Goal: Information Seeking & Learning: Learn about a topic

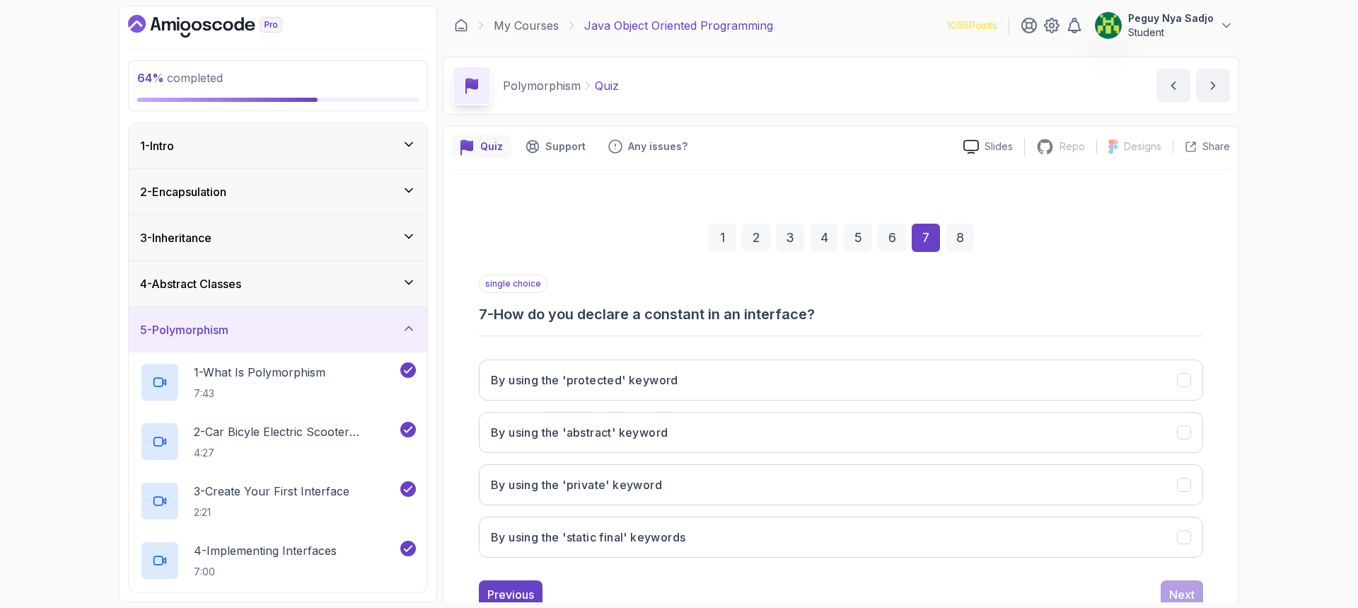
scroll to position [47, 0]
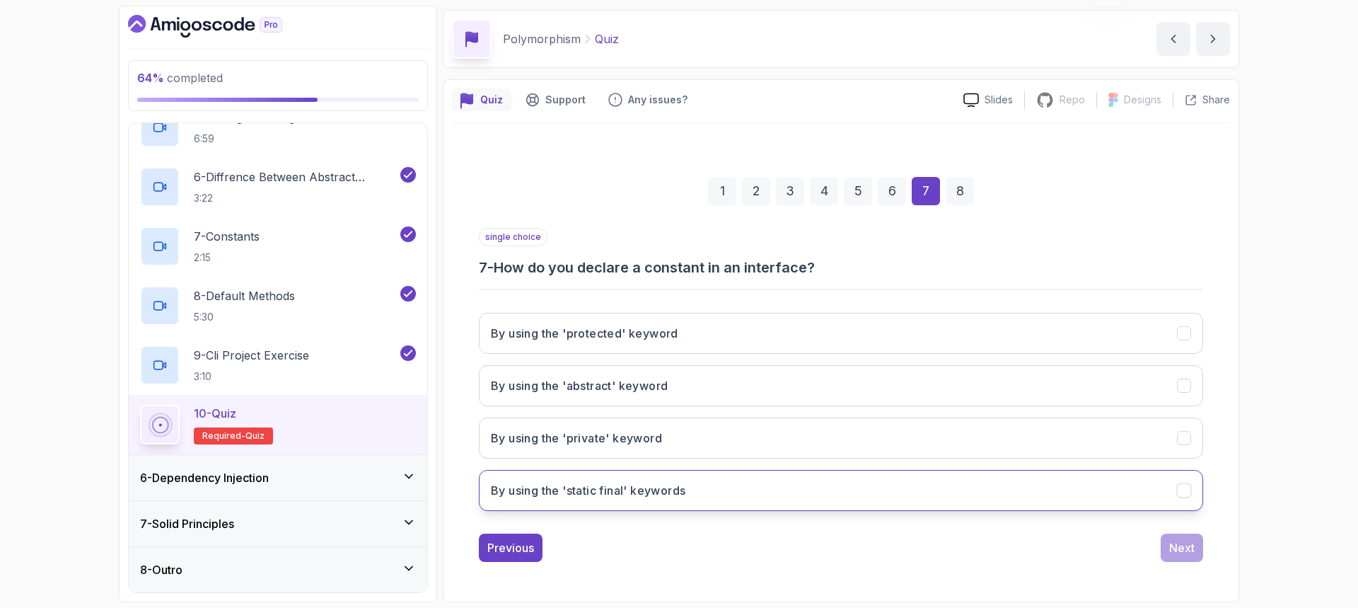
click at [639, 490] on h3 "By using the 'static final' keywords" at bounding box center [588, 490] width 194 height 17
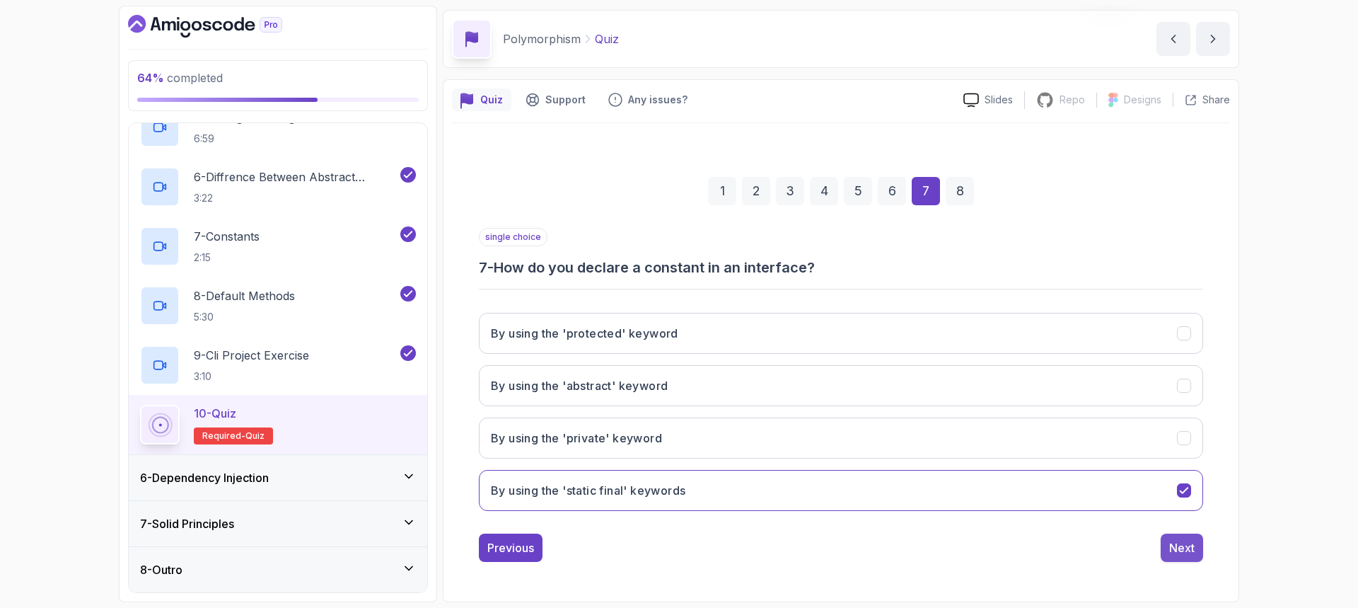
click at [1181, 548] on div "Next" at bounding box center [1181, 547] width 25 height 17
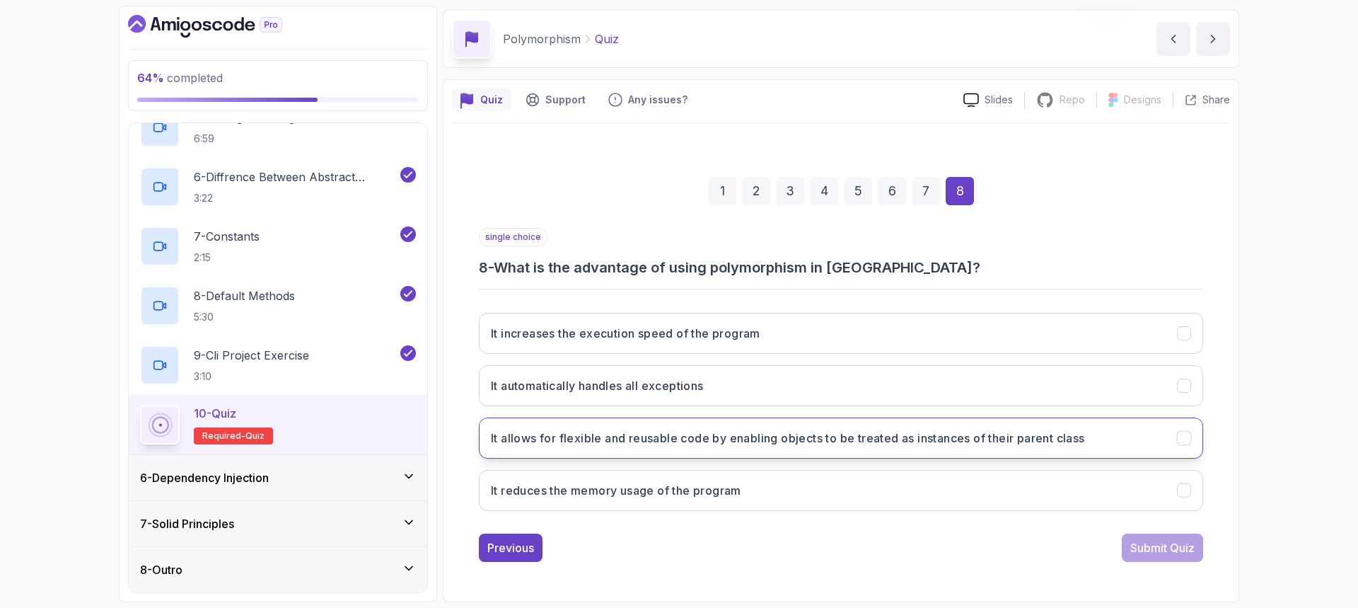
click at [883, 436] on h3 "It allows for flexible and reusable code by enabling objects to be treated as i…" at bounding box center [788, 437] width 594 height 17
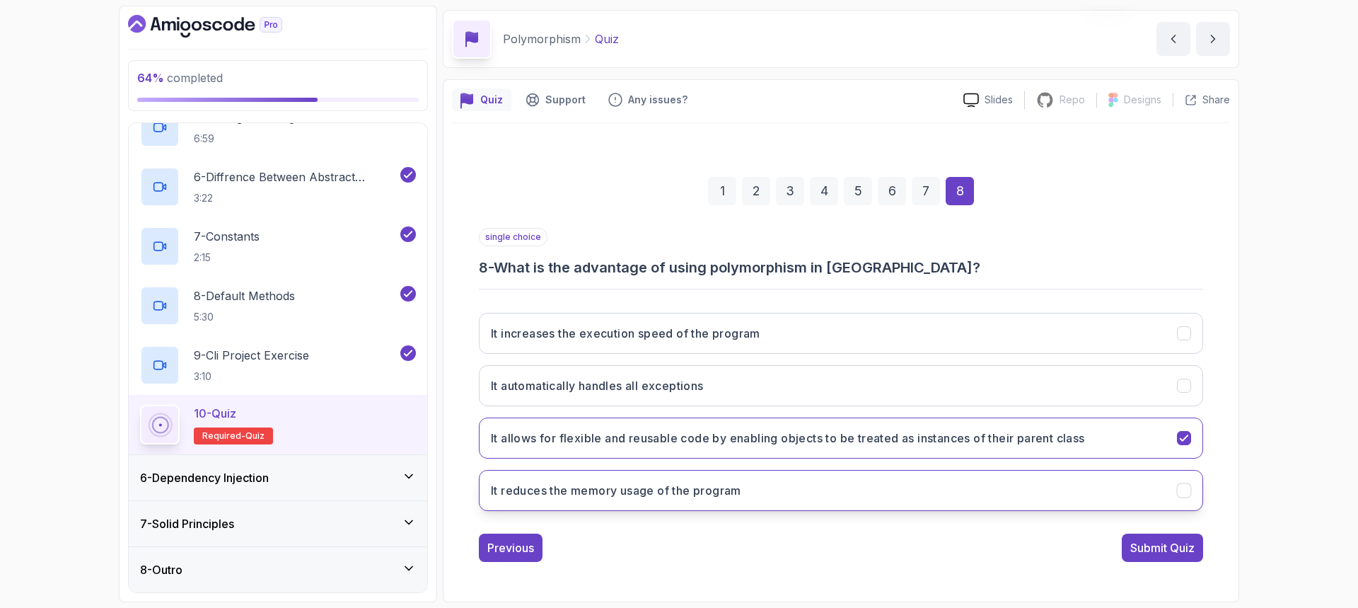
click at [699, 497] on h3 "It reduces the memory usage of the program" at bounding box center [616, 490] width 250 height 17
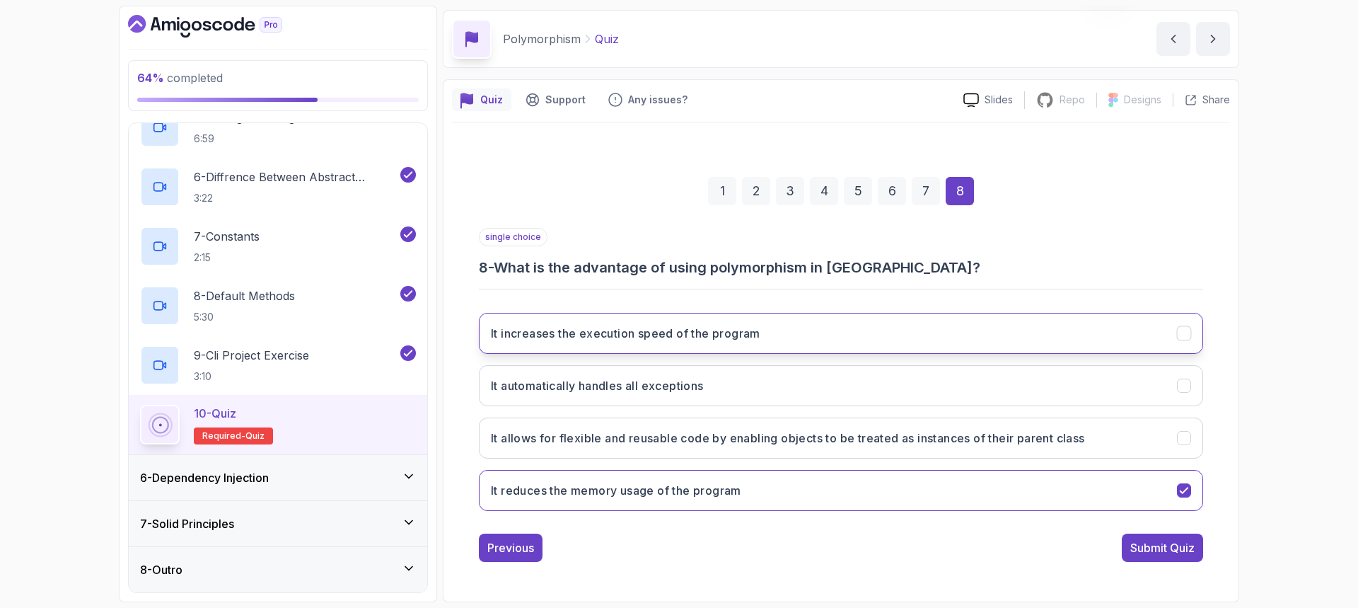
click at [667, 337] on h3 "It increases the execution speed of the program" at bounding box center [625, 333] width 269 height 17
drag, startPoint x: 1126, startPoint y: 542, endPoint x: 1109, endPoint y: 533, distance: 19.0
click at [1127, 542] on button "Submit Quiz" at bounding box center [1162, 547] width 81 height 28
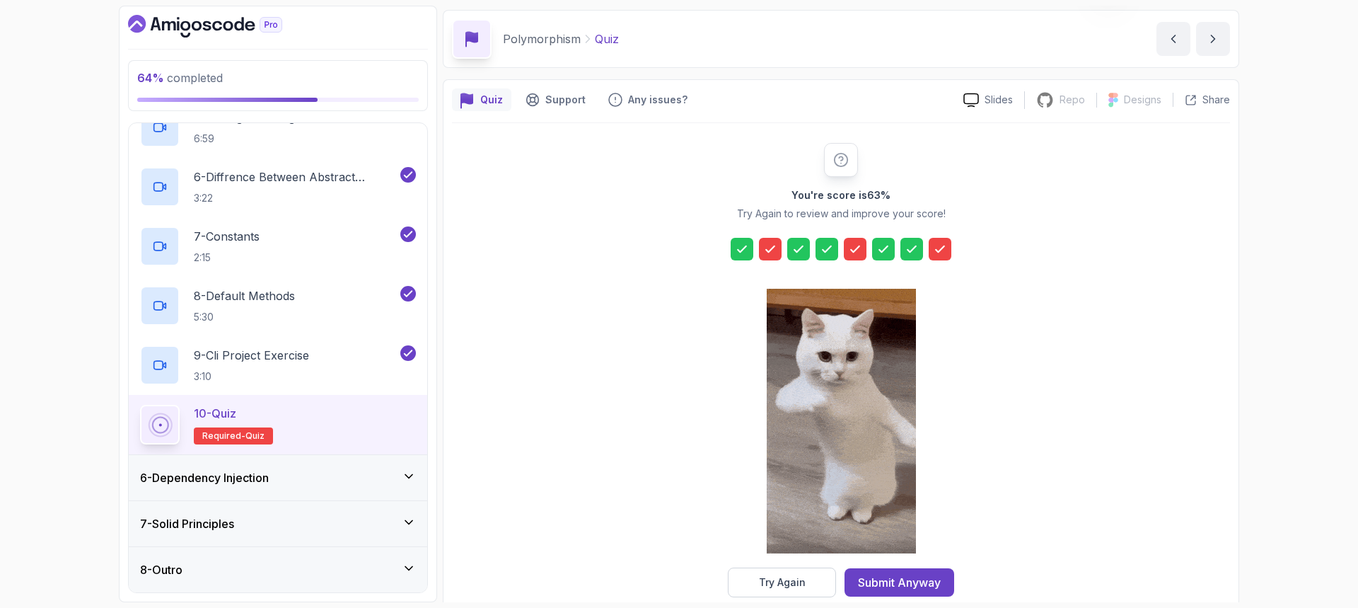
click at [771, 581] on div "Try Again" at bounding box center [782, 582] width 47 height 14
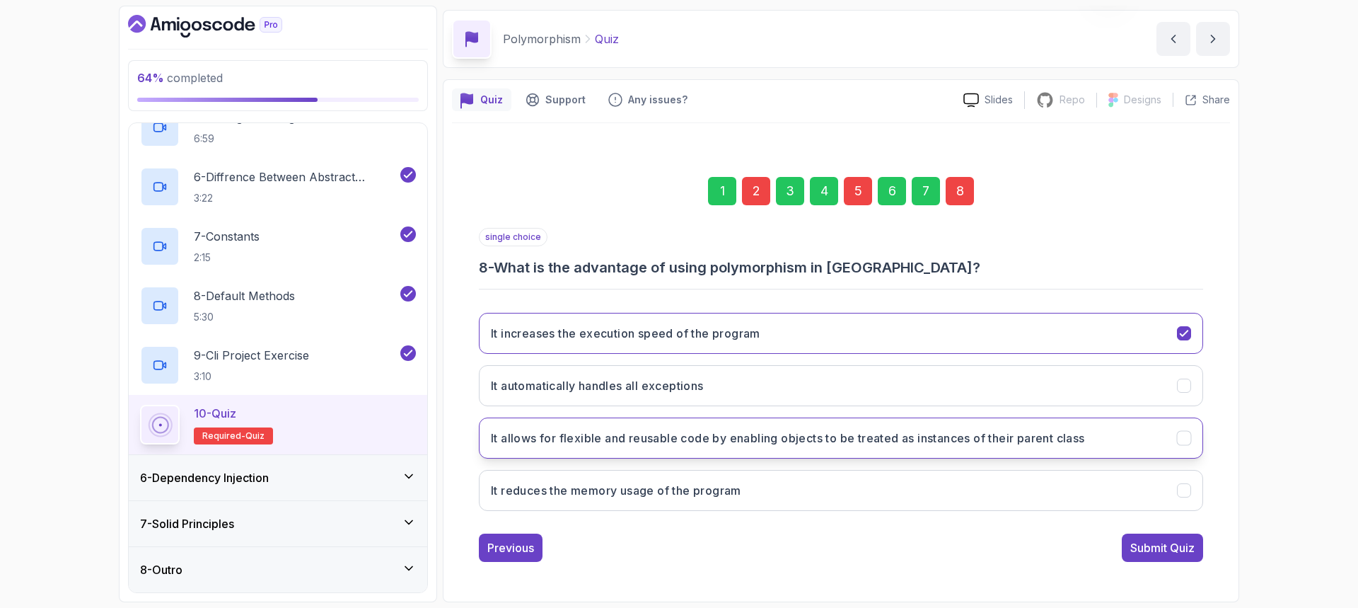
click at [1047, 421] on button "It allows for flexible and reusable code by enabling objects to be treated as i…" at bounding box center [841, 437] width 724 height 41
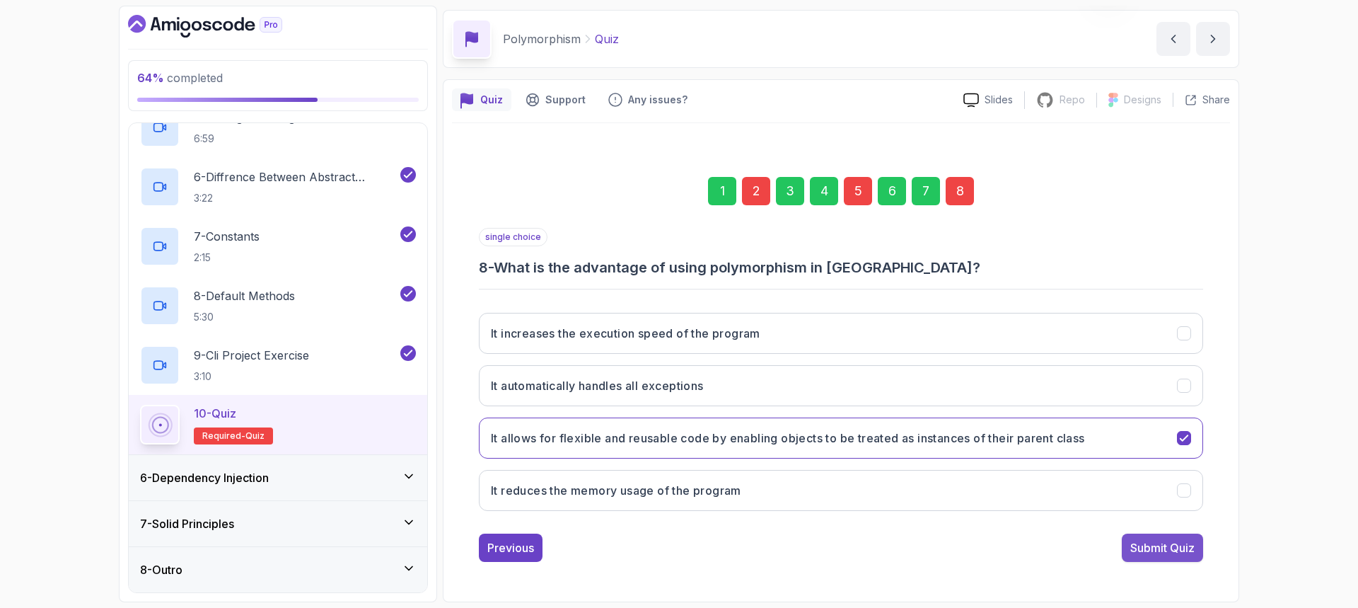
click at [1158, 547] on div "Submit Quiz" at bounding box center [1162, 547] width 64 height 17
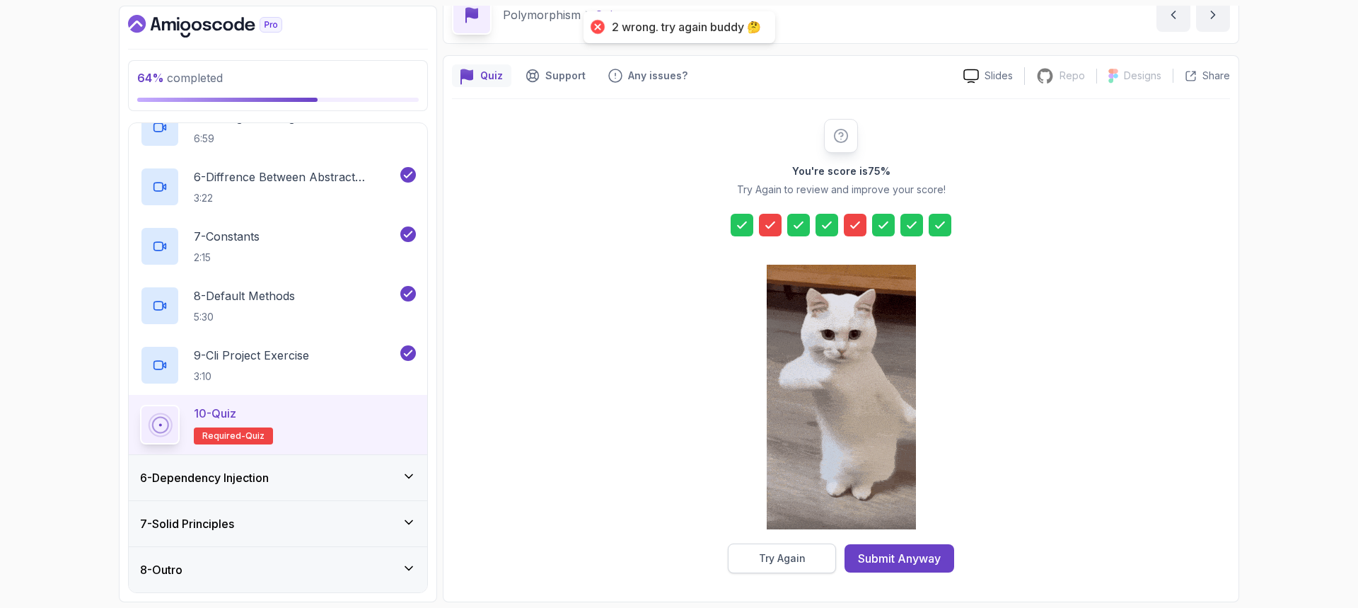
click at [759, 552] on div "Try Again" at bounding box center [782, 558] width 47 height 14
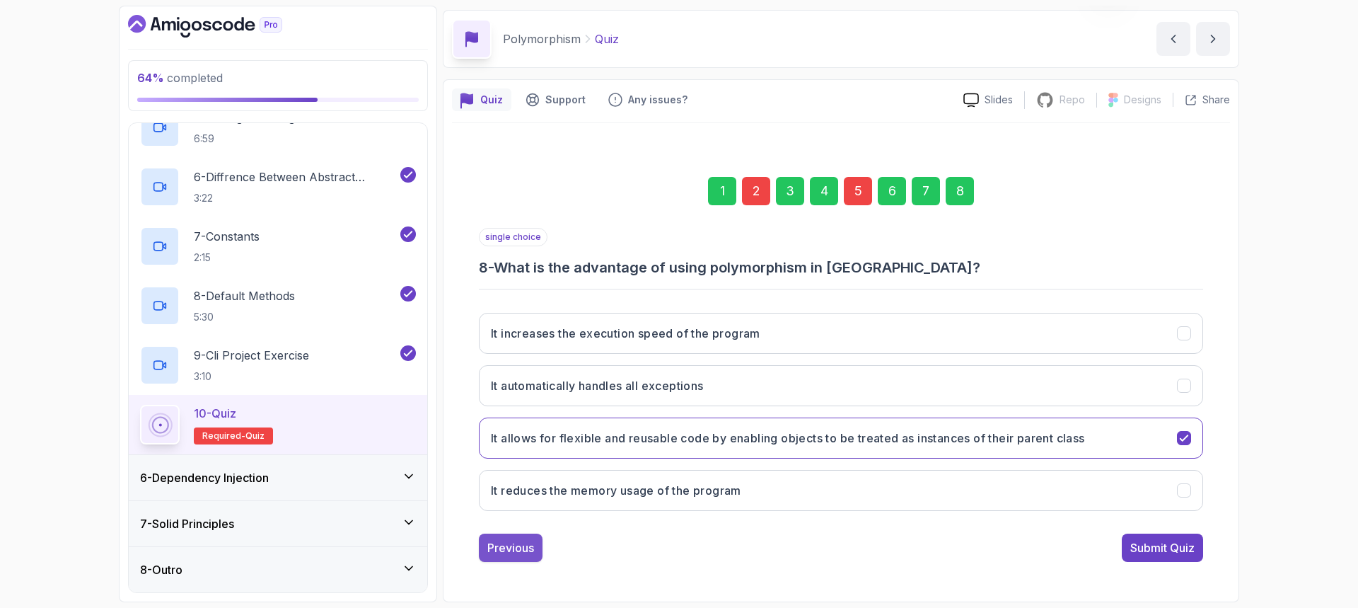
click at [488, 545] on div "Previous" at bounding box center [510, 547] width 47 height 17
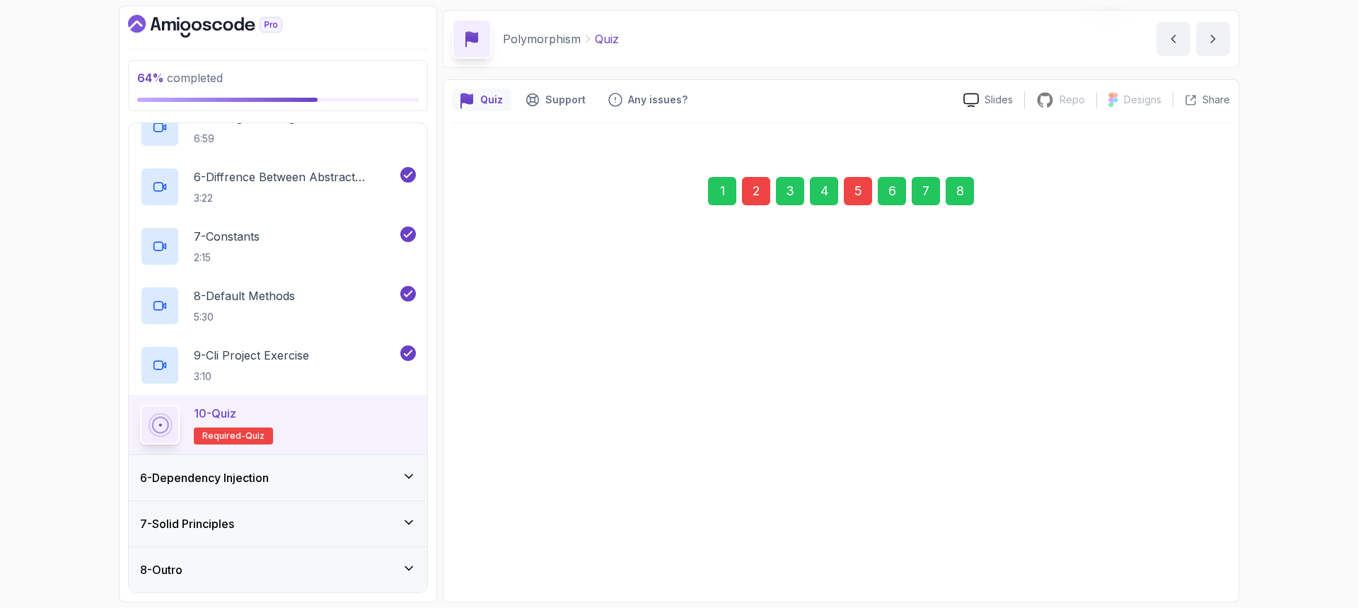
click at [488, 545] on div "Previous" at bounding box center [510, 546] width 47 height 17
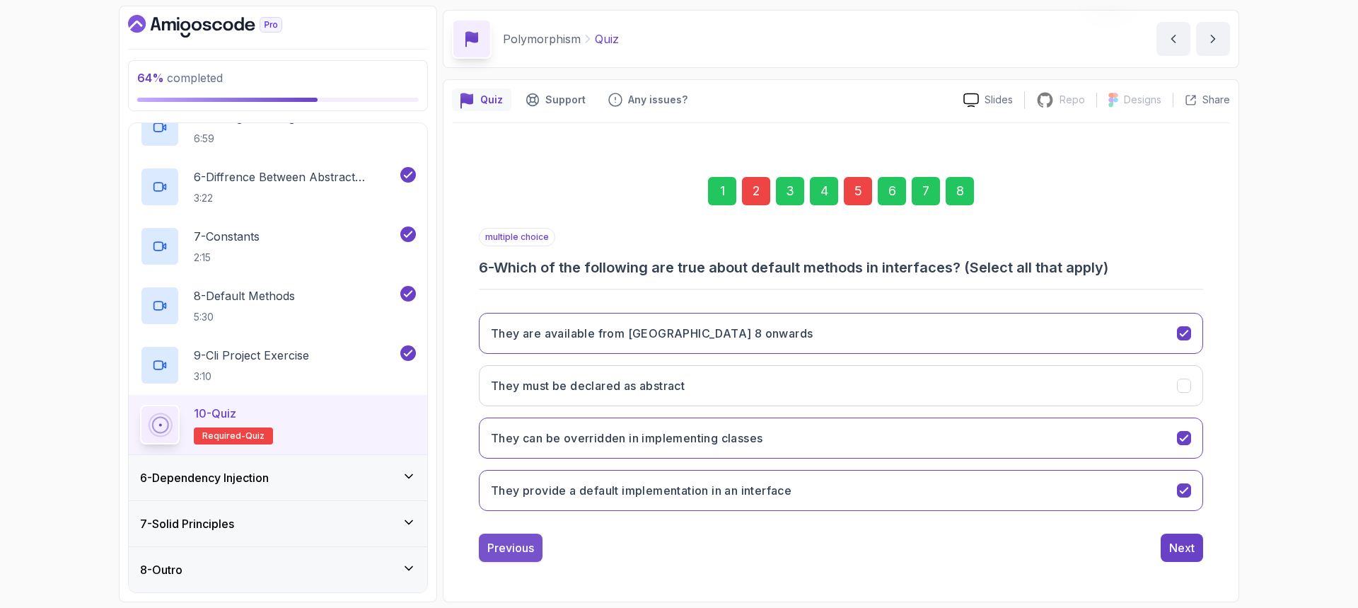
click at [489, 545] on div "Previous" at bounding box center [510, 547] width 47 height 17
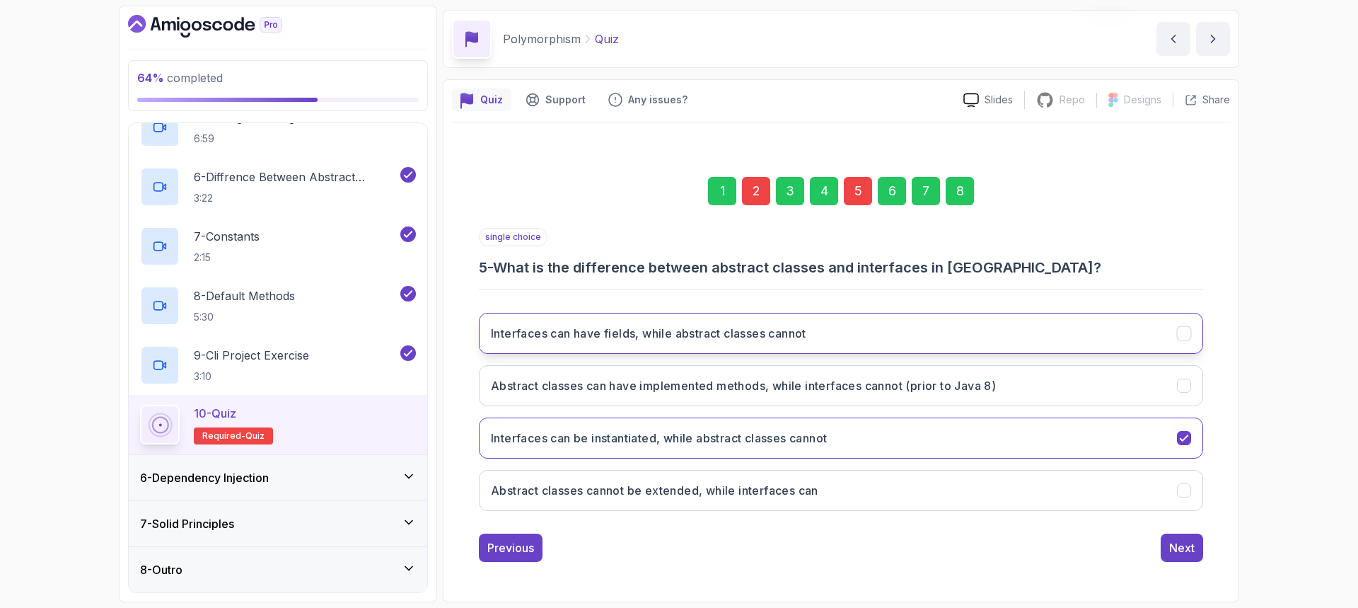
click at [523, 328] on h3 "Interfaces can have fields, while abstract classes cannot" at bounding box center [648, 333] width 315 height 17
click at [490, 548] on div "Previous" at bounding box center [510, 547] width 47 height 17
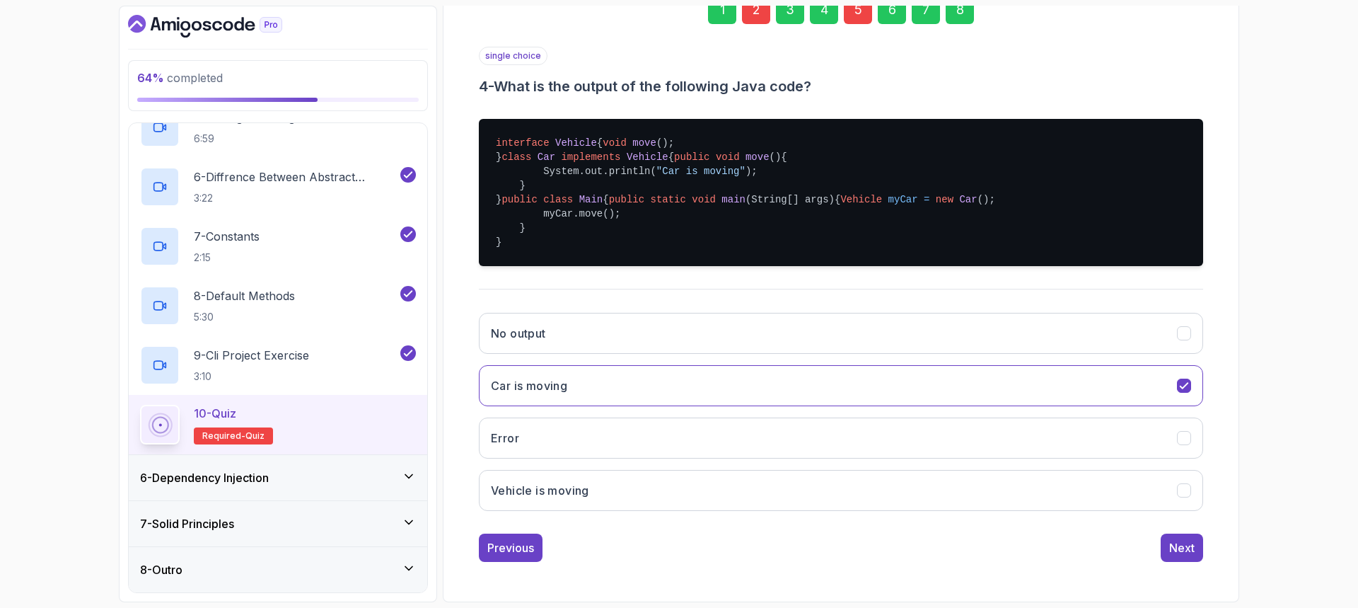
scroll to position [313, 0]
click at [498, 549] on div "Previous" at bounding box center [510, 547] width 47 height 17
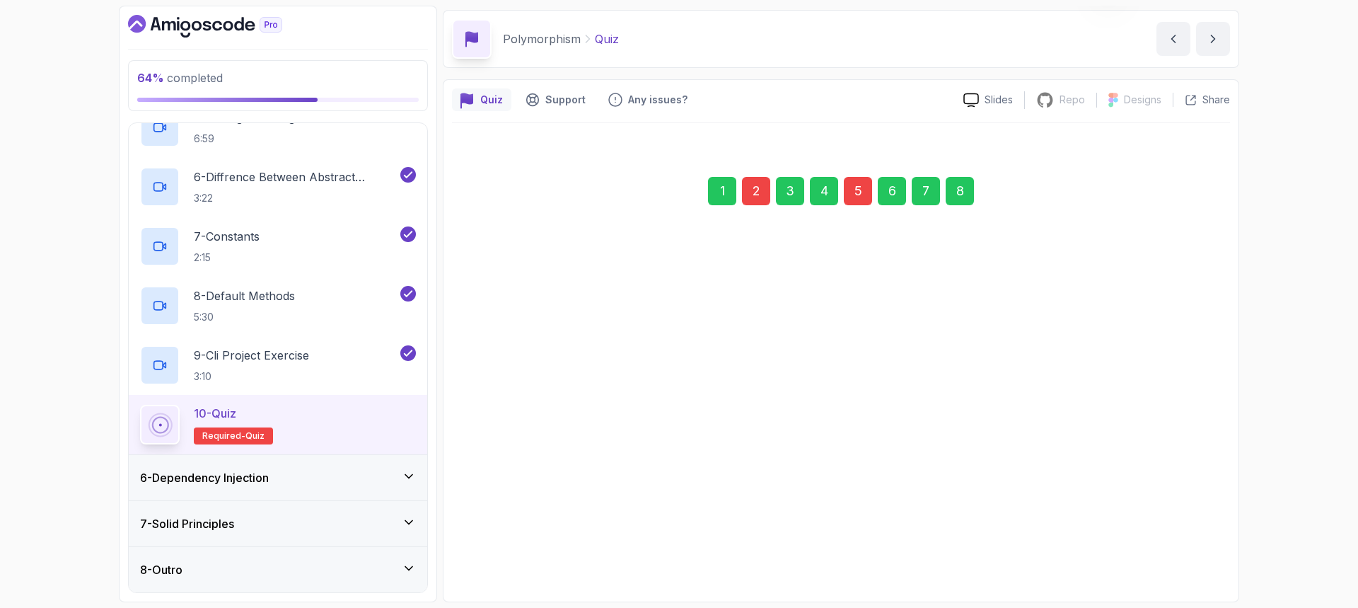
scroll to position [47, 0]
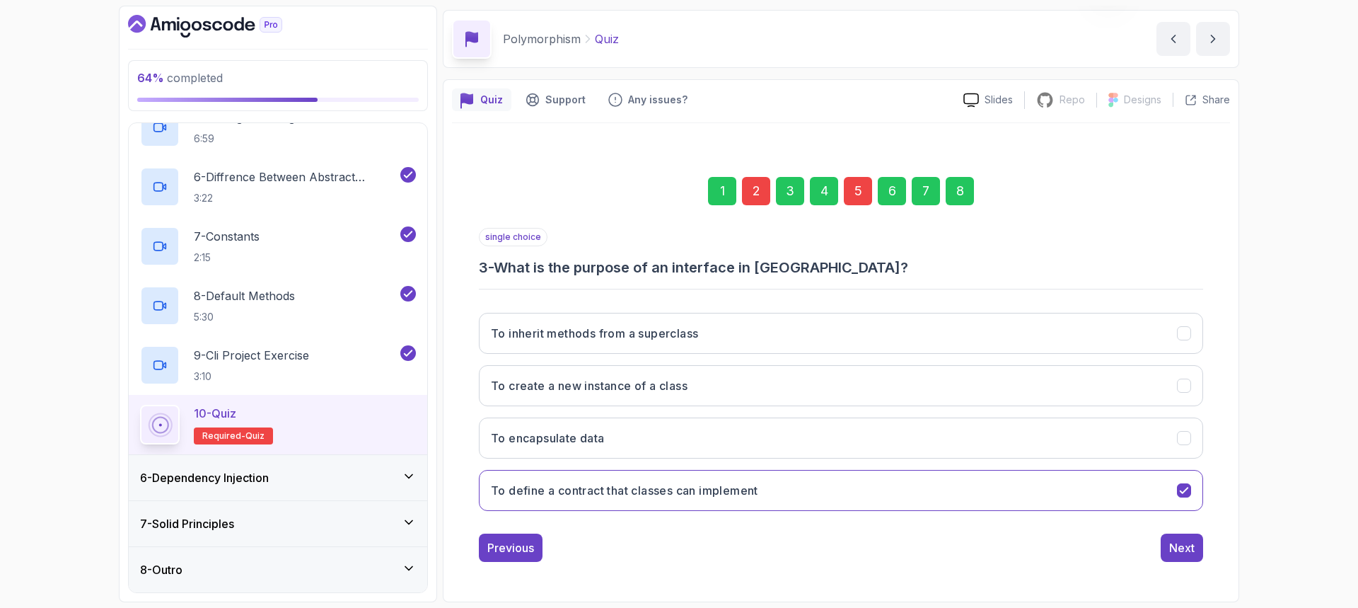
click at [498, 549] on div "Previous" at bounding box center [510, 547] width 47 height 17
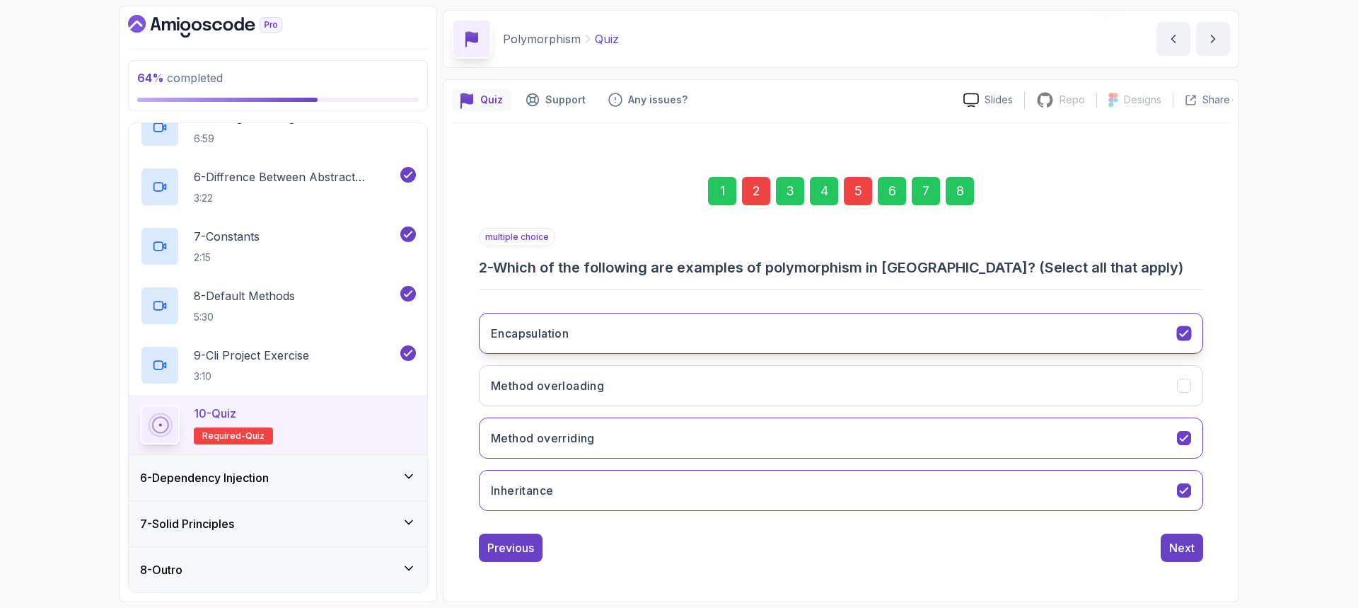
click at [1186, 337] on icon "Encapsulation" at bounding box center [1184, 333] width 13 height 13
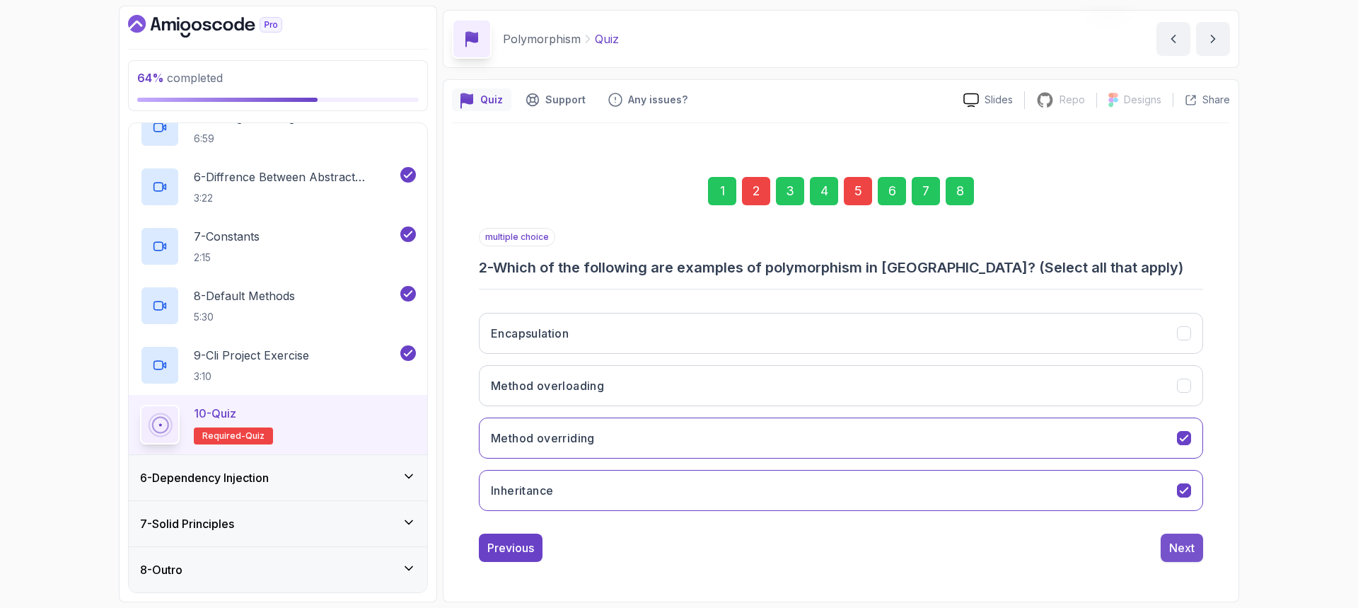
click at [1186, 549] on div "Next" at bounding box center [1181, 547] width 25 height 17
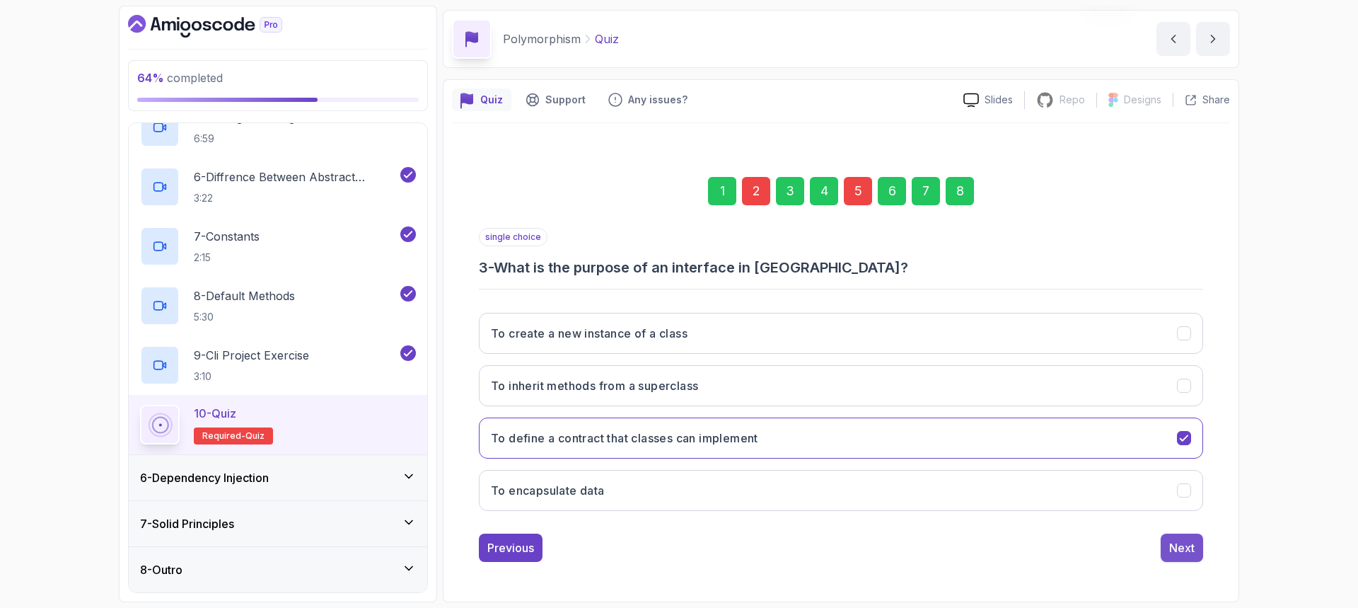
click at [1184, 548] on div "Next" at bounding box center [1181, 547] width 25 height 17
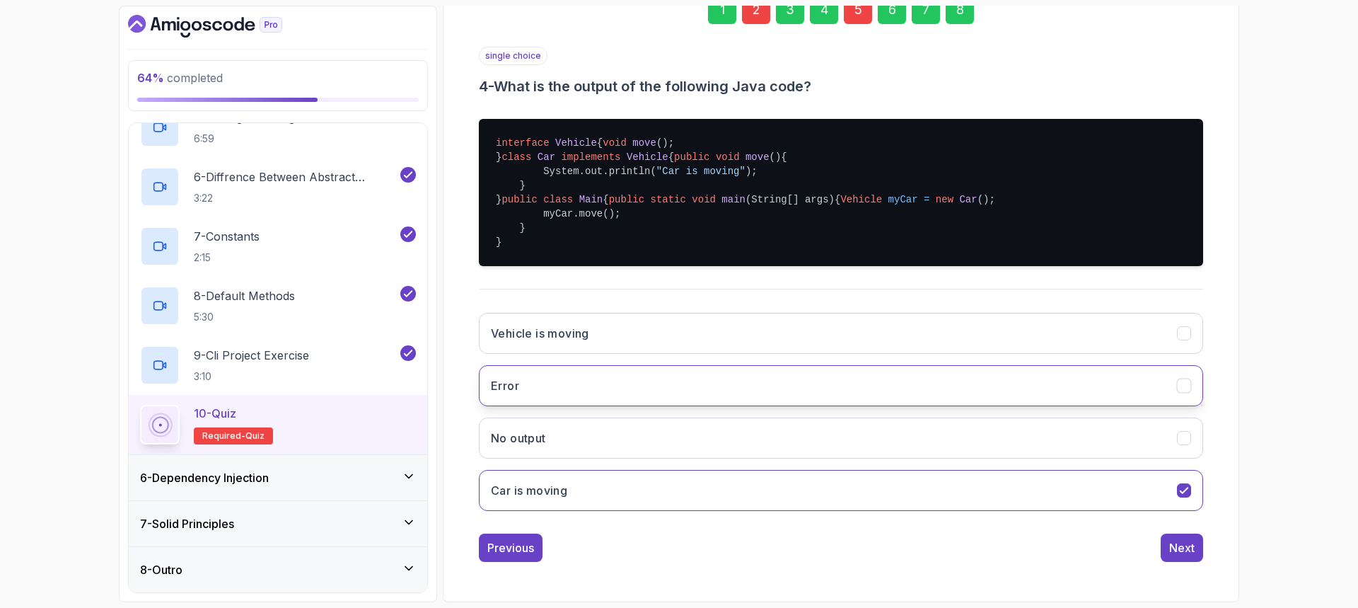
scroll to position [313, 0]
click at [1178, 552] on div "Next" at bounding box center [1181, 547] width 25 height 17
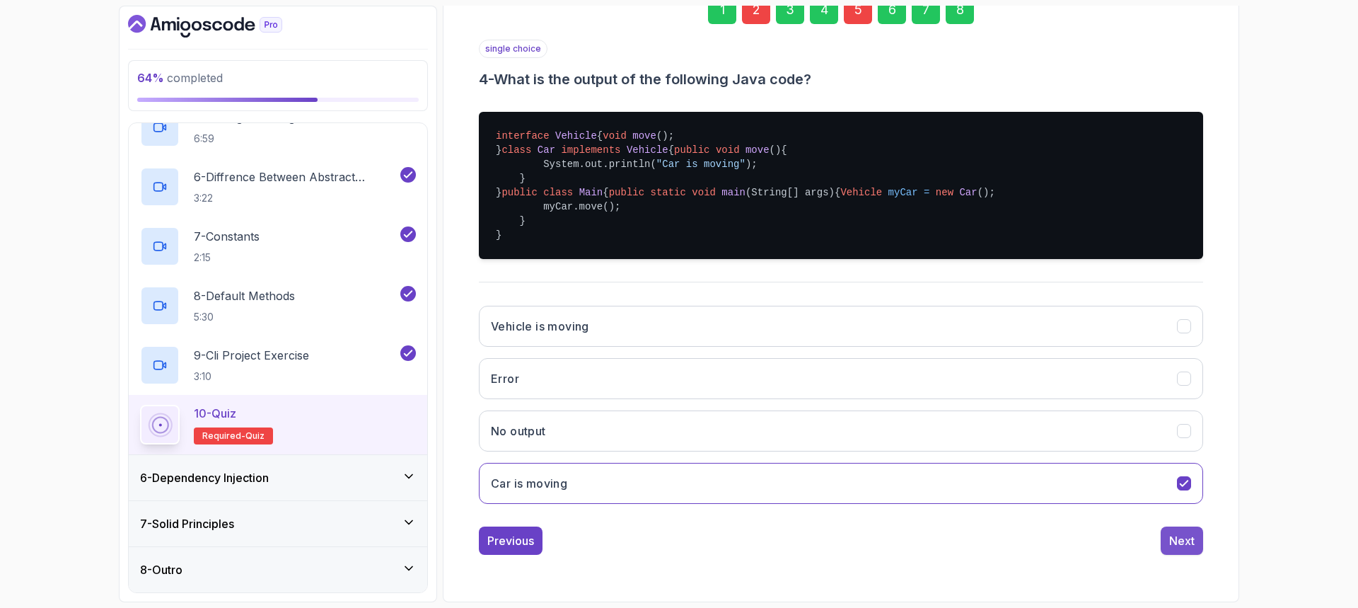
scroll to position [47, 0]
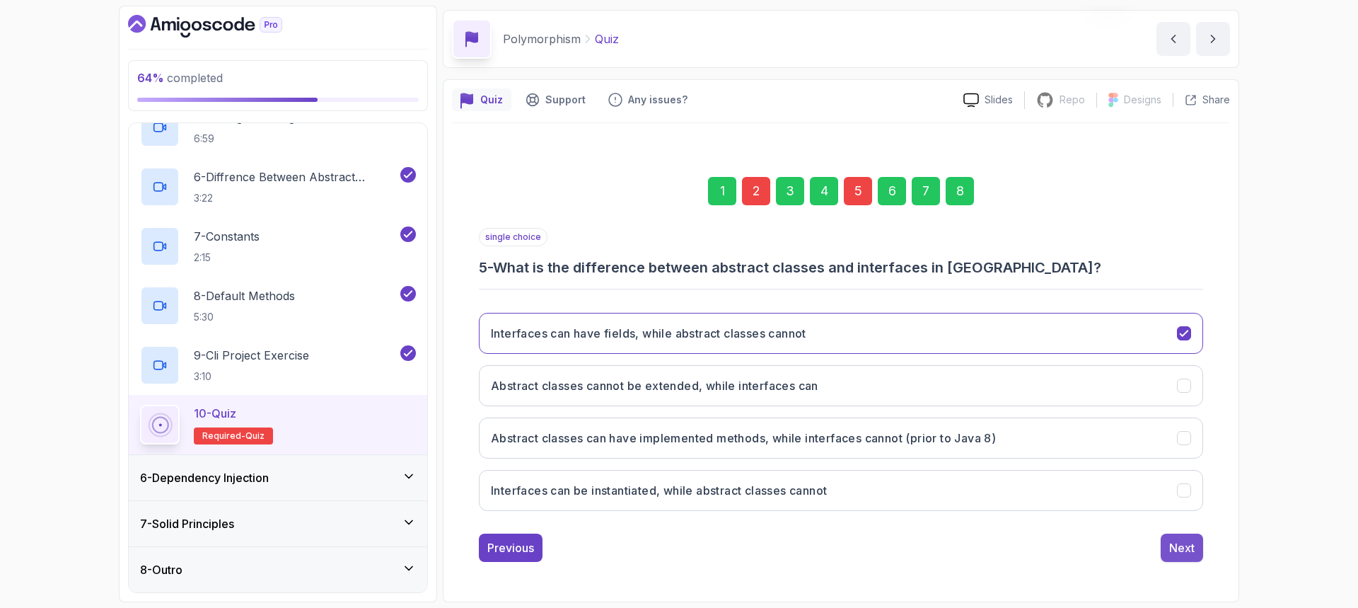
click at [1175, 552] on div "Next" at bounding box center [1181, 547] width 25 height 17
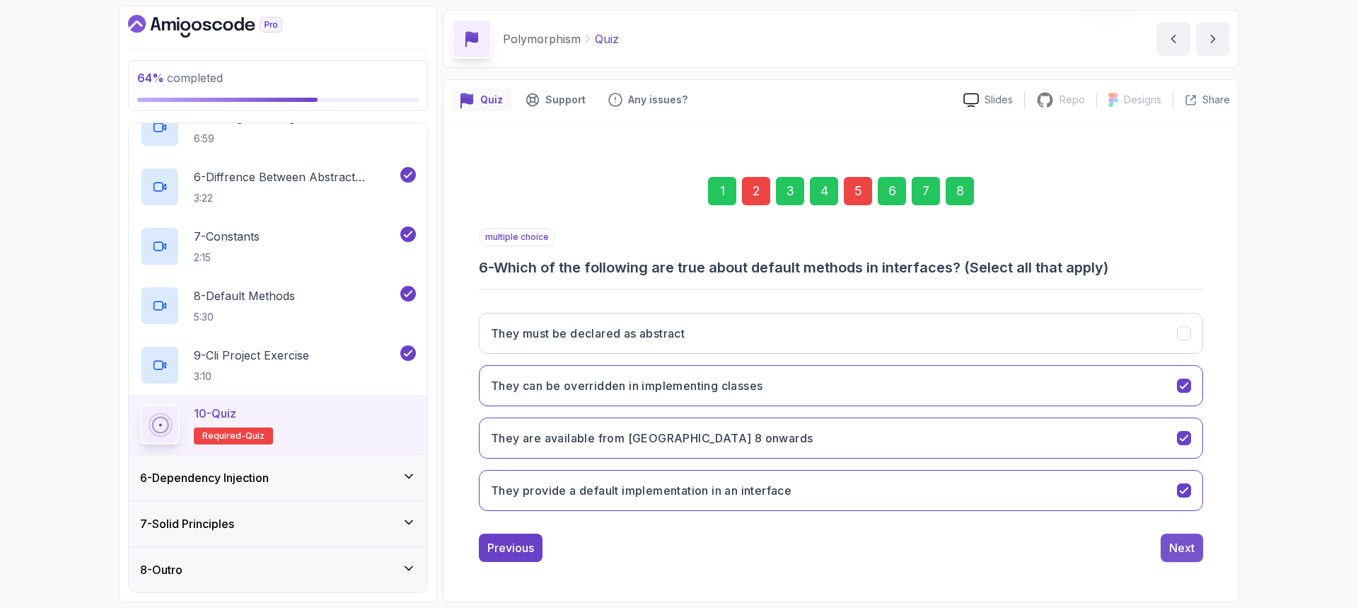
click at [1174, 552] on div "Next" at bounding box center [1181, 547] width 25 height 17
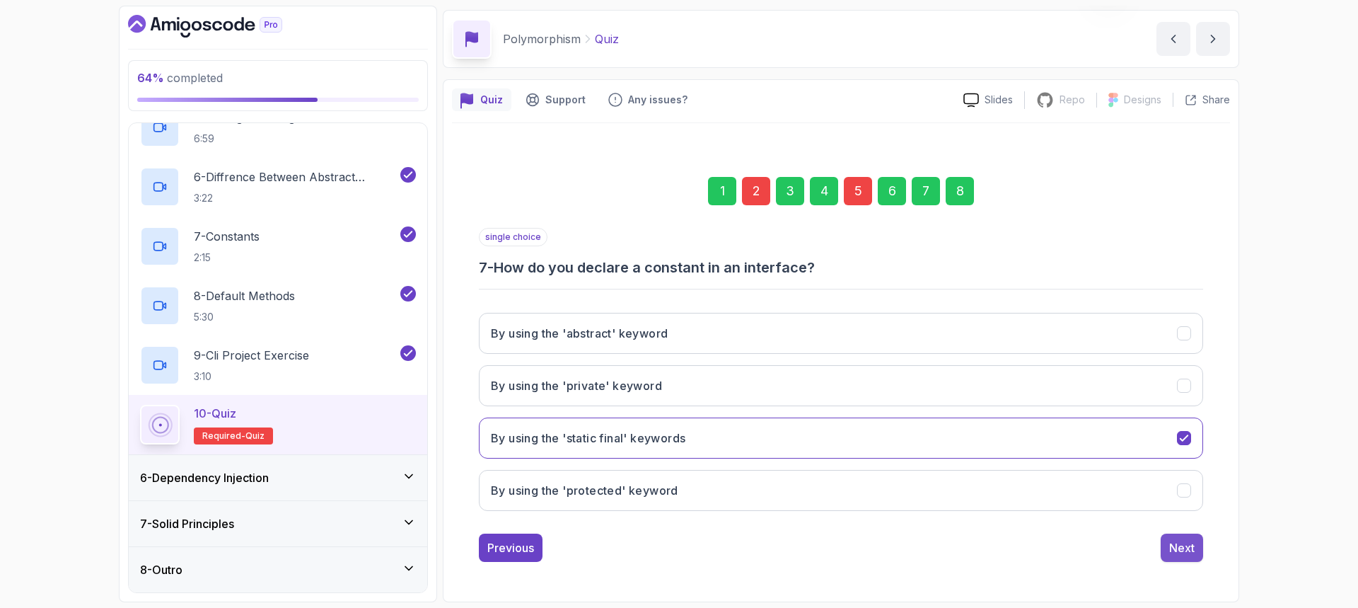
click at [1173, 552] on div "Next" at bounding box center [1181, 547] width 25 height 17
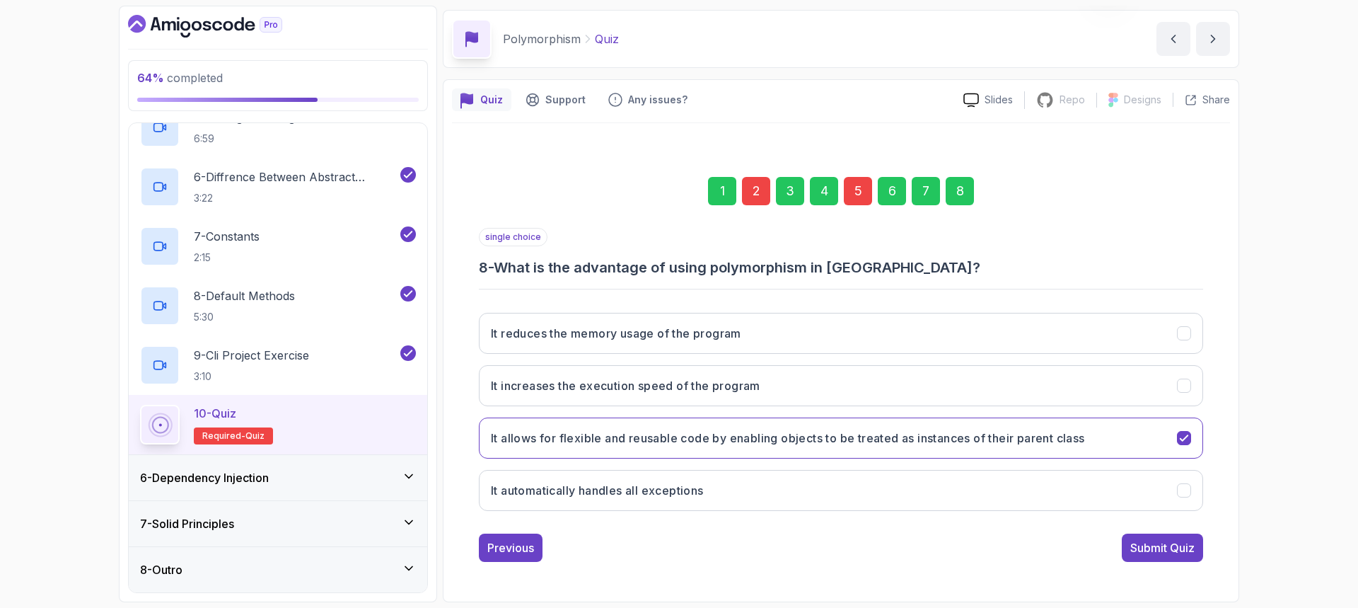
click at [1173, 552] on div "Submit Quiz" at bounding box center [1162, 547] width 64 height 17
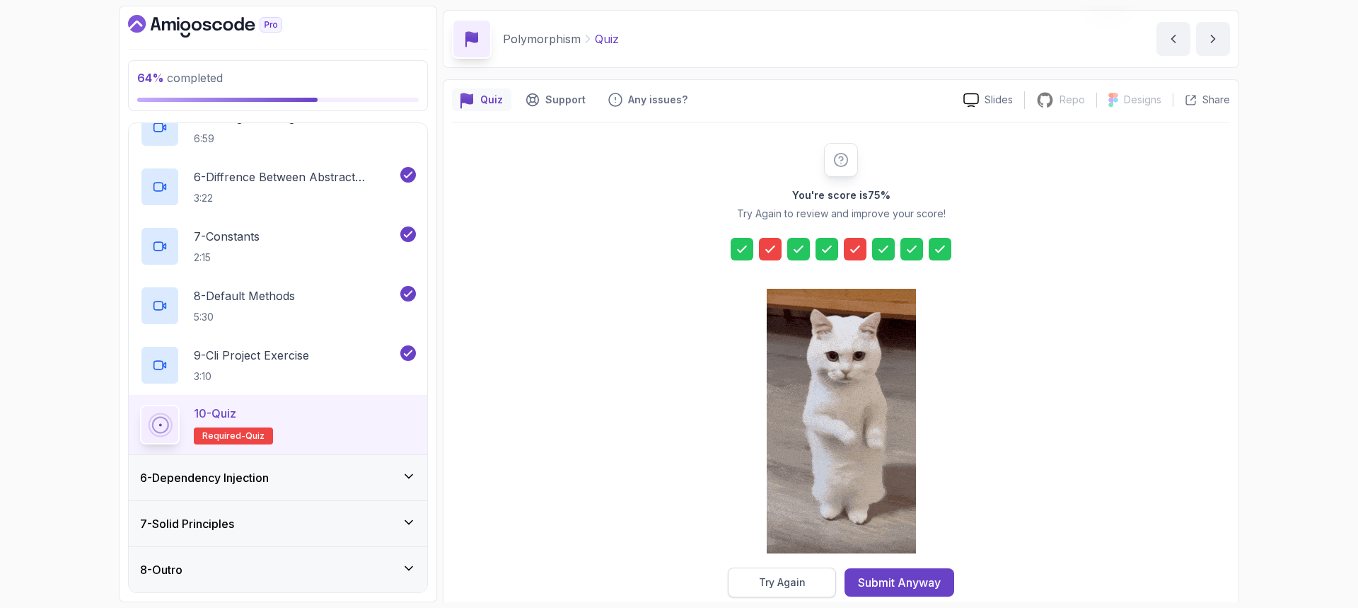
click at [765, 583] on div "Try Again" at bounding box center [782, 582] width 47 height 14
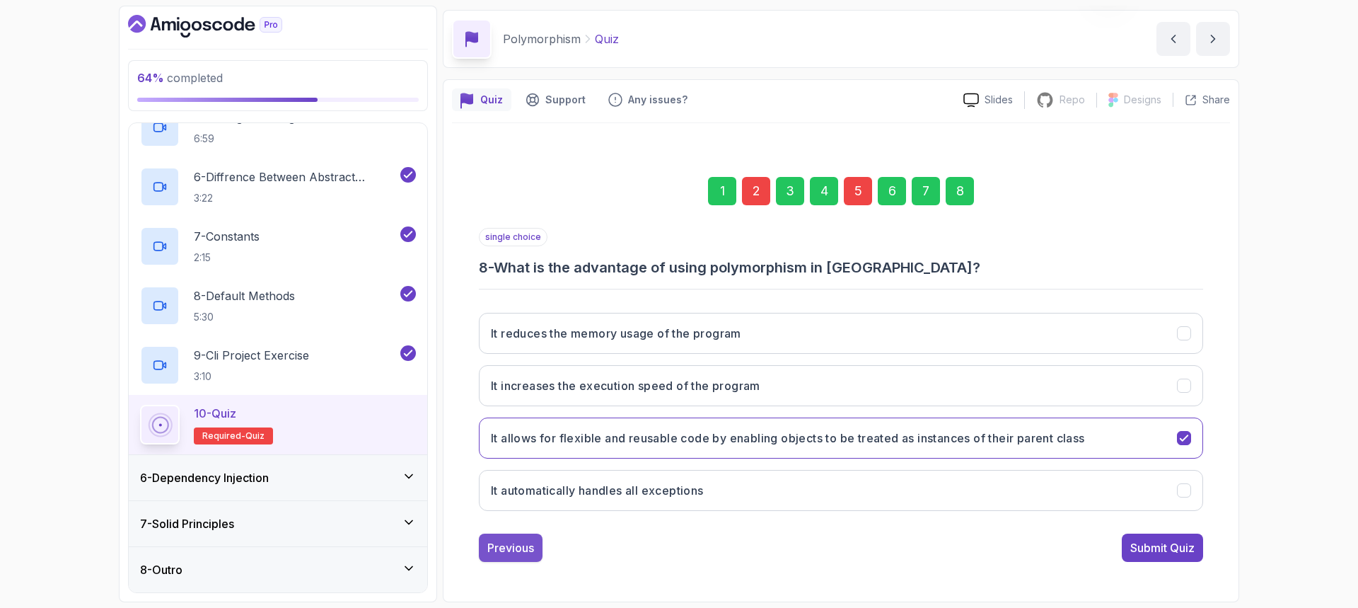
click at [509, 542] on div "Previous" at bounding box center [510, 547] width 47 height 17
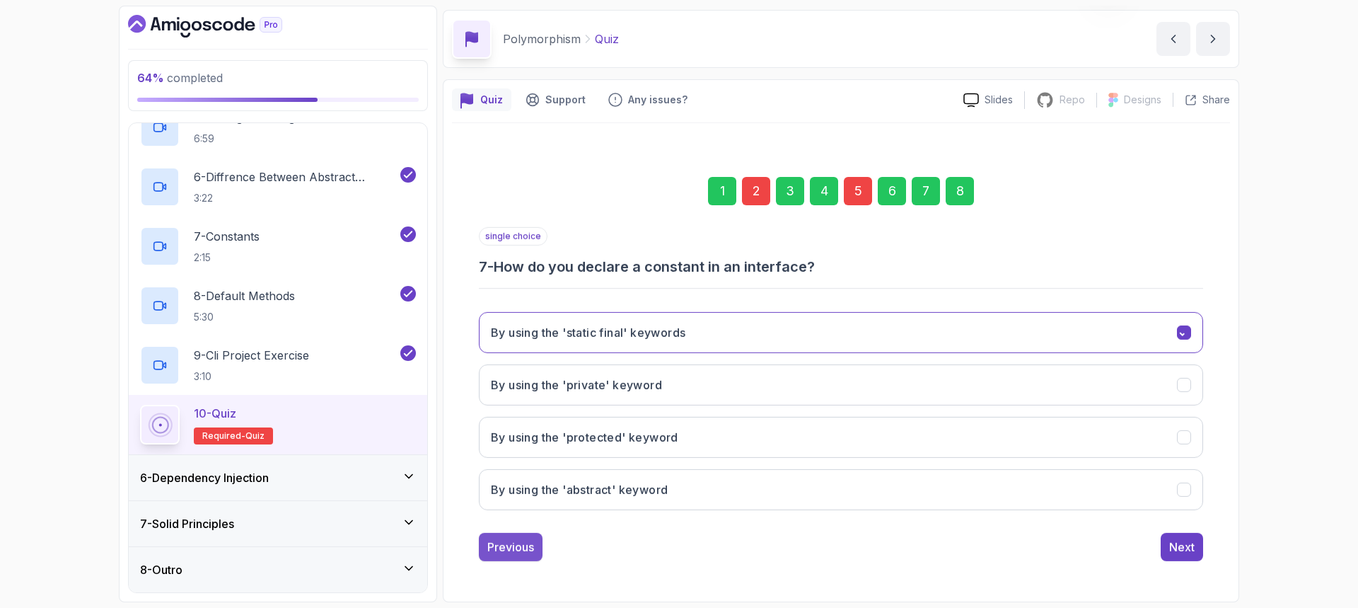
click at [511, 542] on div "Previous" at bounding box center [510, 546] width 47 height 17
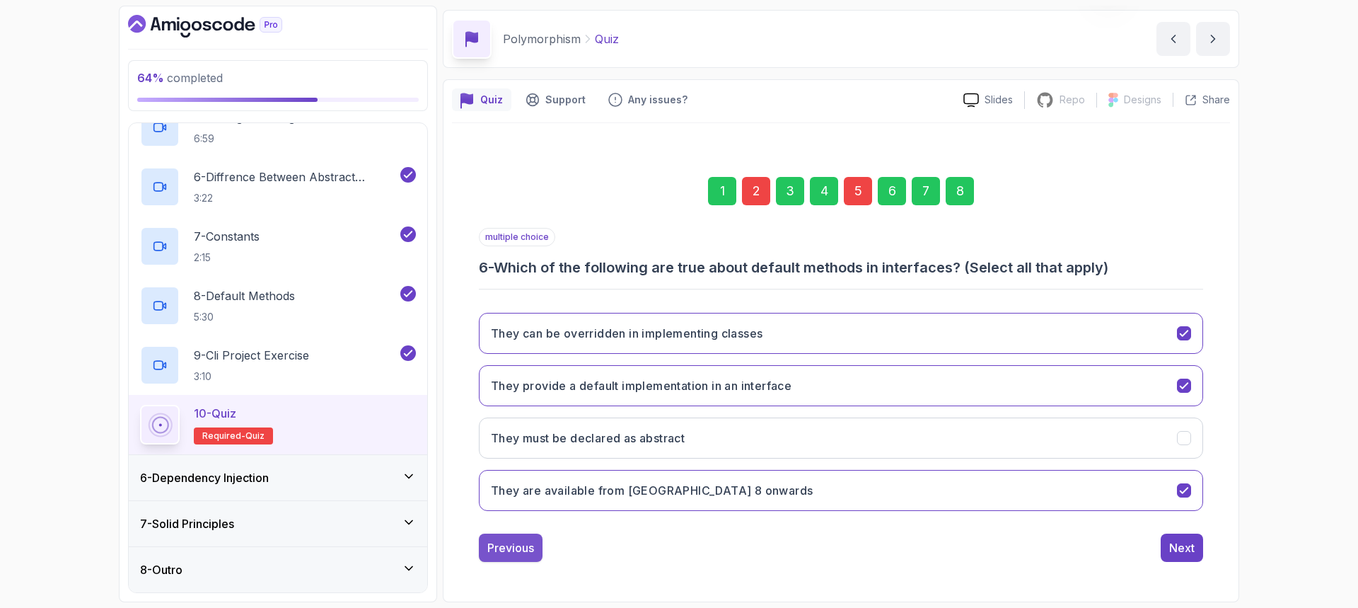
click at [508, 547] on div "Previous" at bounding box center [510, 547] width 47 height 17
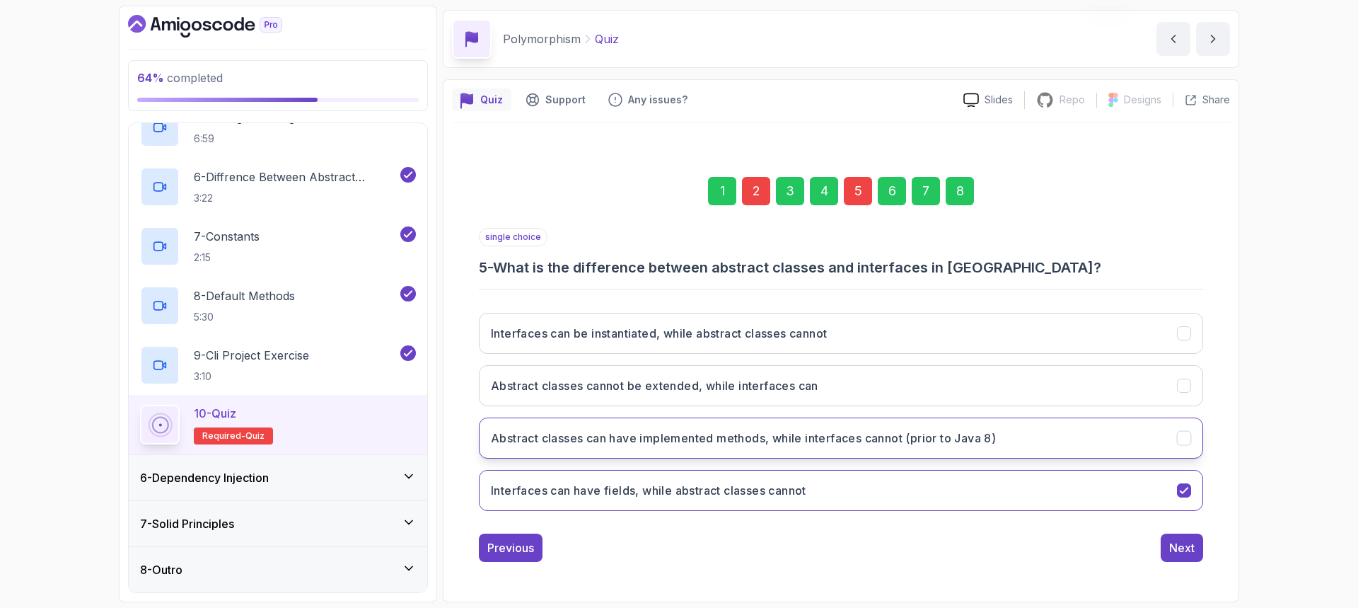
click at [584, 446] on button "Abstract classes can have implemented methods, while interfaces cannot (prior t…" at bounding box center [841, 437] width 724 height 41
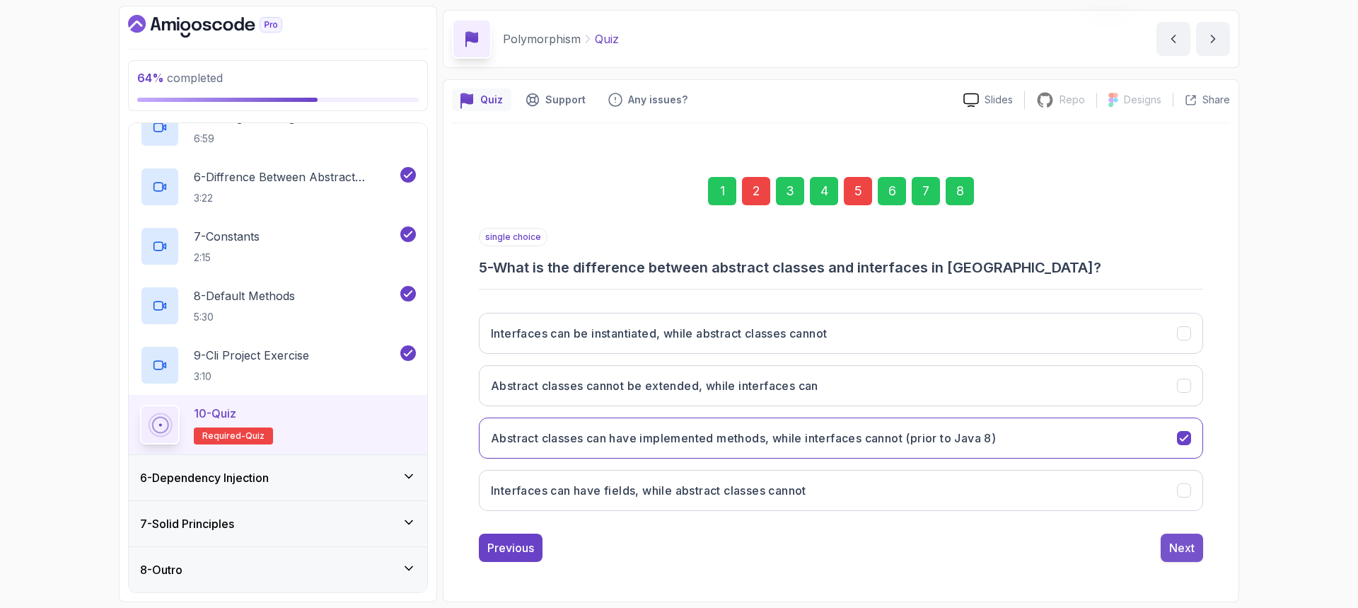
click at [1200, 552] on button "Next" at bounding box center [1182, 547] width 42 height 28
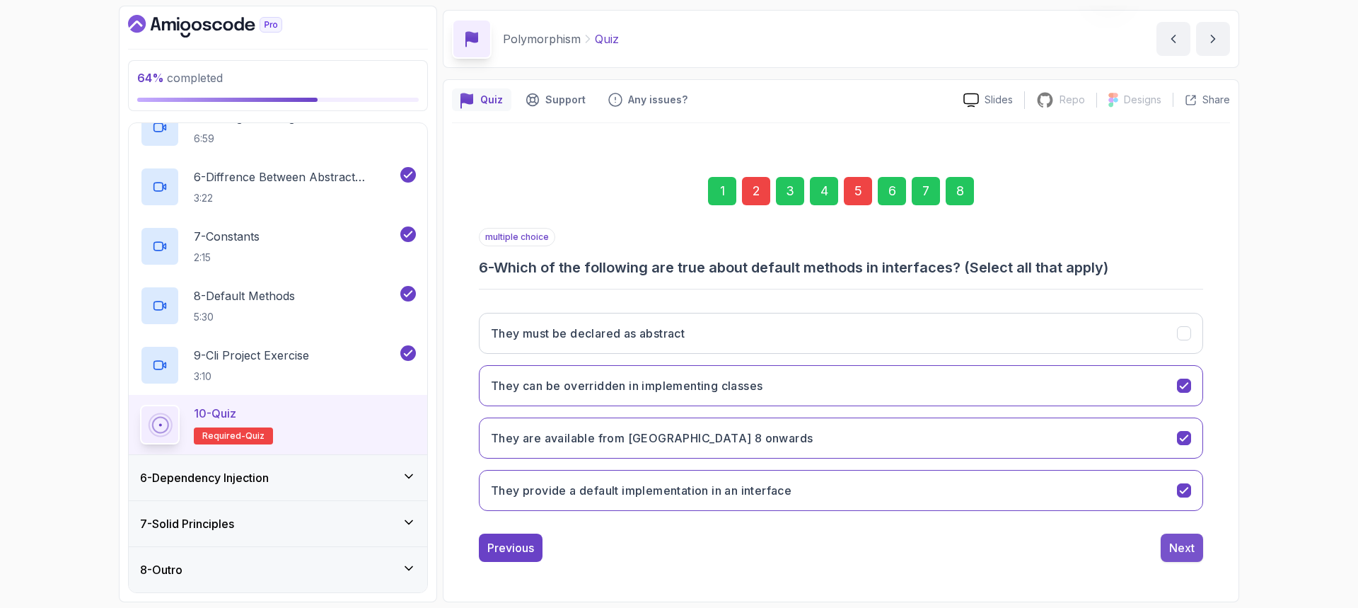
click at [1199, 551] on button "Next" at bounding box center [1182, 547] width 42 height 28
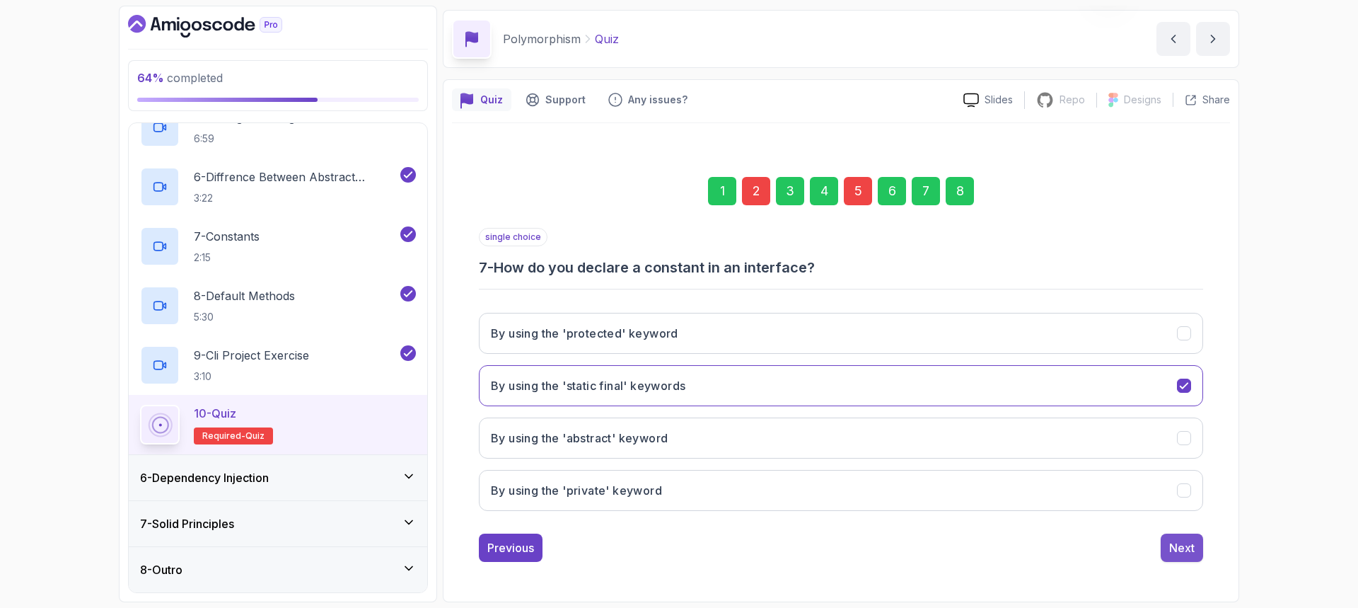
click at [1199, 550] on button "Next" at bounding box center [1182, 547] width 42 height 28
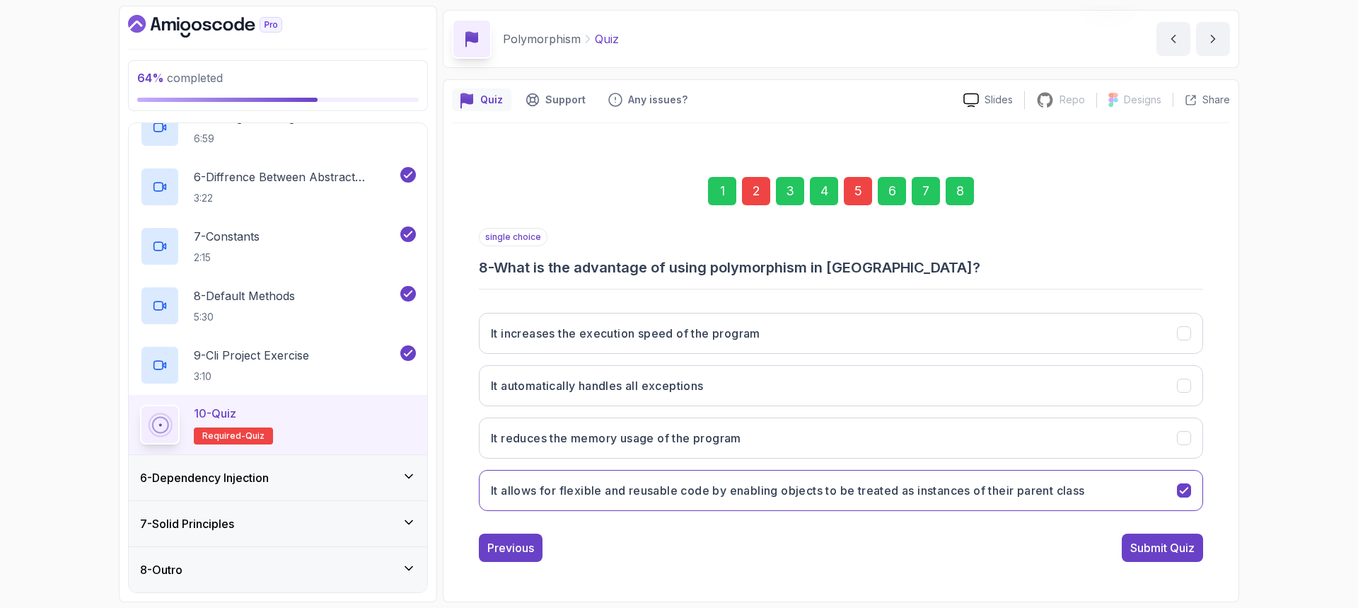
click at [1199, 550] on button "Submit Quiz" at bounding box center [1162, 547] width 81 height 28
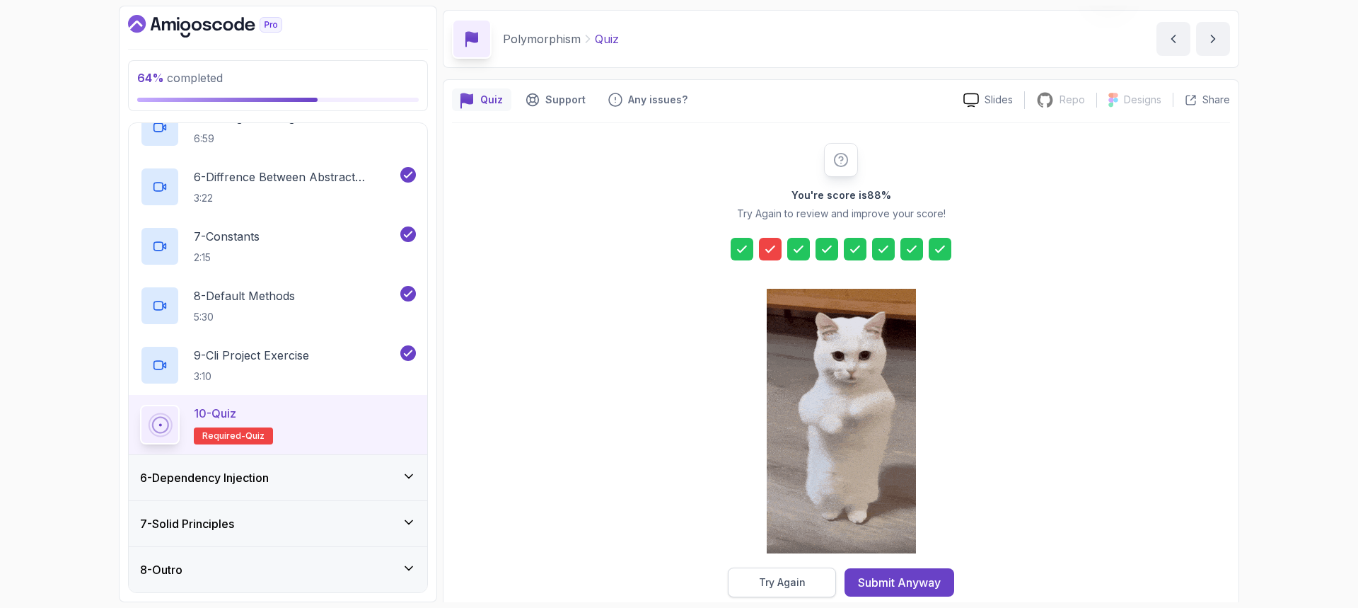
click at [759, 571] on button "Try Again" at bounding box center [782, 582] width 108 height 30
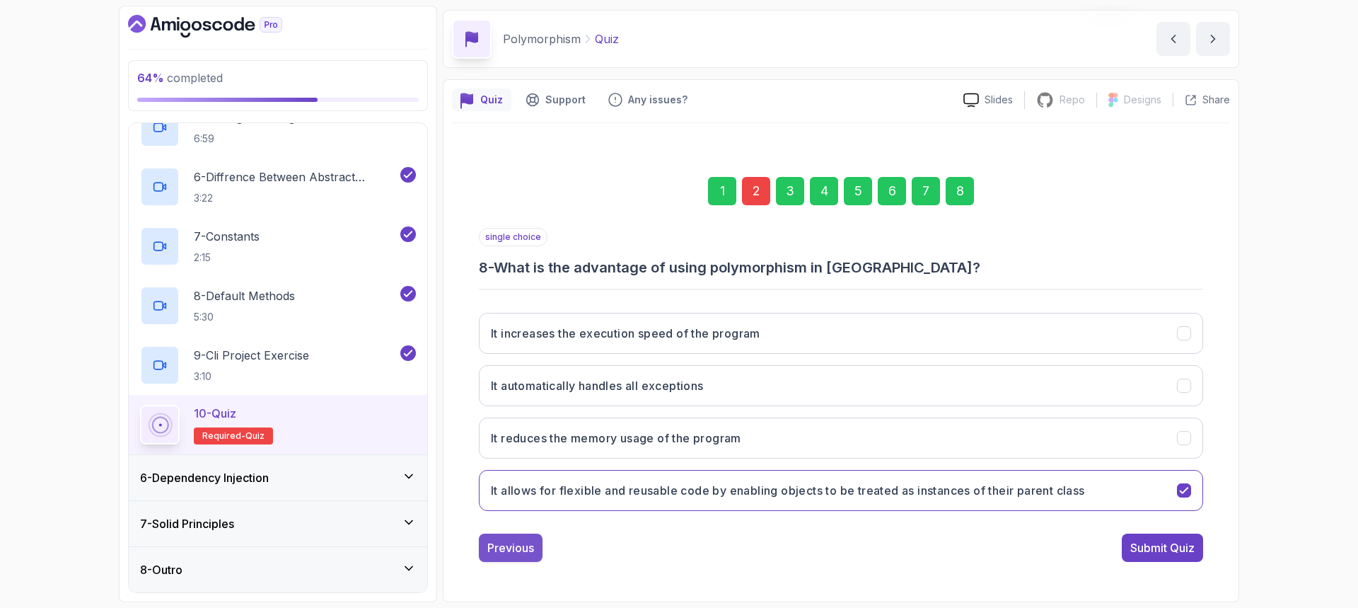
click at [516, 545] on div "Previous" at bounding box center [510, 547] width 47 height 17
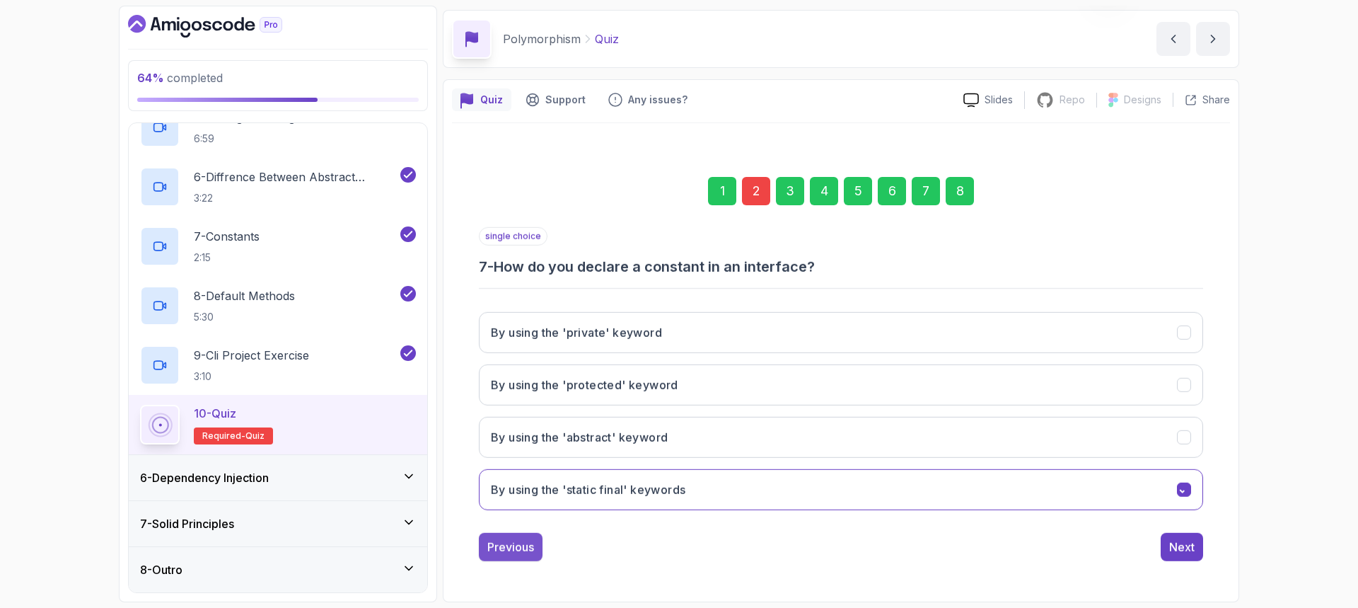
click at [519, 545] on div "Previous" at bounding box center [510, 546] width 47 height 17
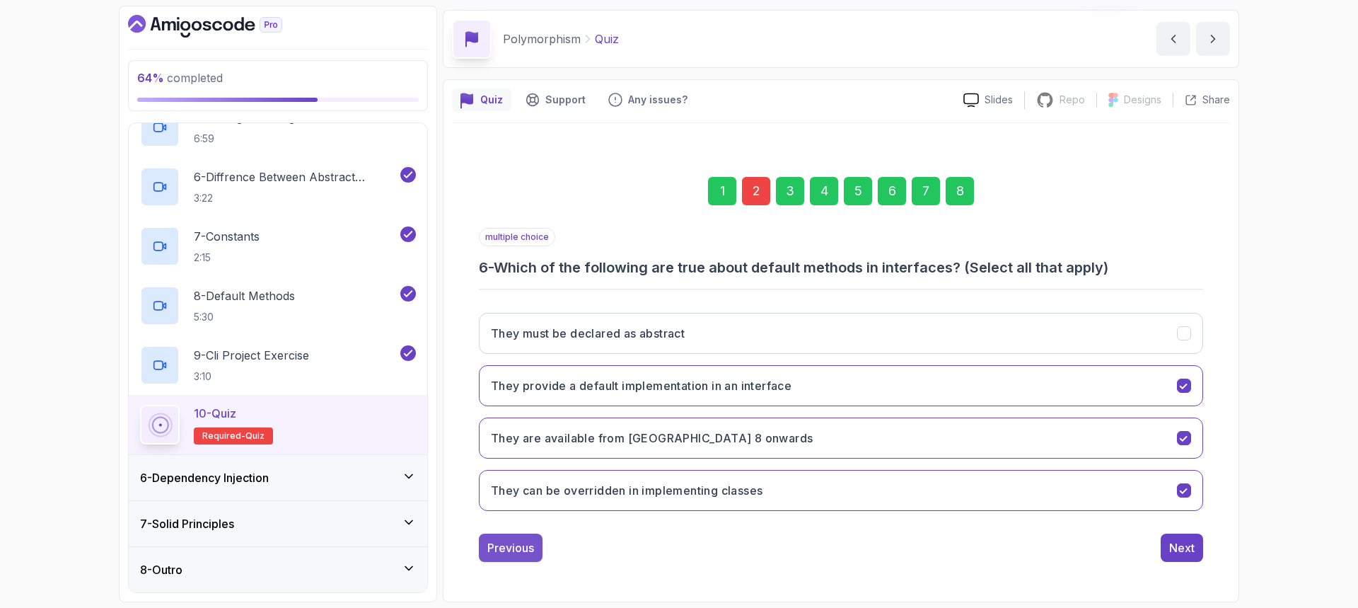
click at [520, 545] on div "Previous" at bounding box center [510, 547] width 47 height 17
click at [522, 545] on div "Previous" at bounding box center [510, 547] width 47 height 17
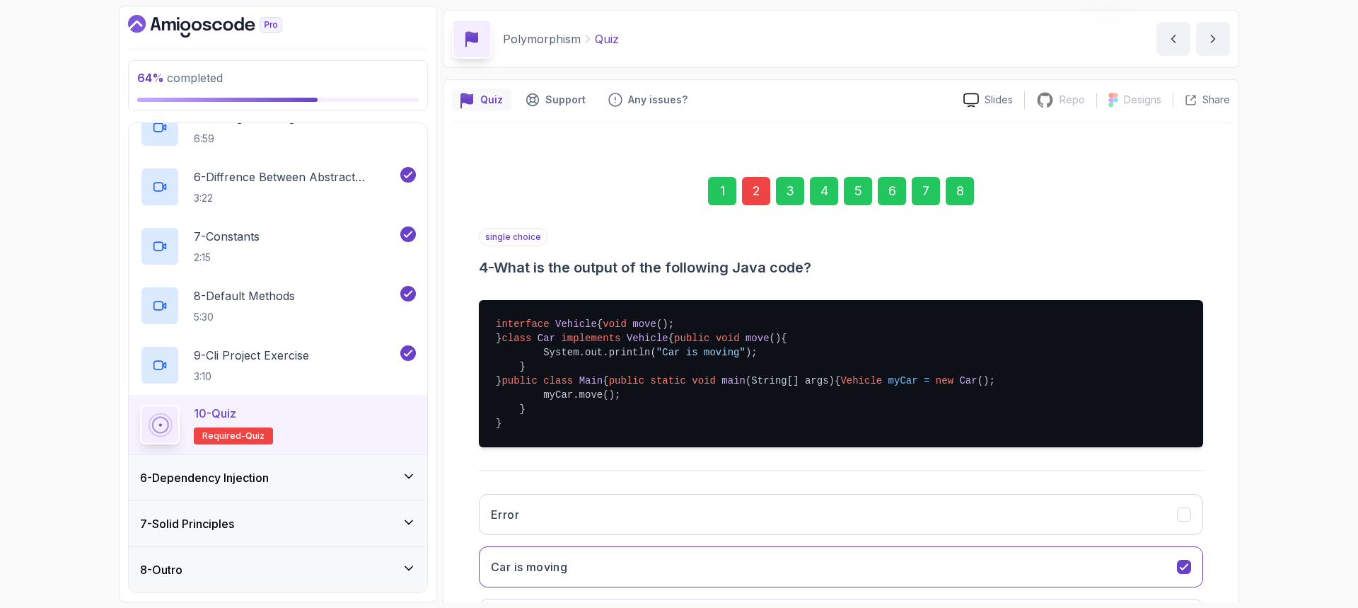
click at [521, 546] on div "single choice 4 - What is the output of the following Java code? interface Vehi…" at bounding box center [841, 465] width 724 height 475
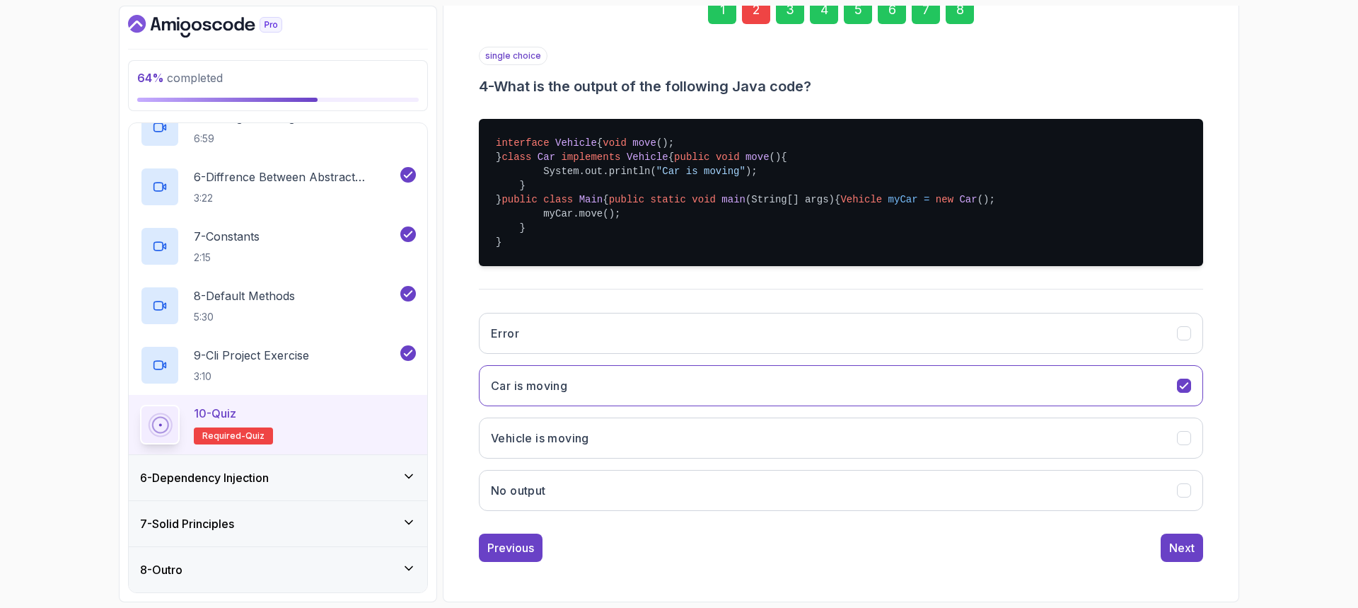
scroll to position [313, 0]
click at [522, 547] on div "Previous" at bounding box center [510, 547] width 47 height 17
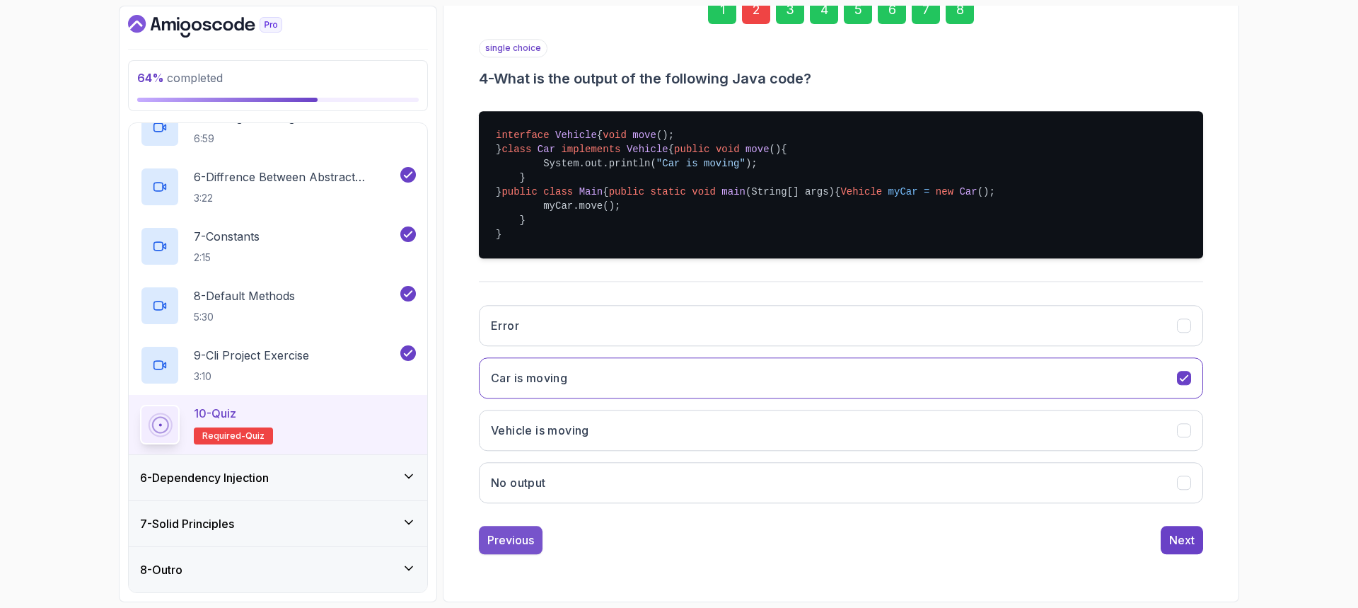
scroll to position [47, 0]
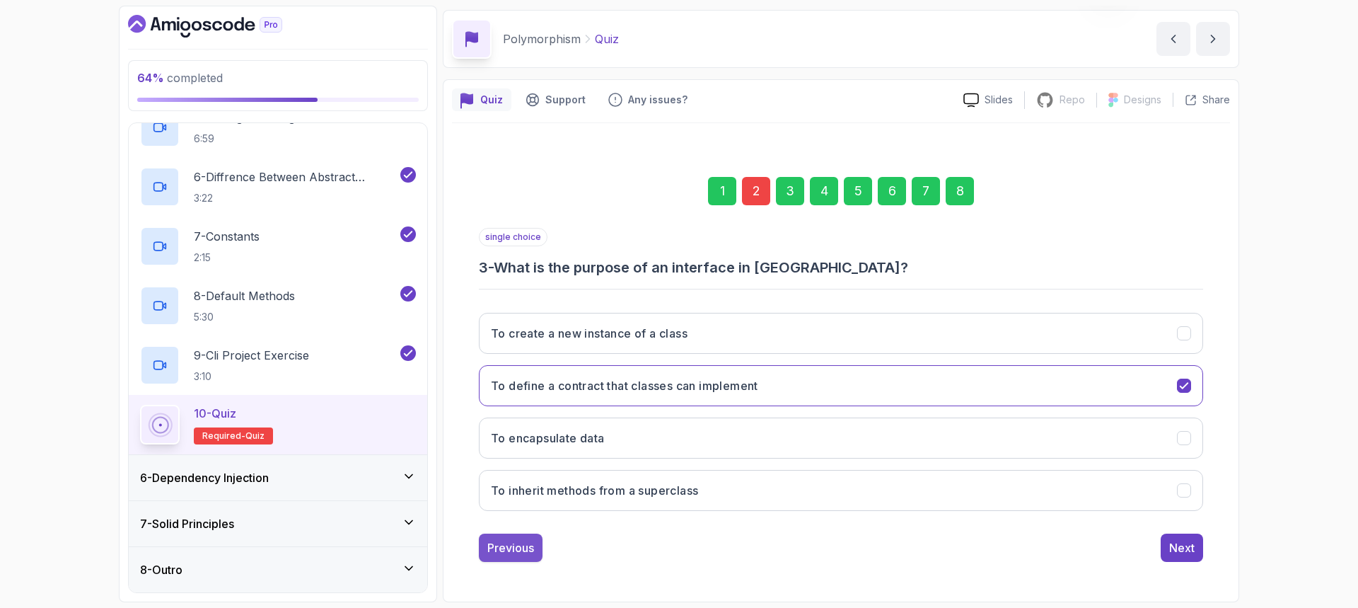
click at [521, 546] on div "Previous" at bounding box center [510, 547] width 47 height 17
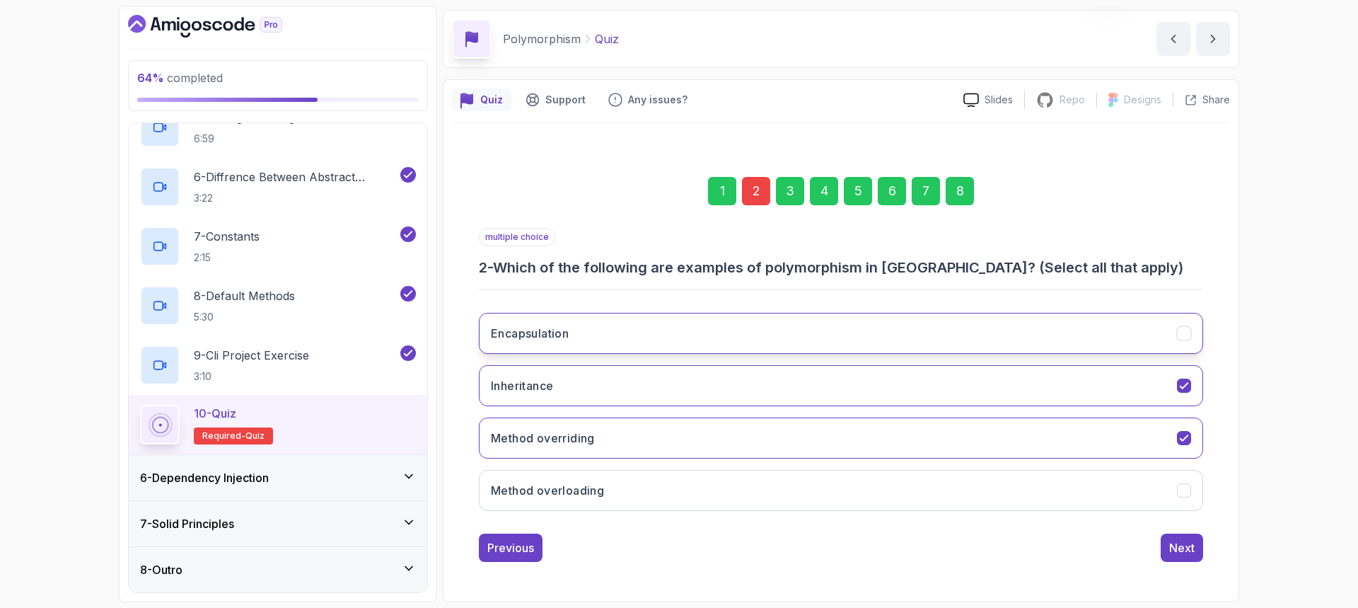
drag, startPoint x: 1181, startPoint y: 332, endPoint x: 1161, endPoint y: 484, distance: 154.0
click at [1181, 332] on icon "Encapsulation" at bounding box center [1184, 333] width 13 height 13
click at [1183, 494] on icon "Method overloading" at bounding box center [1184, 490] width 13 height 13
click at [1183, 540] on div "Next" at bounding box center [1181, 547] width 25 height 17
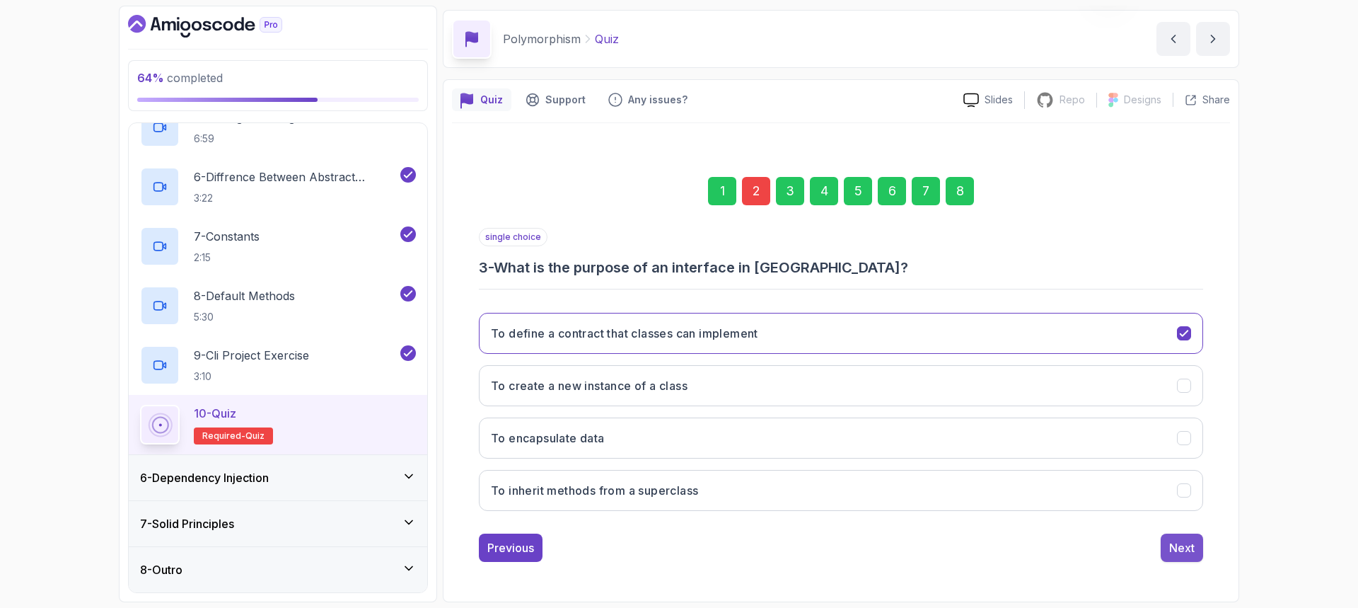
click at [1185, 539] on div "Next" at bounding box center [1181, 547] width 25 height 17
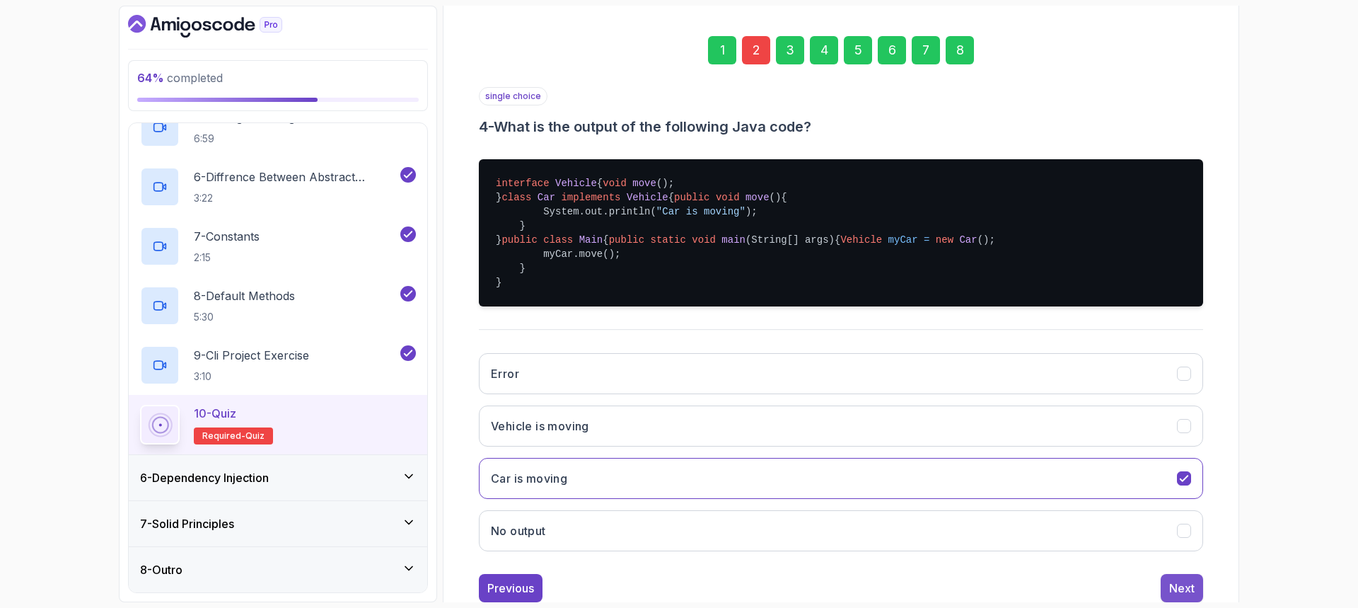
scroll to position [313, 0]
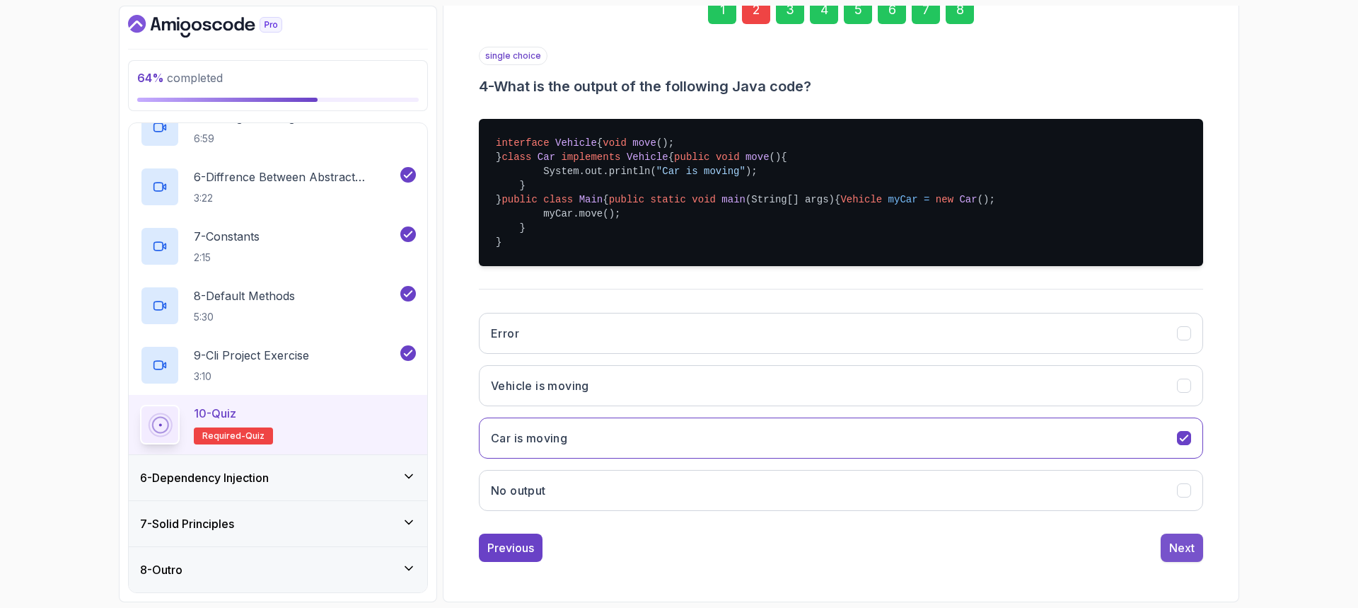
click at [1178, 535] on button "Next" at bounding box center [1182, 547] width 42 height 28
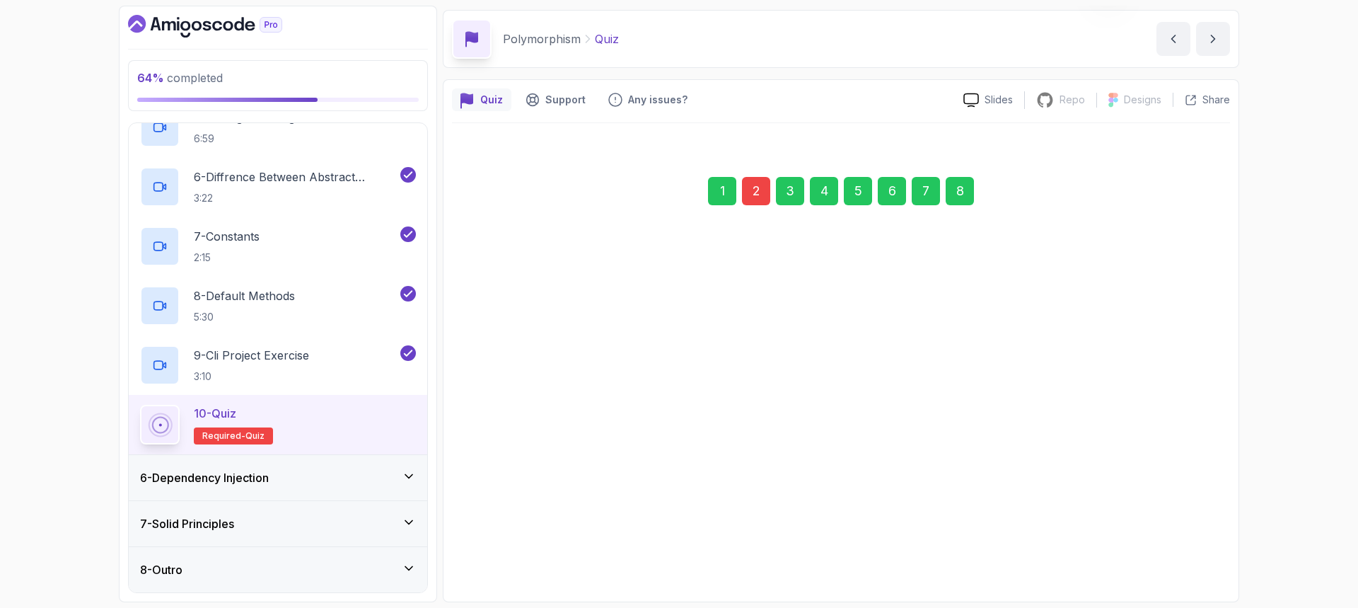
scroll to position [47, 0]
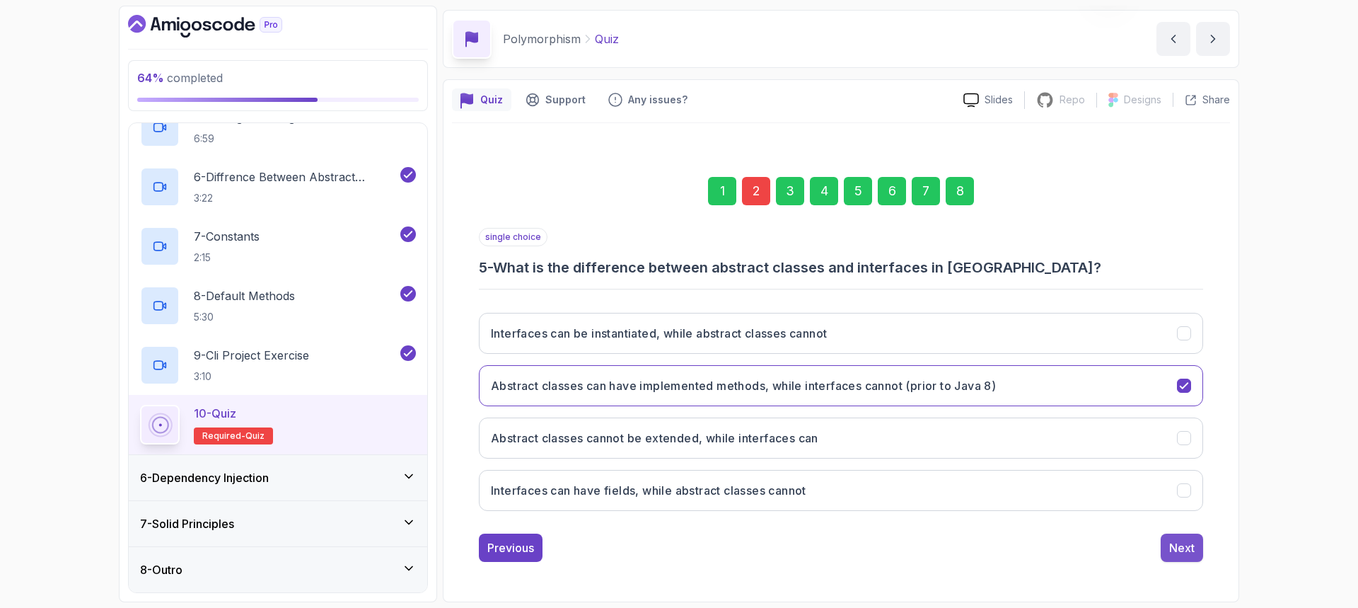
click at [1176, 536] on button "Next" at bounding box center [1182, 547] width 42 height 28
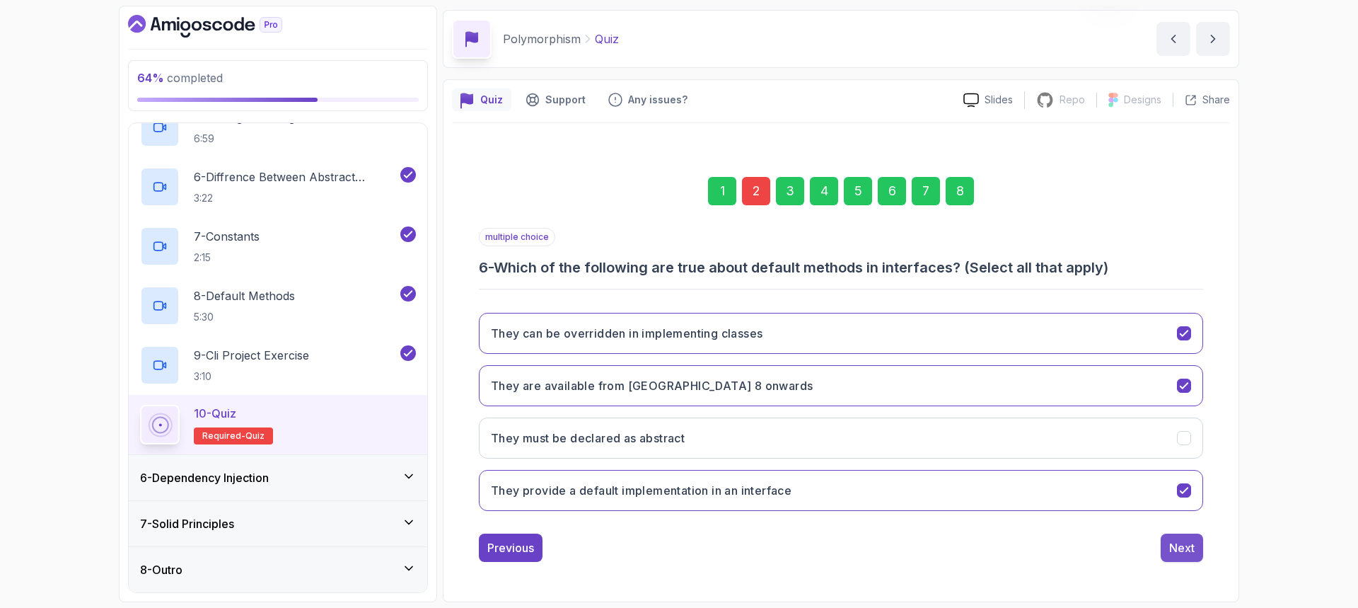
click at [1175, 536] on button "Next" at bounding box center [1182, 547] width 42 height 28
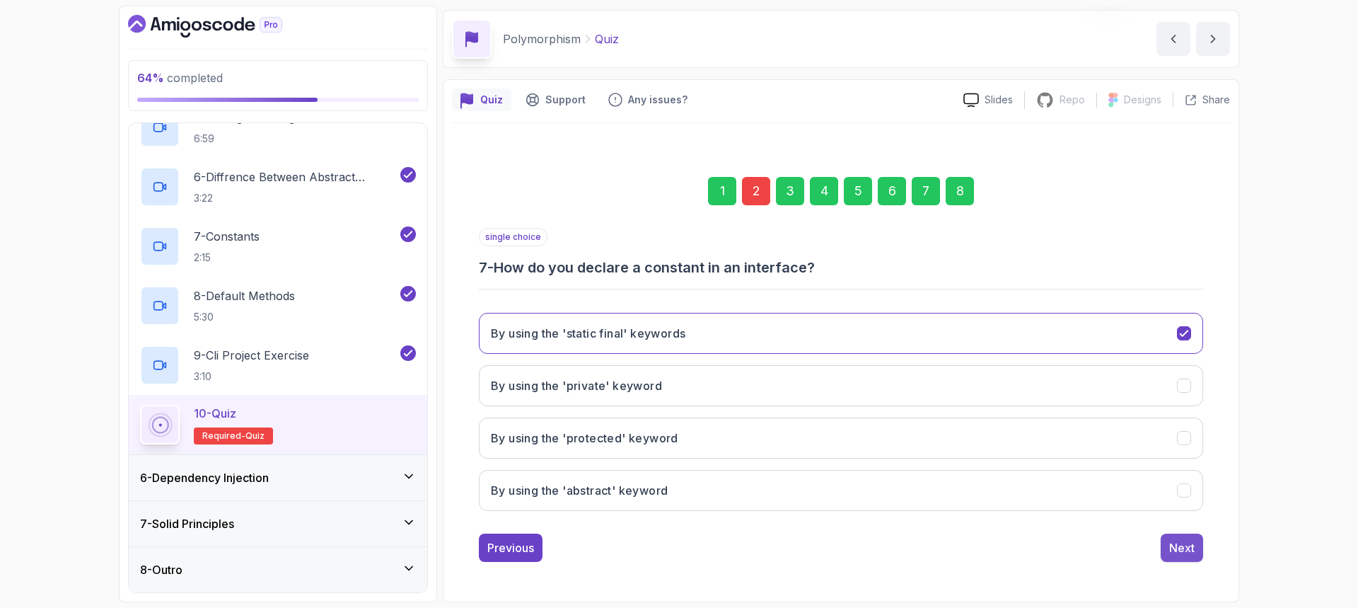
click at [1175, 535] on button "Next" at bounding box center [1182, 547] width 42 height 28
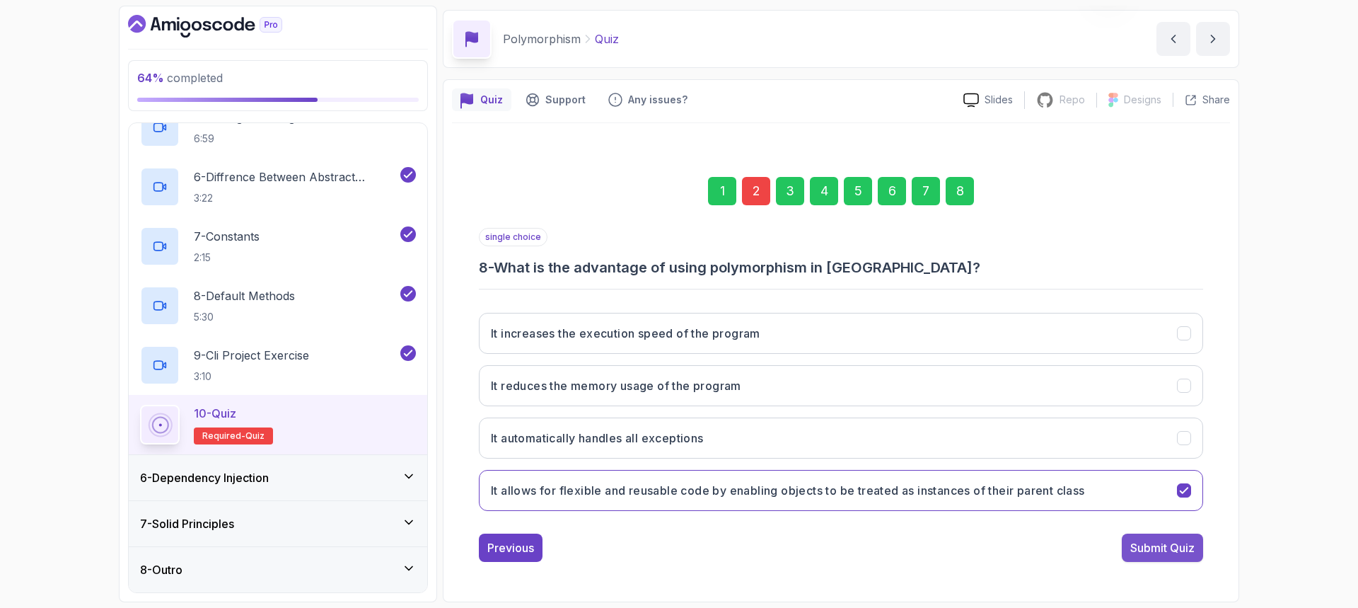
click at [1170, 541] on div "Submit Quiz" at bounding box center [1162, 547] width 64 height 17
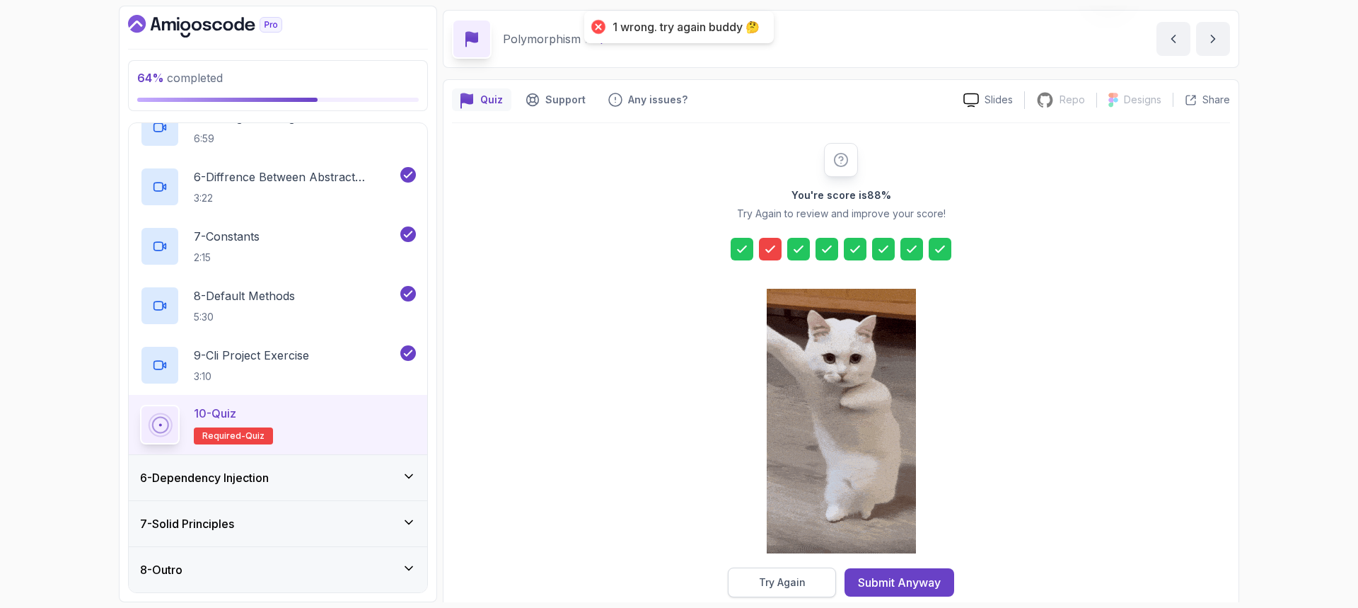
click at [774, 573] on button "Try Again" at bounding box center [782, 582] width 108 height 30
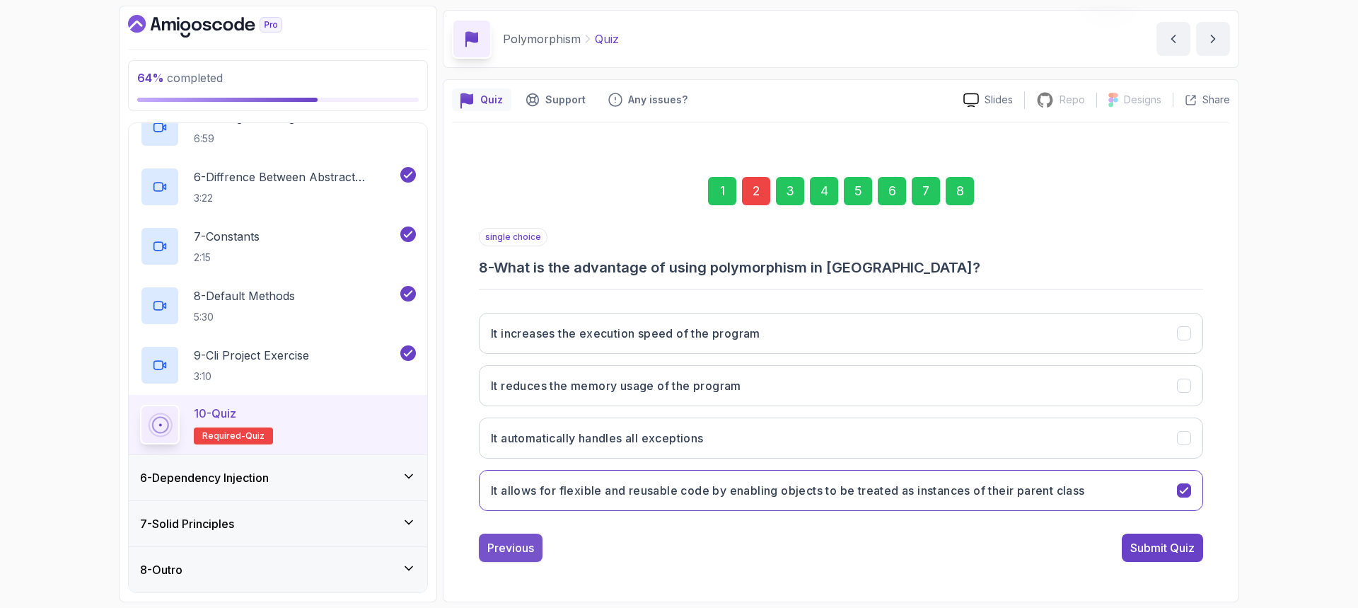
click at [487, 557] on button "Previous" at bounding box center [511, 547] width 64 height 28
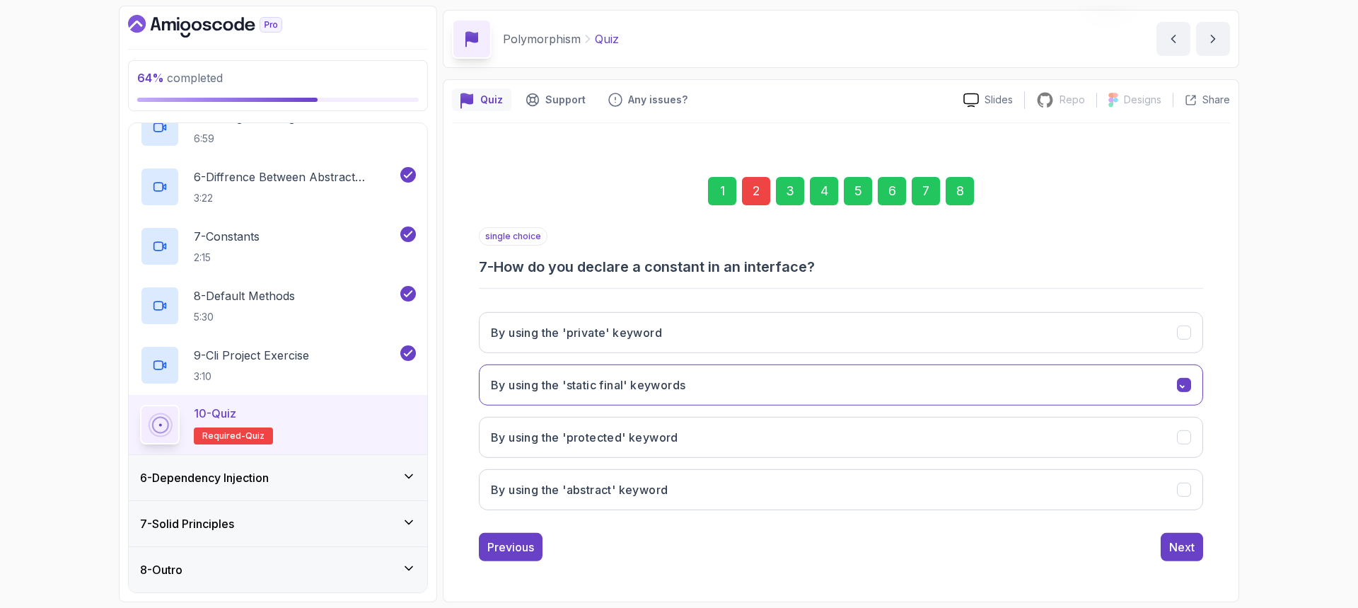
click at [487, 557] on button "Previous" at bounding box center [511, 547] width 64 height 28
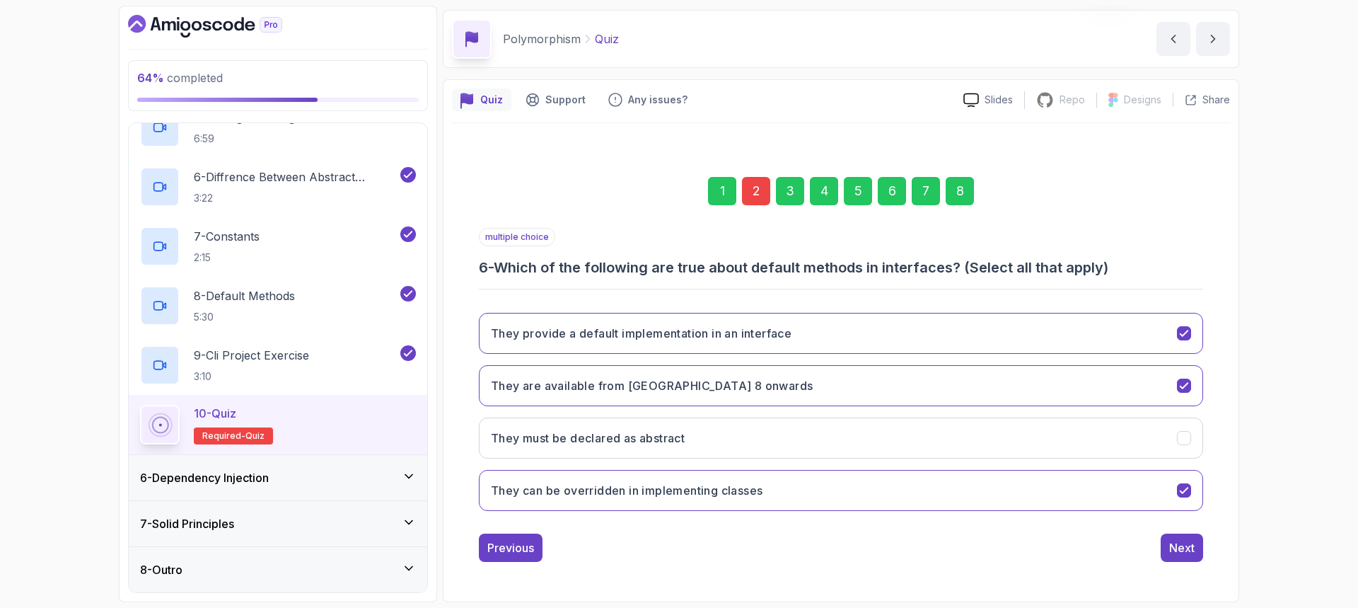
click at [487, 557] on button "Previous" at bounding box center [511, 547] width 64 height 28
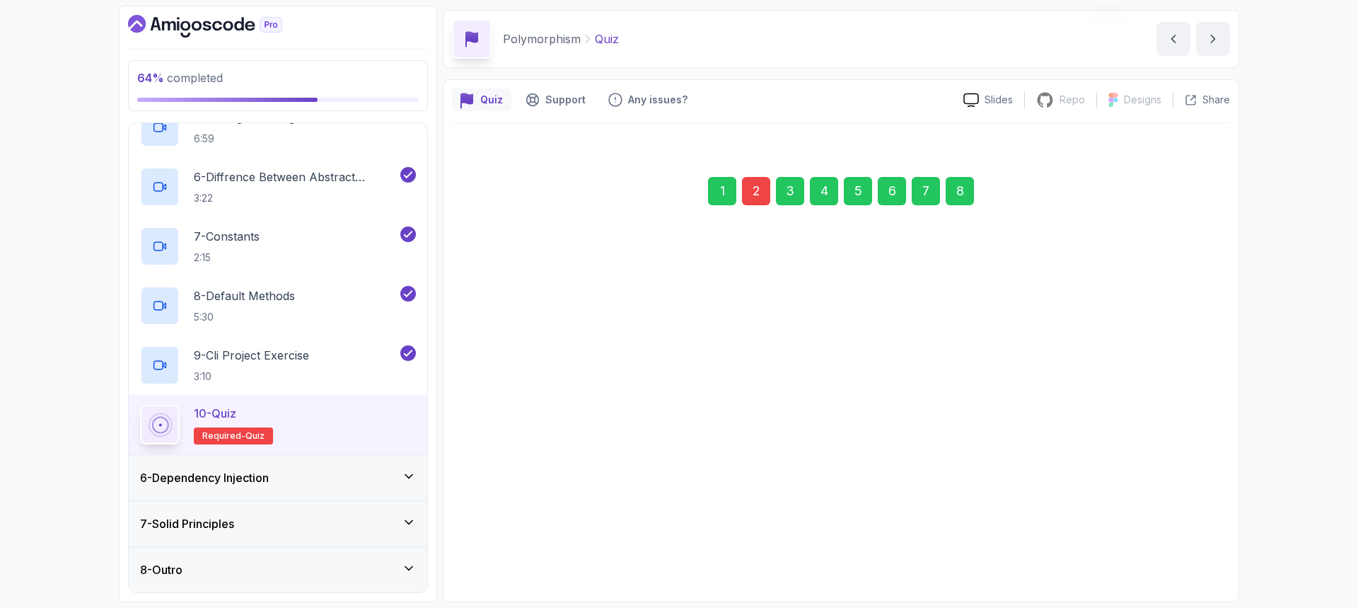
click at [487, 557] on button "Previous" at bounding box center [511, 547] width 64 height 28
click at [487, 557] on div "1 2 3 4 5 6 7 8 single choice 4 - What is the output of the following Java code…" at bounding box center [841, 448] width 724 height 588
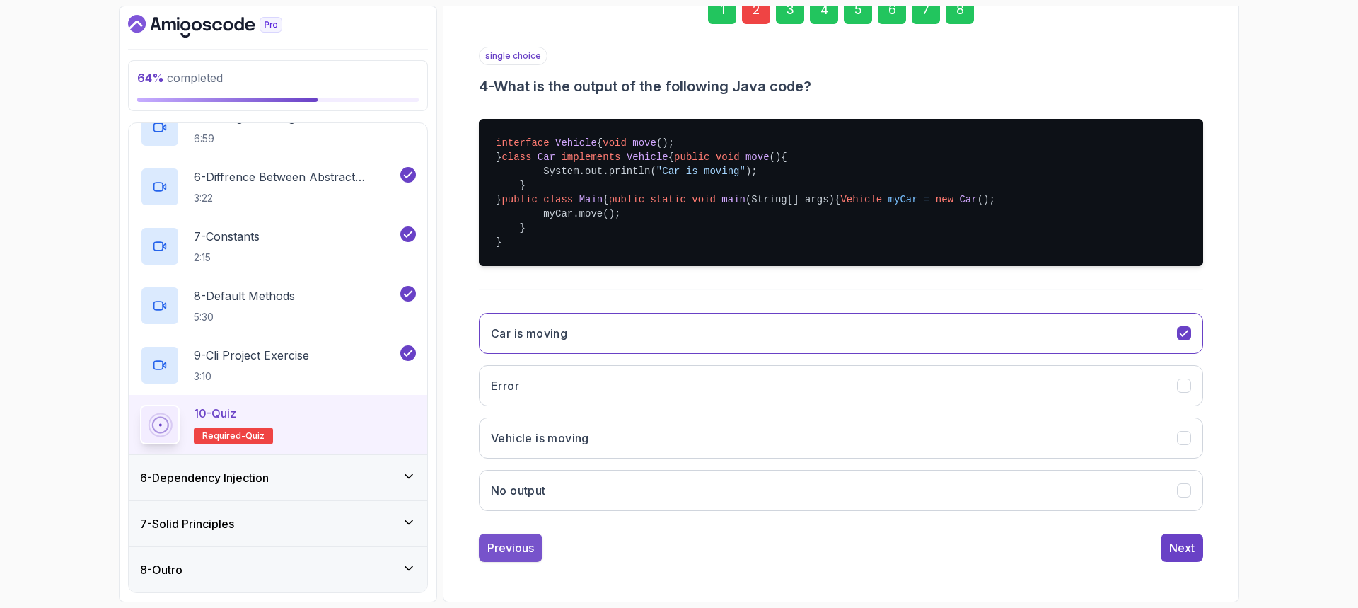
scroll to position [313, 0]
click at [488, 550] on div "Previous" at bounding box center [510, 547] width 47 height 17
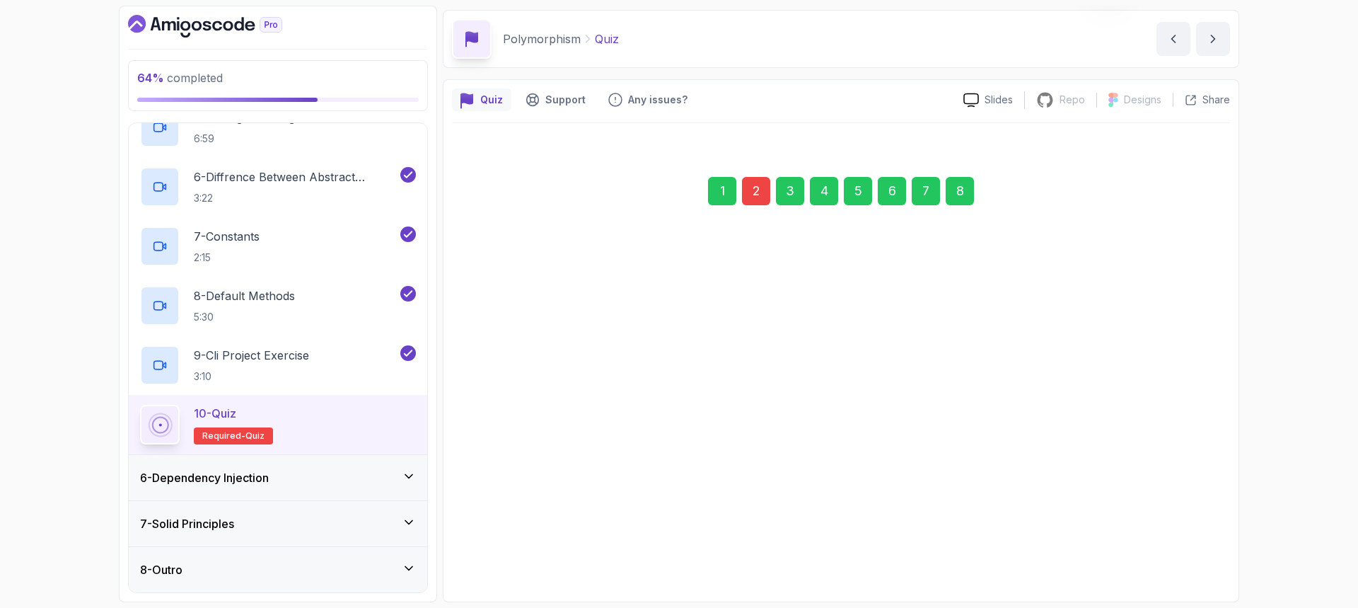
scroll to position [47, 0]
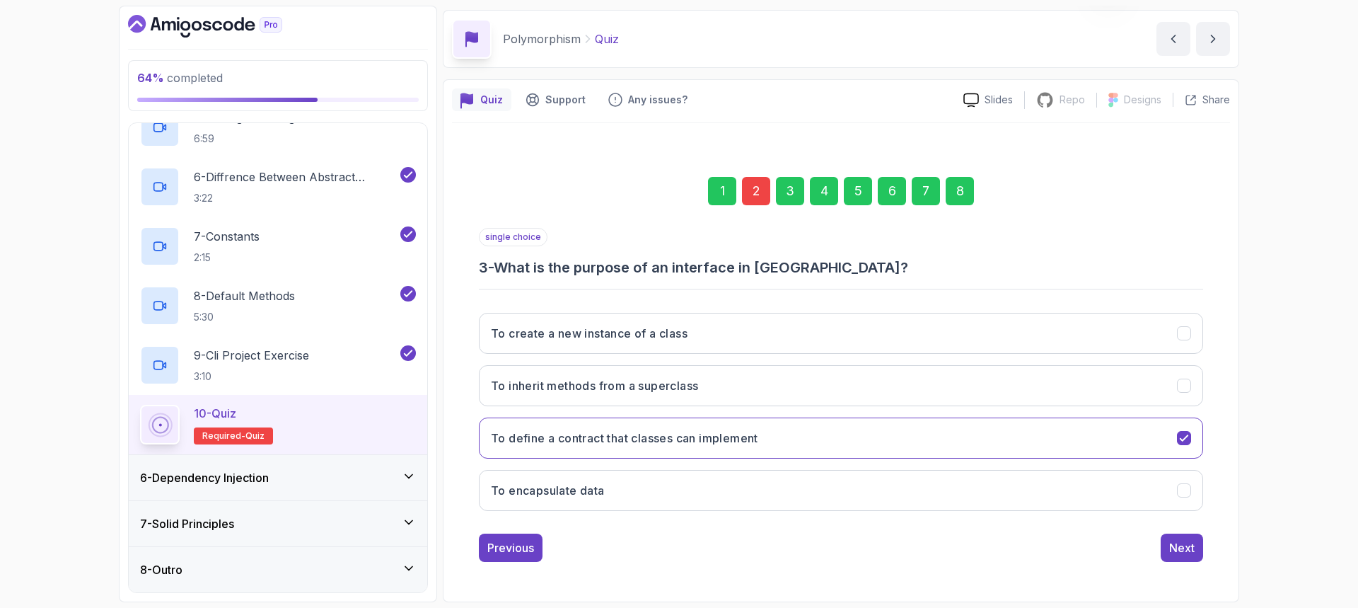
click at [488, 550] on div "Previous" at bounding box center [510, 547] width 47 height 17
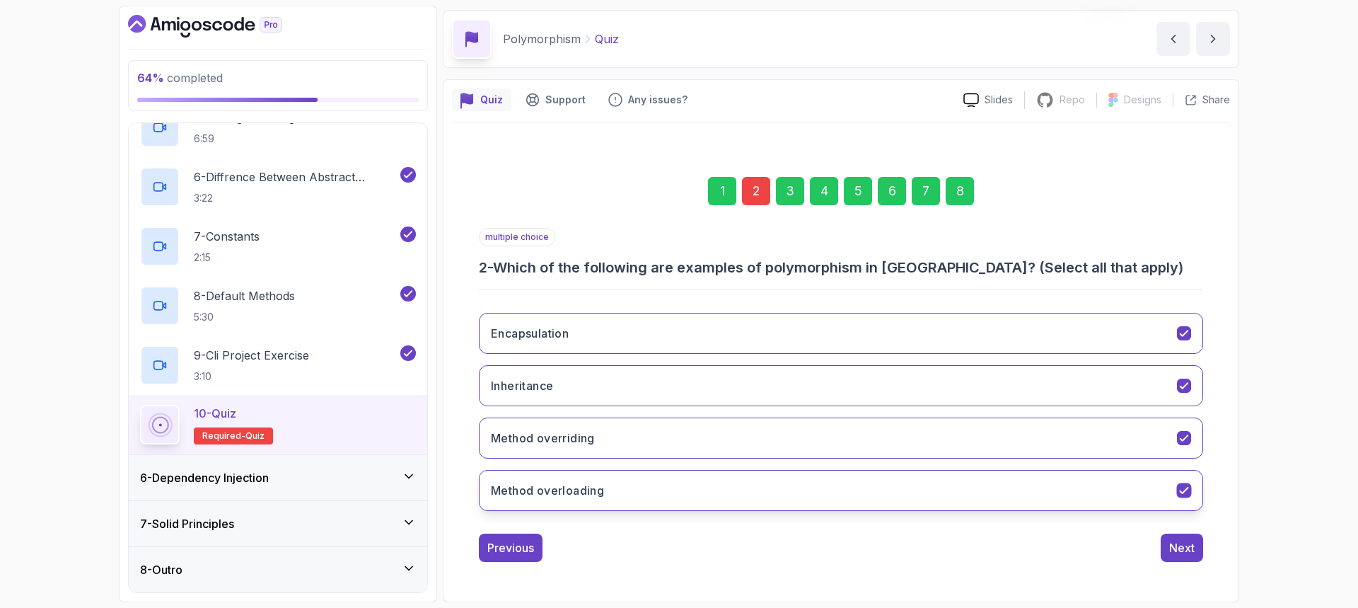
click at [1175, 489] on button "Method overloading" at bounding box center [841, 490] width 724 height 41
click at [1187, 393] on button "Inheritance" at bounding box center [841, 385] width 724 height 41
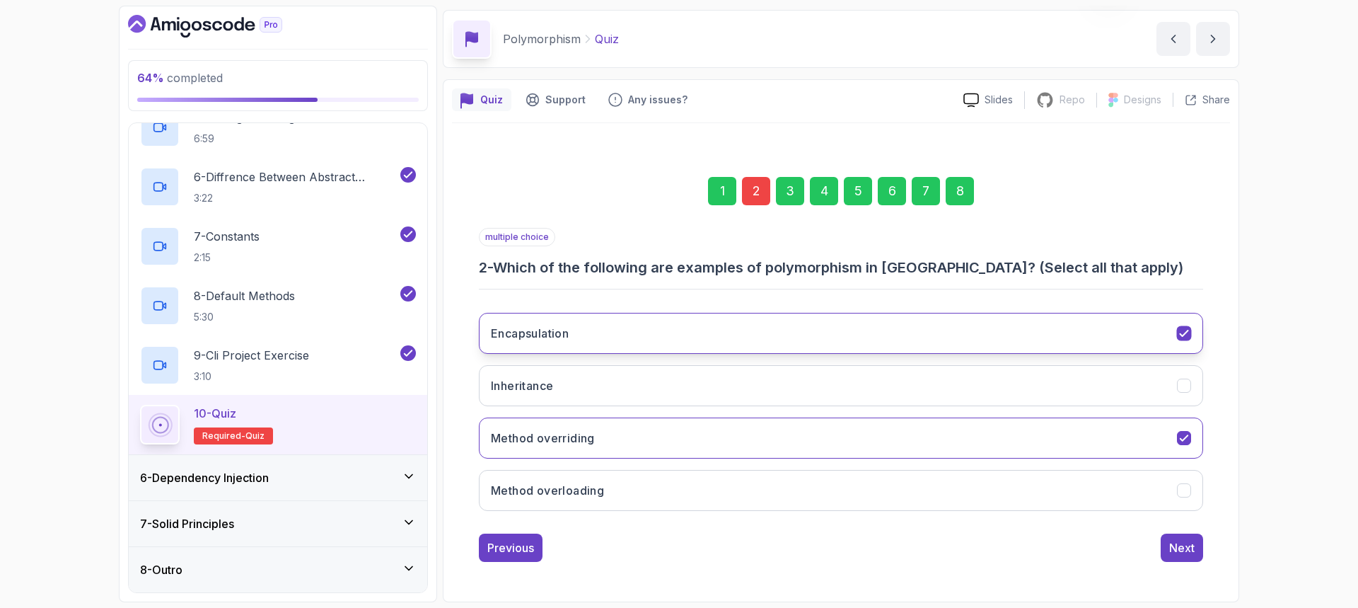
click at [1197, 318] on button "Encapsulation" at bounding box center [841, 333] width 724 height 41
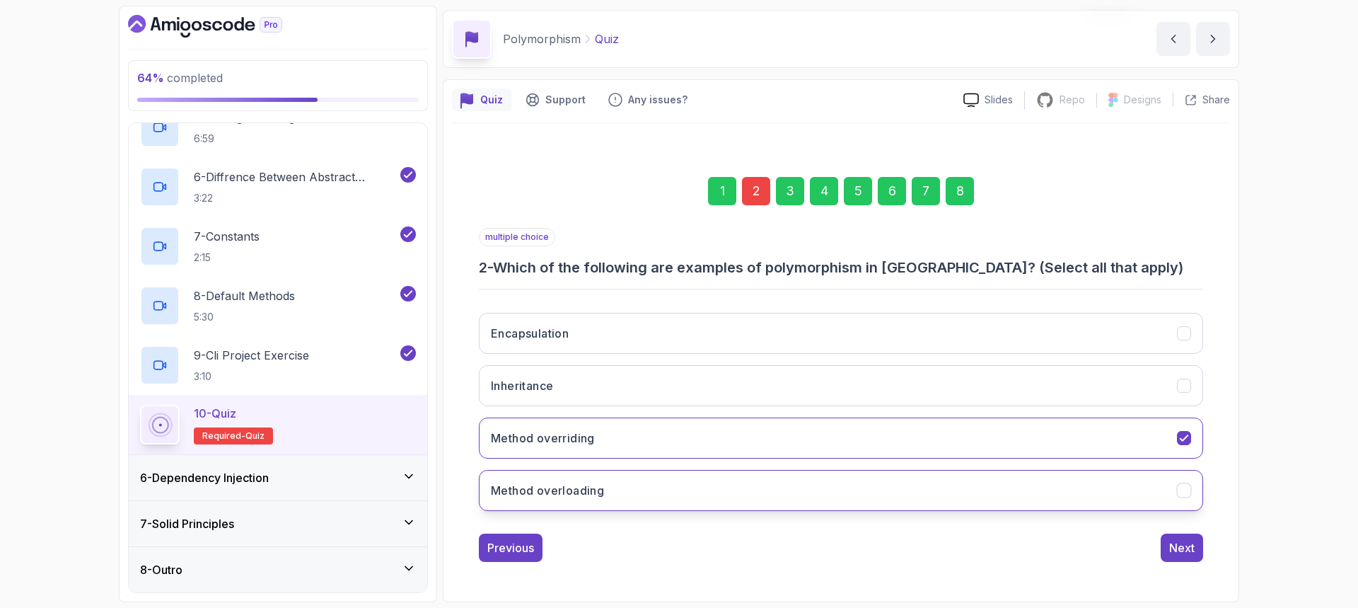
click at [1190, 487] on icon "Method overloading" at bounding box center [1184, 490] width 13 height 13
click at [1180, 547] on div "Next" at bounding box center [1181, 547] width 25 height 17
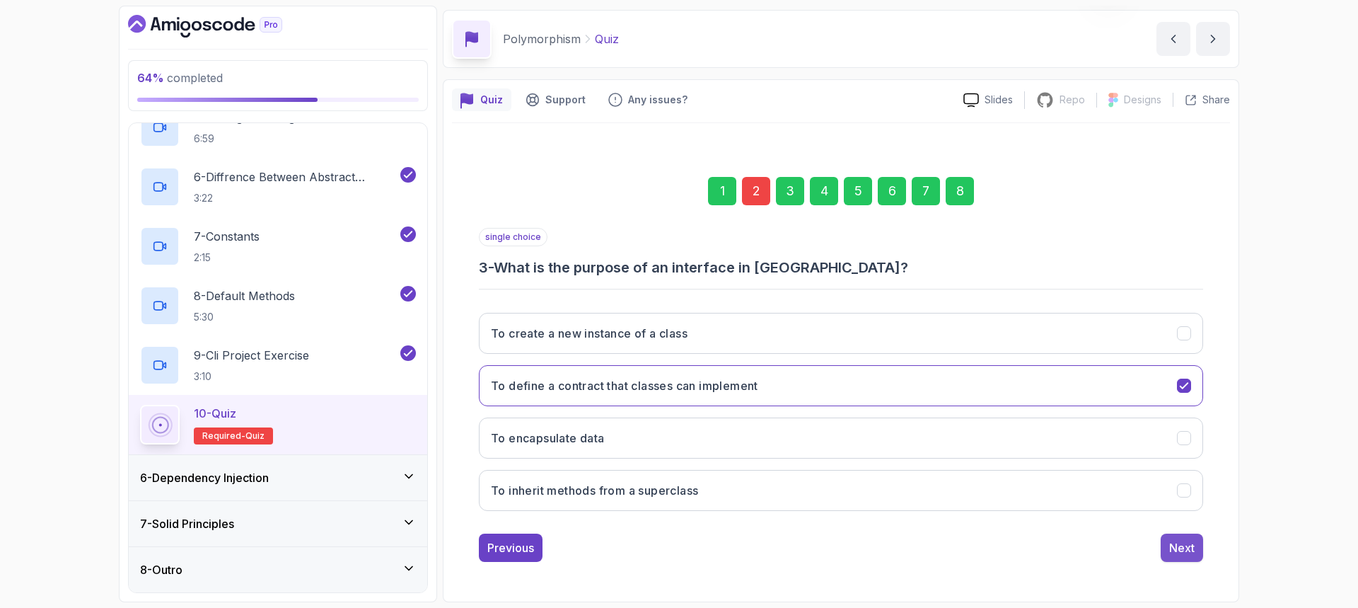
click at [1178, 550] on div "Next" at bounding box center [1181, 547] width 25 height 17
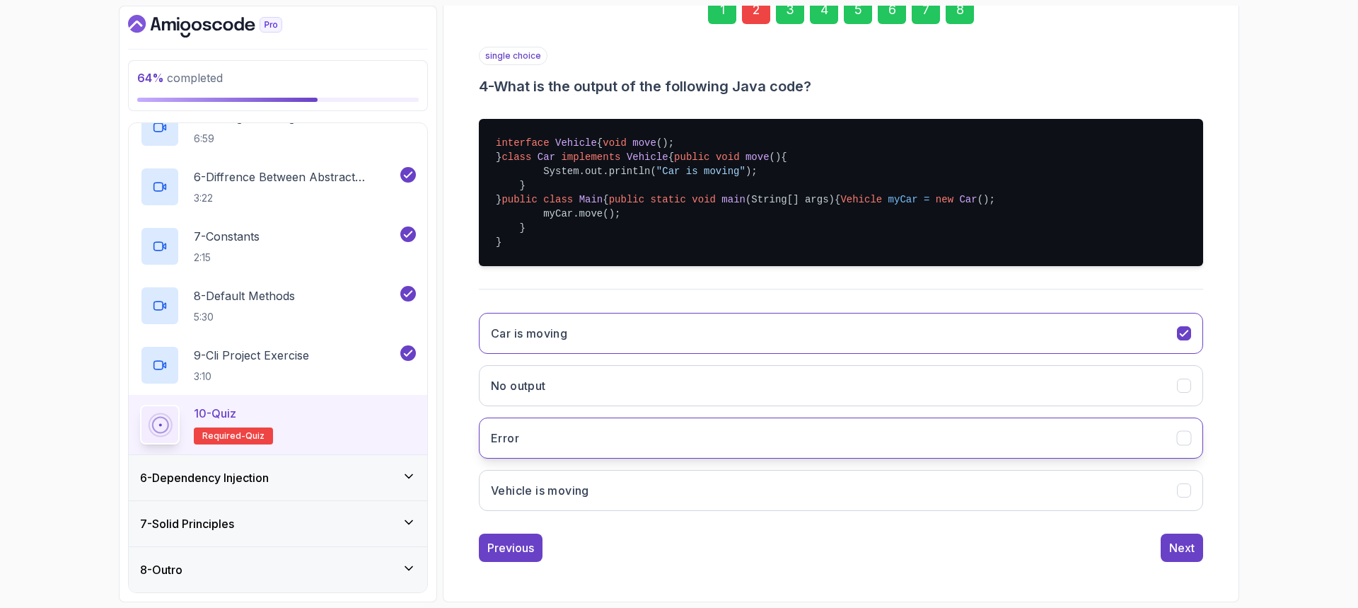
scroll to position [313, 0]
click at [1178, 553] on div "Next" at bounding box center [1181, 547] width 25 height 17
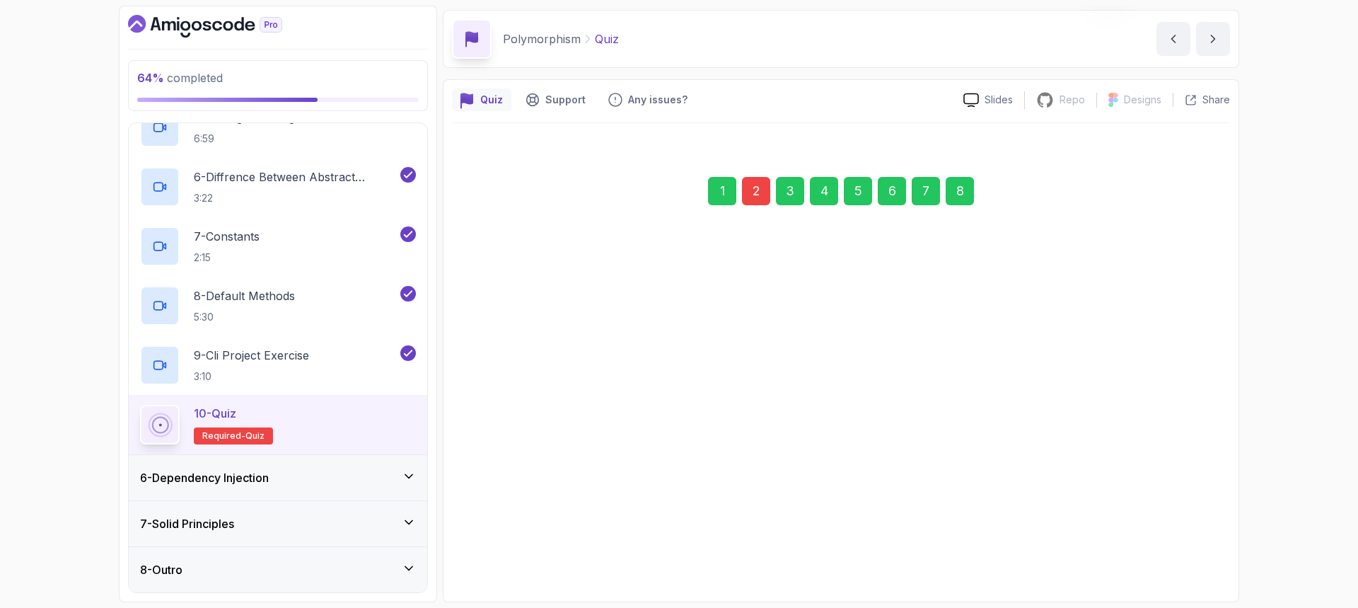
scroll to position [47, 0]
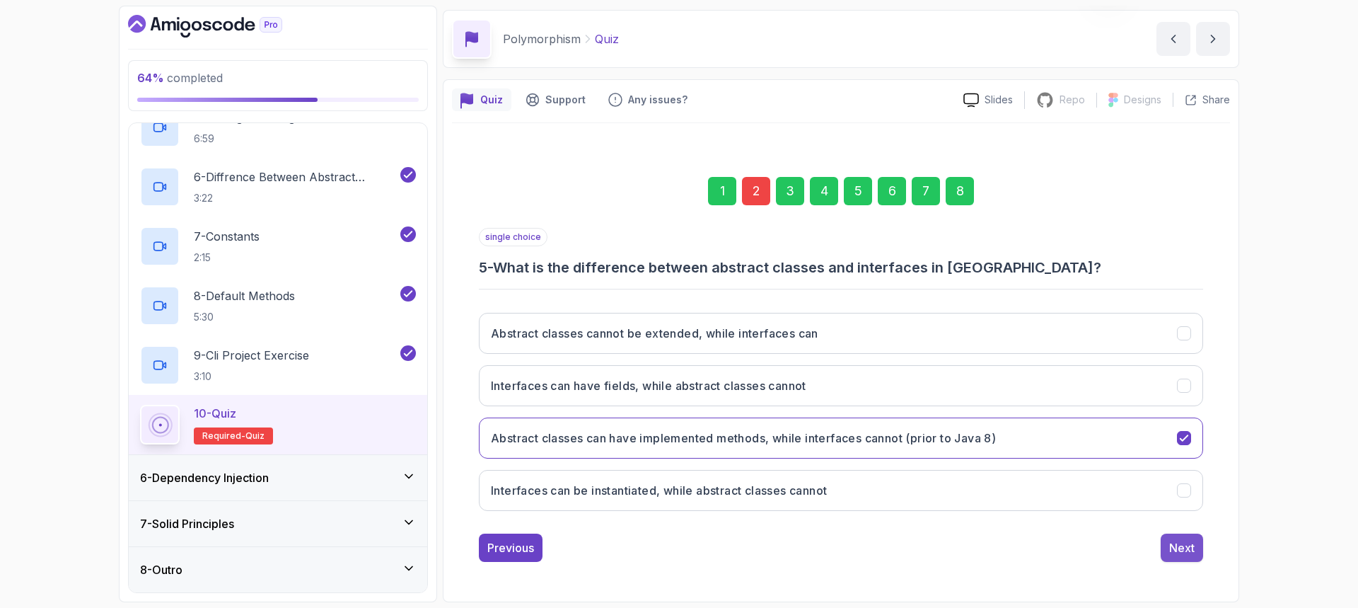
click at [1180, 553] on div "Next" at bounding box center [1181, 547] width 25 height 17
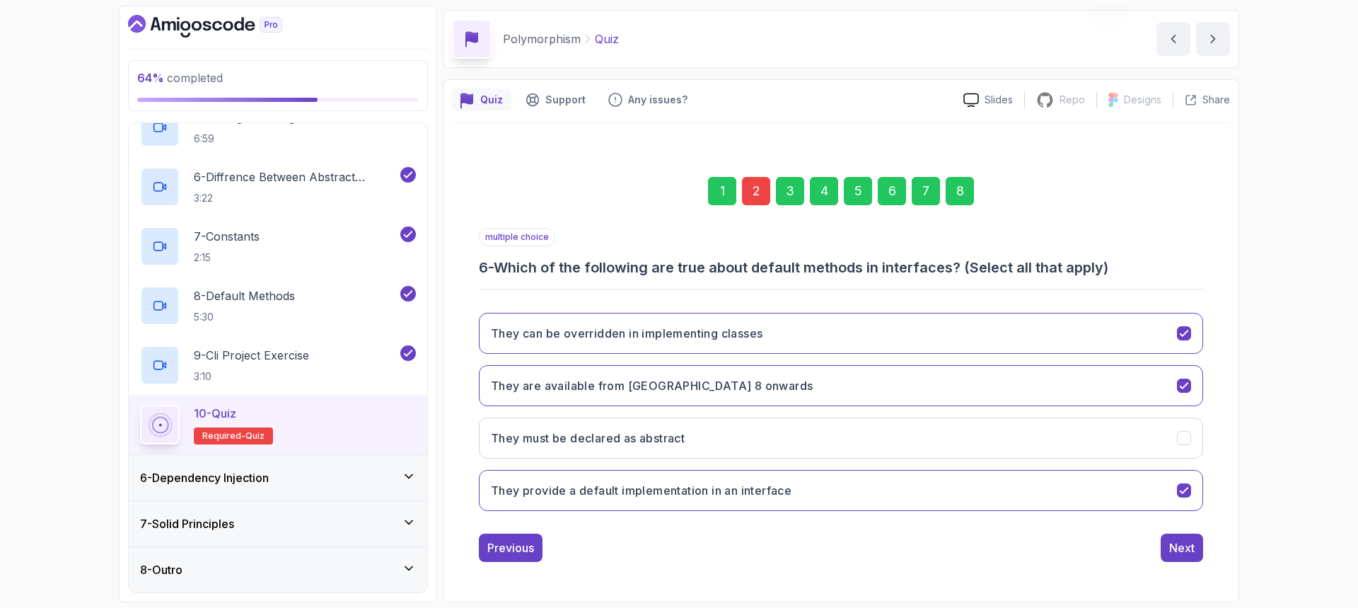
click at [1180, 553] on div "Next" at bounding box center [1181, 547] width 25 height 17
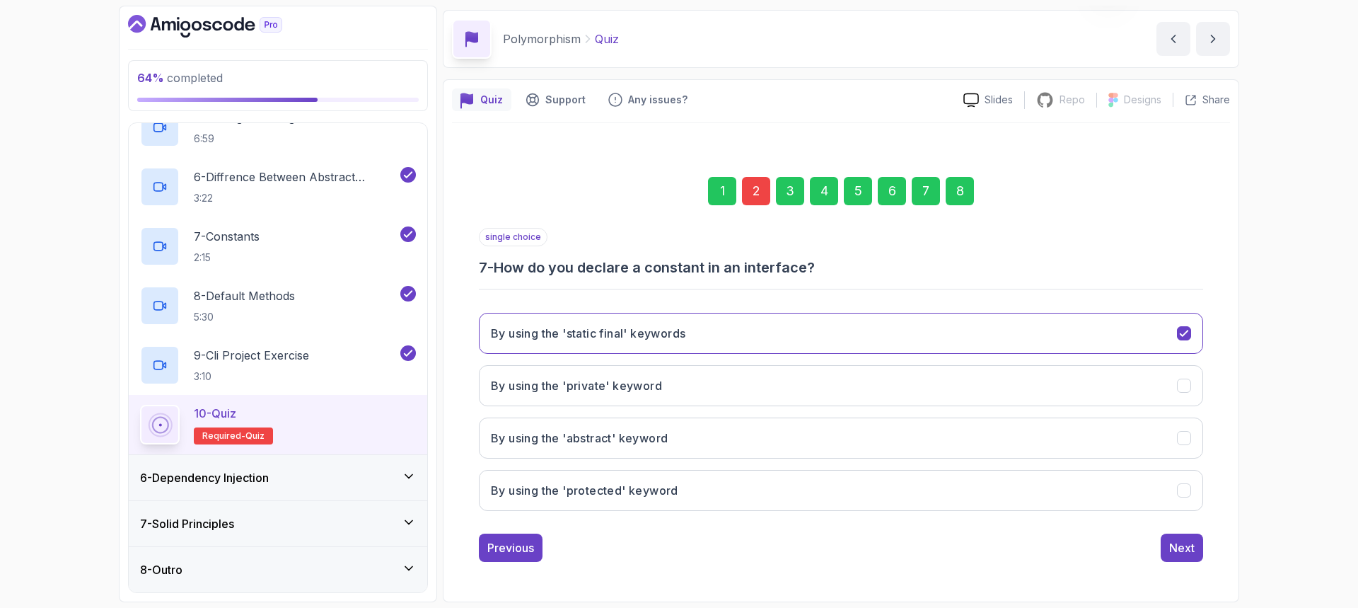
click at [1180, 553] on div "Next" at bounding box center [1181, 547] width 25 height 17
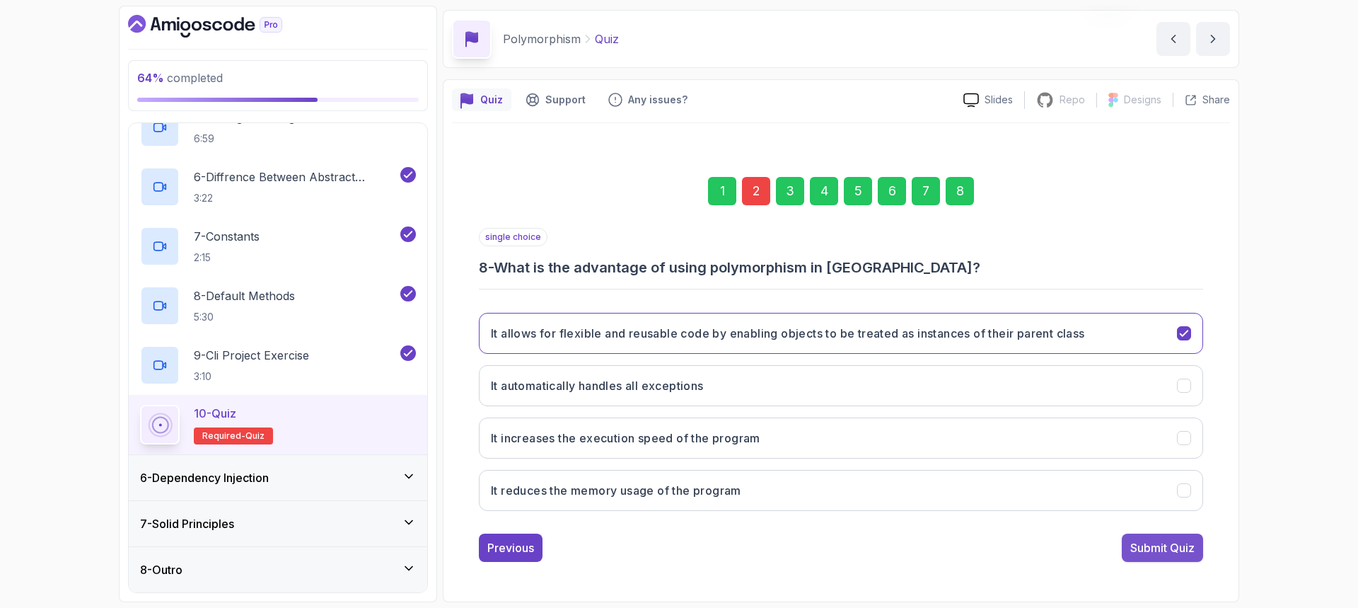
click at [1180, 552] on div "Submit Quiz" at bounding box center [1162, 547] width 64 height 17
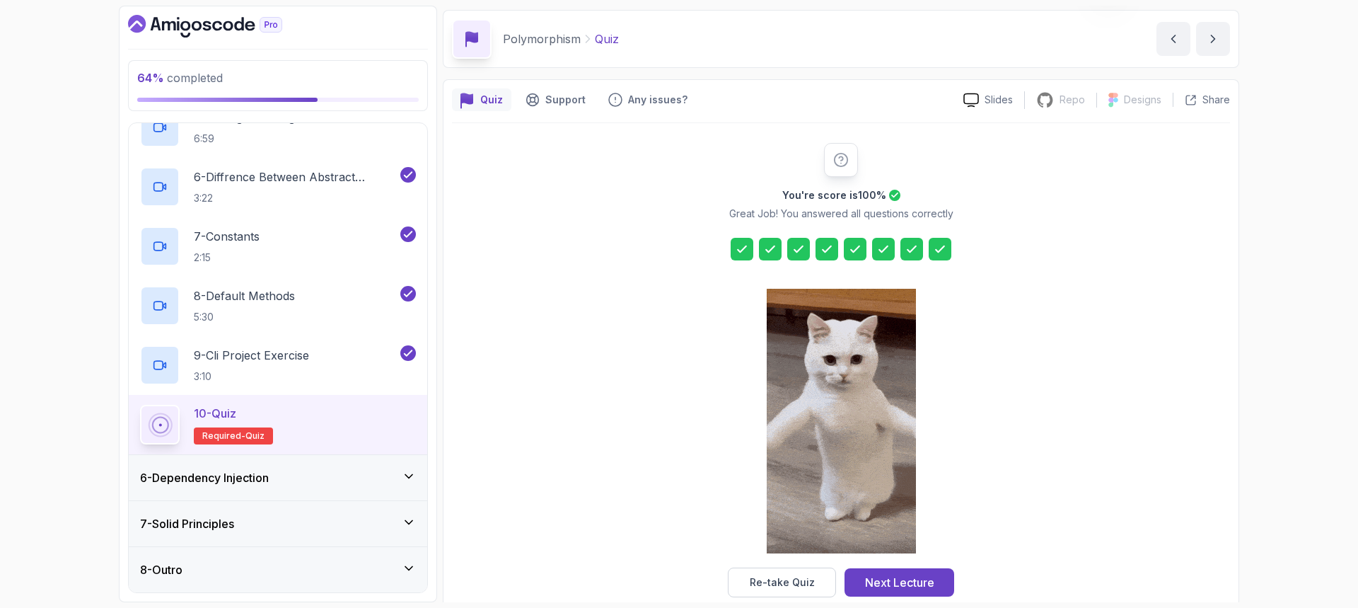
click at [181, 480] on h3 "6 - Dependency Injection" at bounding box center [204, 477] width 129 height 17
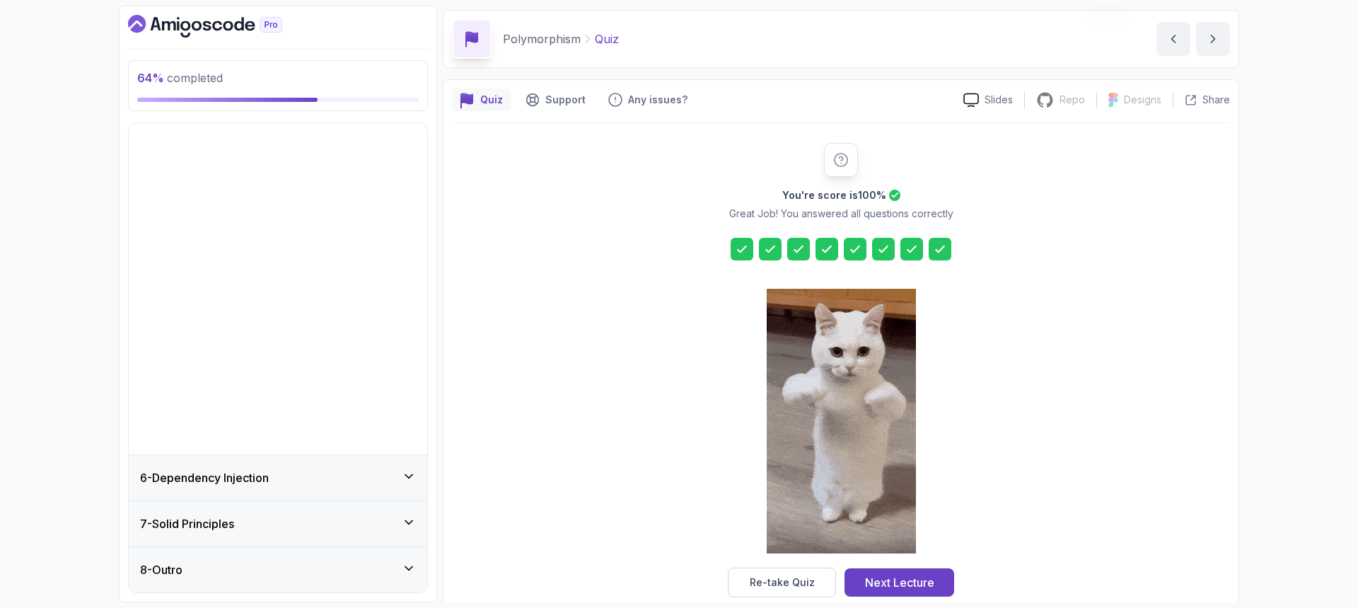
scroll to position [0, 0]
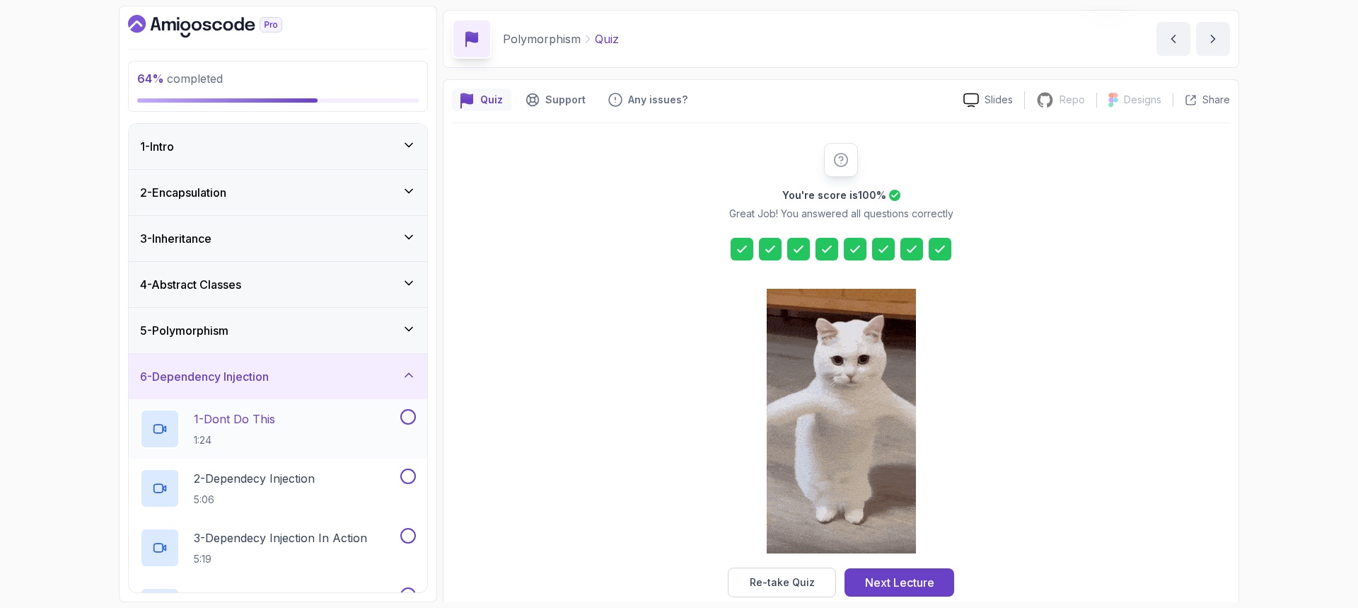
click at [320, 422] on div "1 - Dont Do This 1:24" at bounding box center [268, 429] width 257 height 40
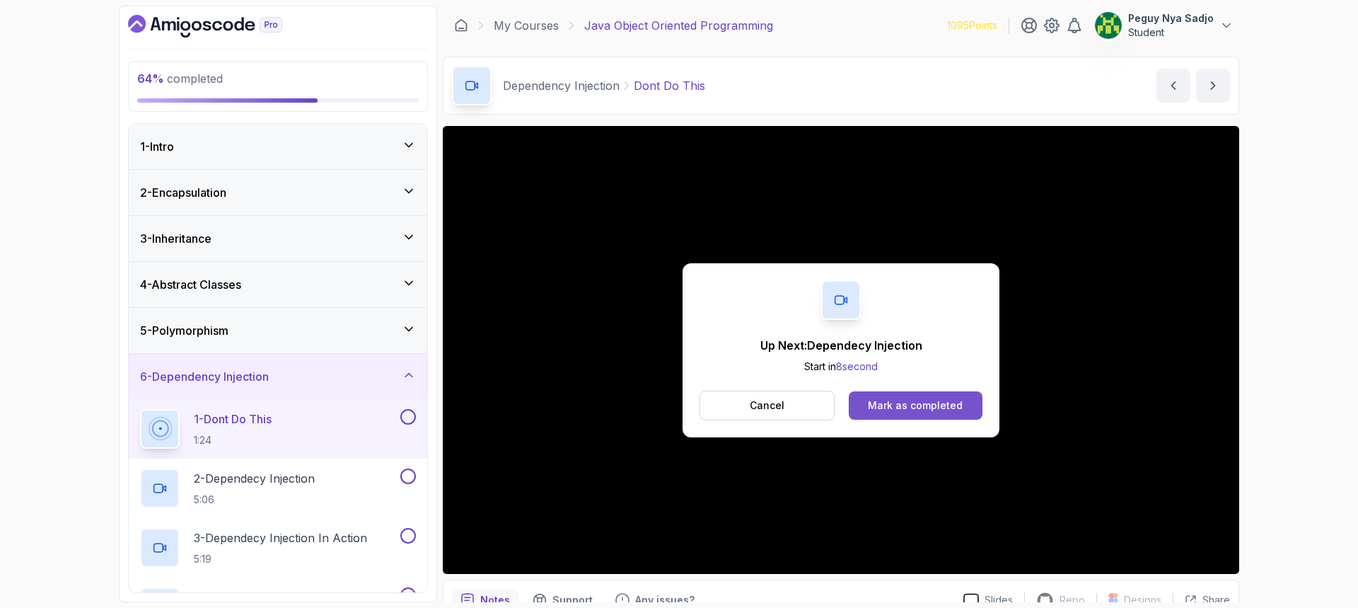
click at [905, 409] on div "Mark as completed" at bounding box center [915, 405] width 95 height 14
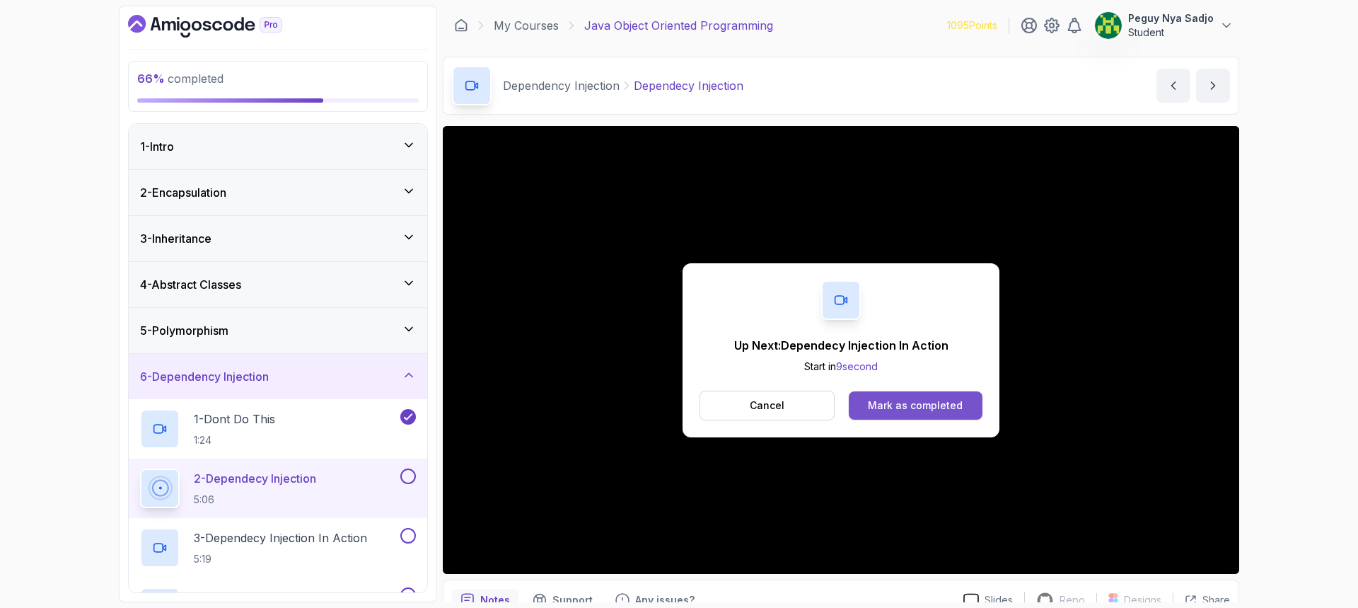
click at [932, 413] on button "Mark as completed" at bounding box center [916, 405] width 134 height 28
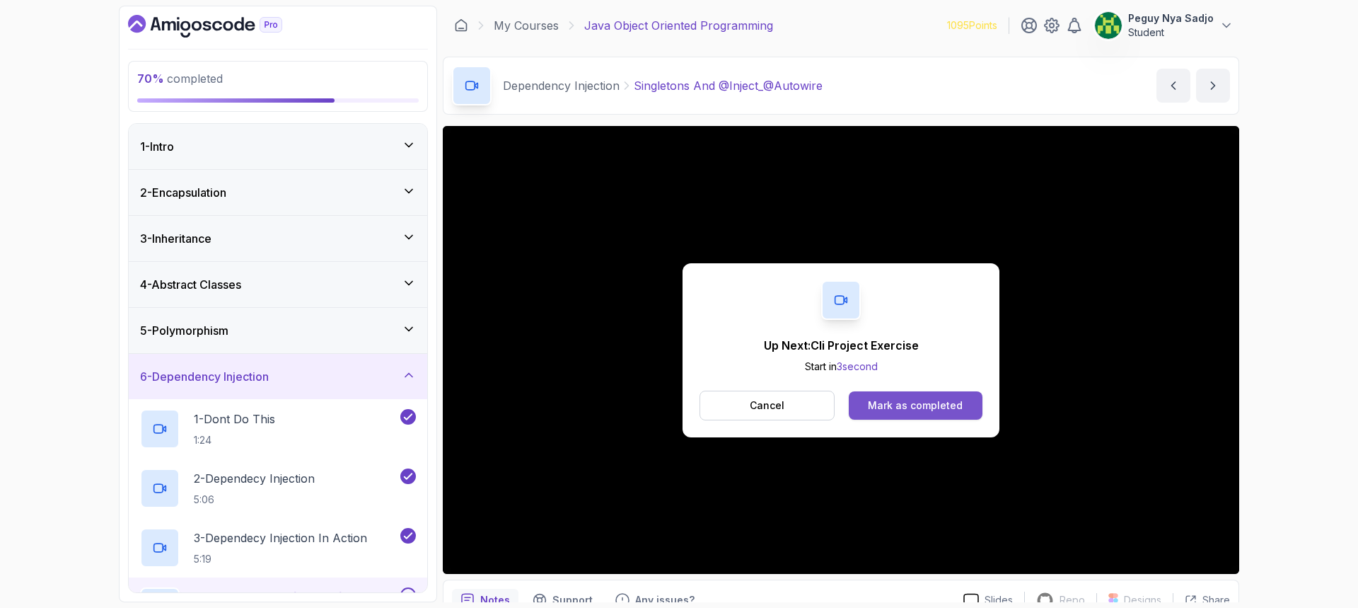
click at [917, 398] on div "Mark as completed" at bounding box center [915, 405] width 95 height 14
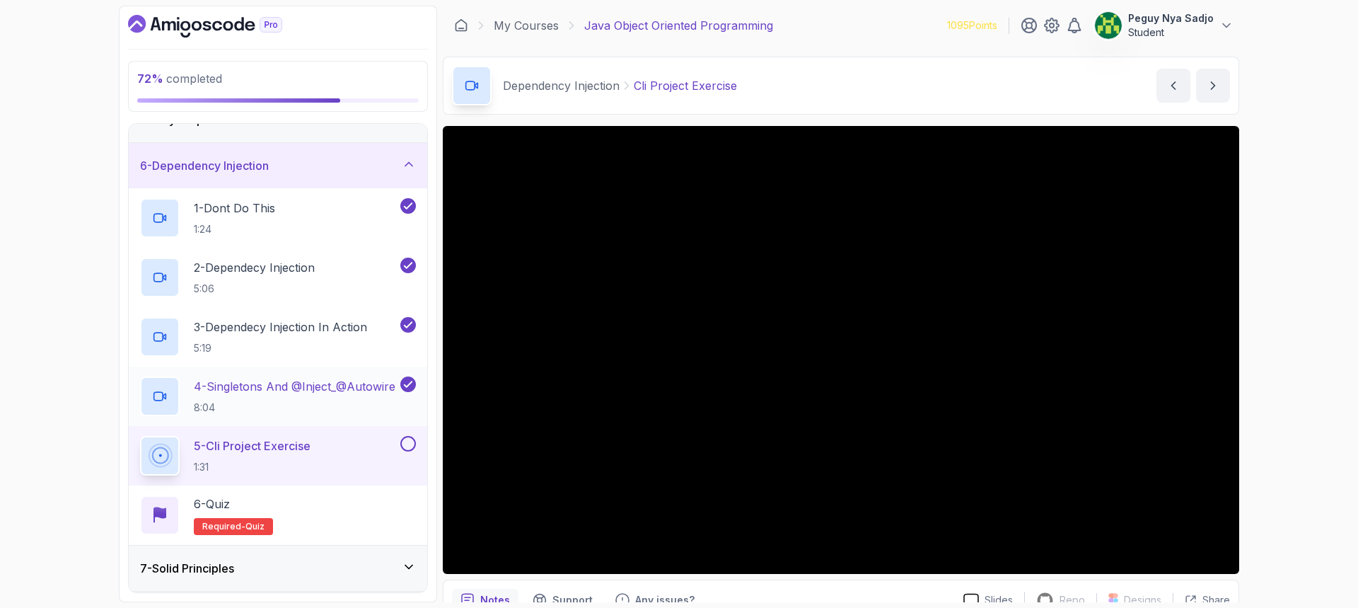
scroll to position [212, 0]
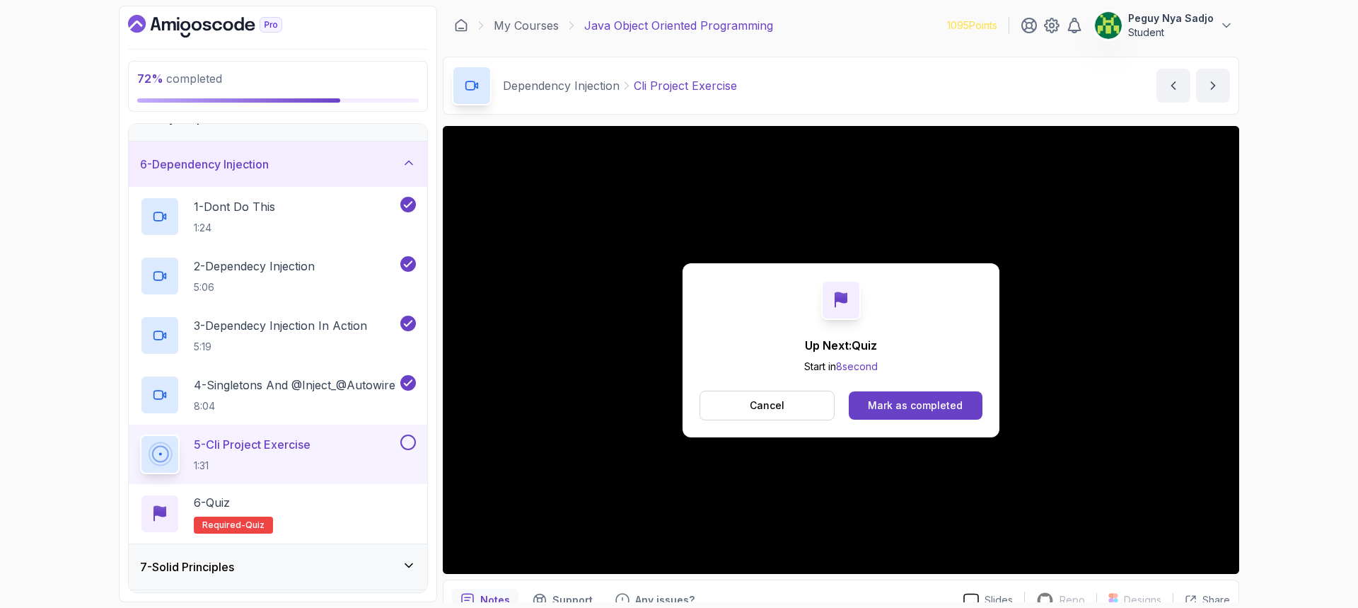
drag, startPoint x: 882, startPoint y: 414, endPoint x: 883, endPoint y: 425, distance: 10.7
click at [882, 417] on button "Mark as completed" at bounding box center [916, 405] width 134 height 28
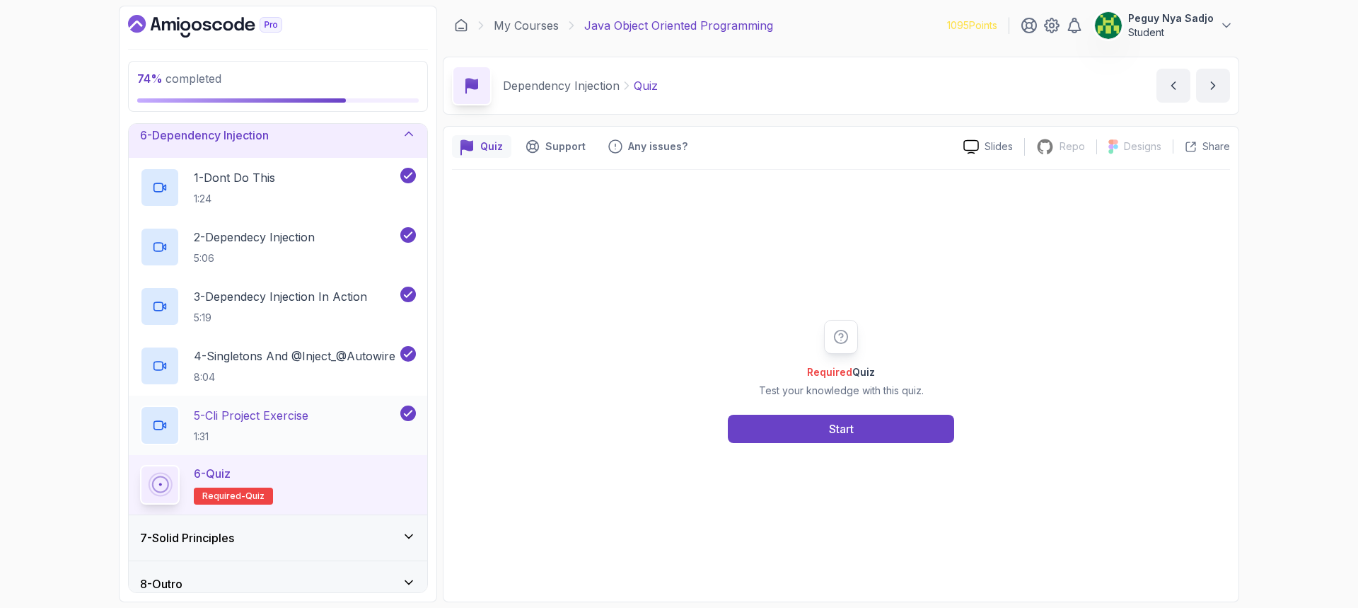
scroll to position [255, 0]
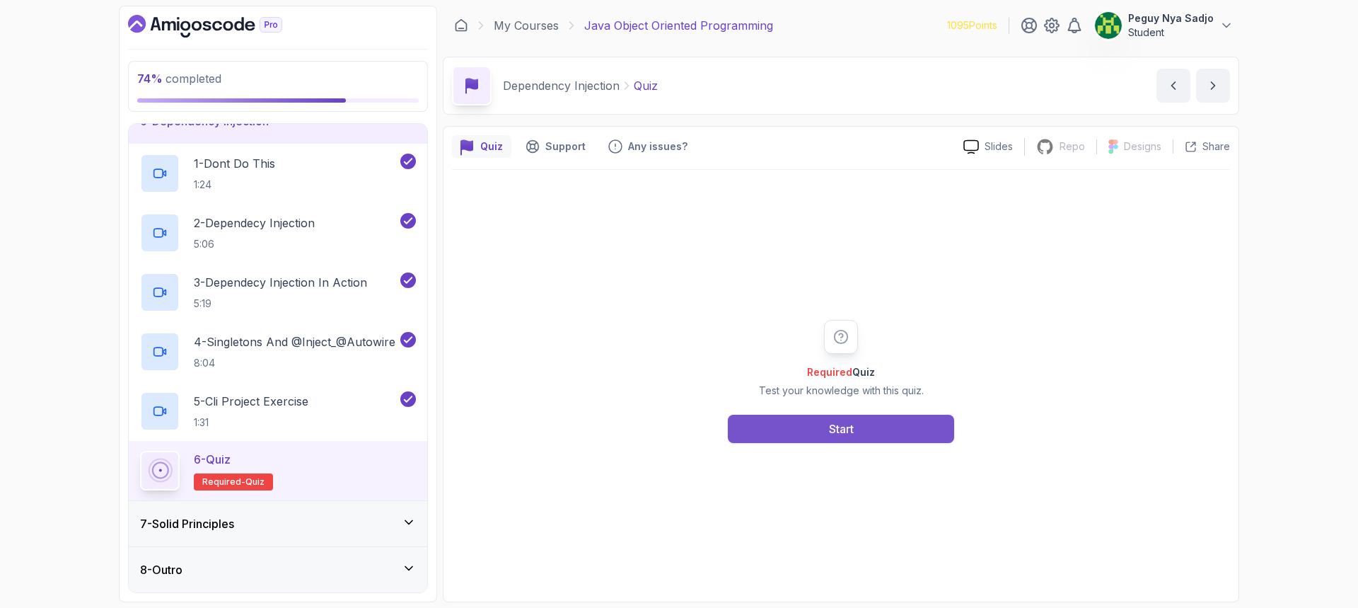
click at [786, 432] on button "Start" at bounding box center [841, 428] width 226 height 28
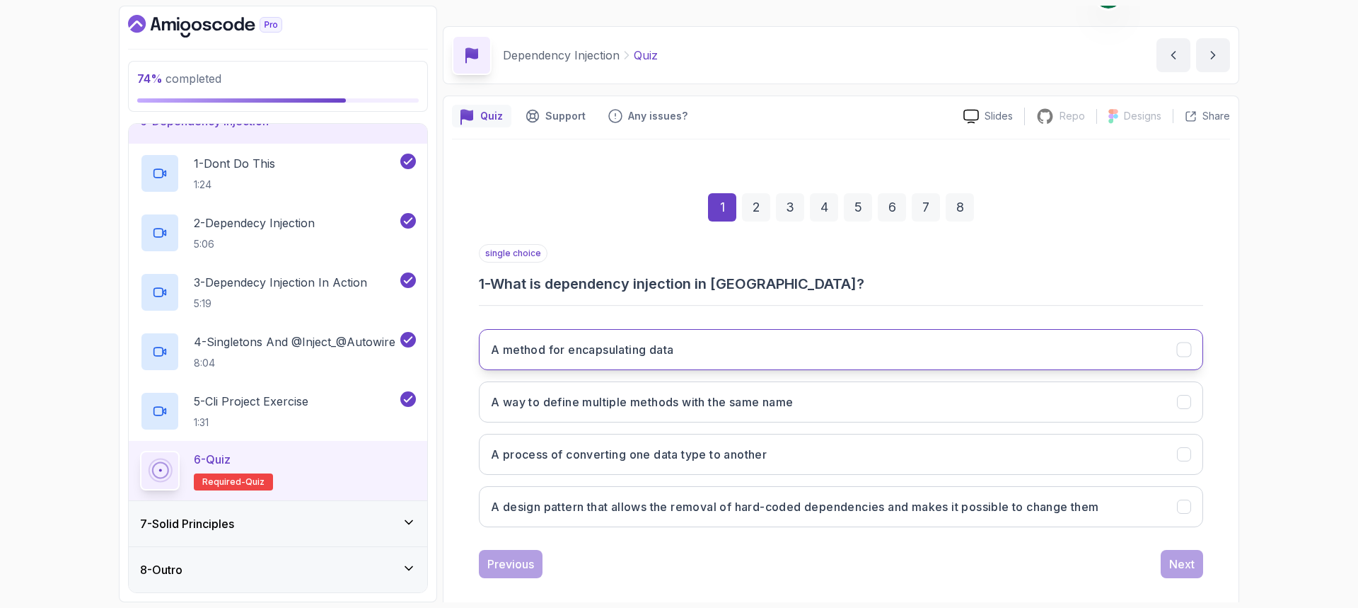
scroll to position [47, 0]
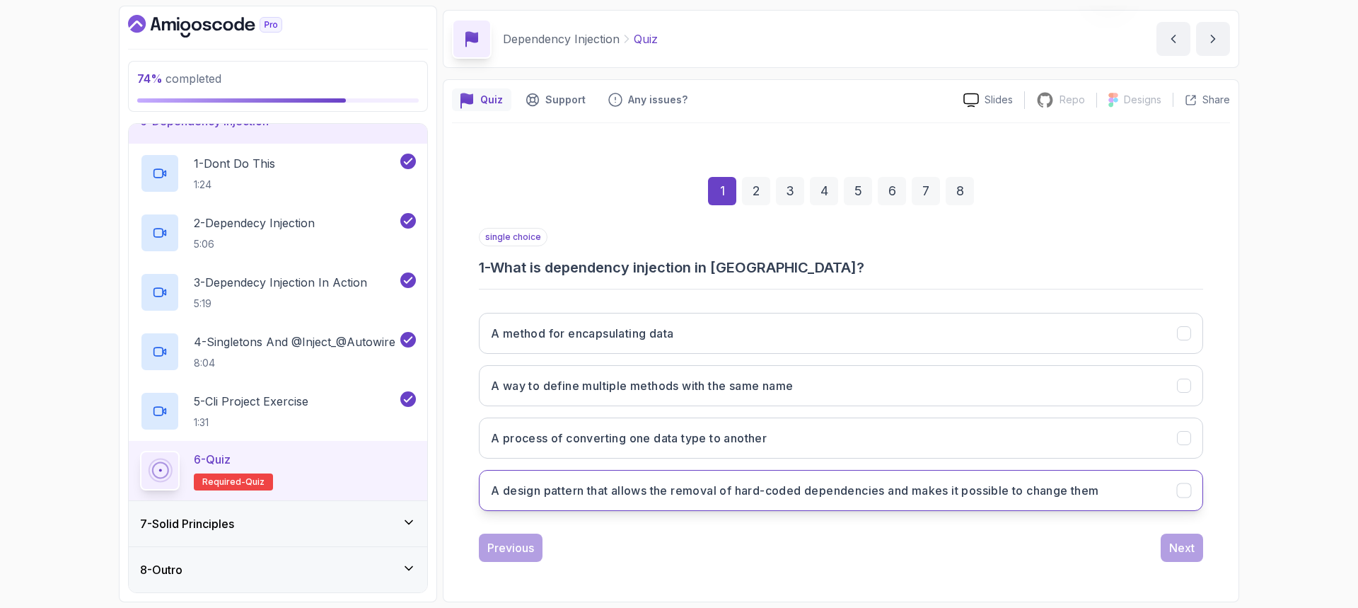
click at [725, 499] on button "A design pattern that allows the removal of hard-coded dependencies and makes i…" at bounding box center [841, 490] width 724 height 41
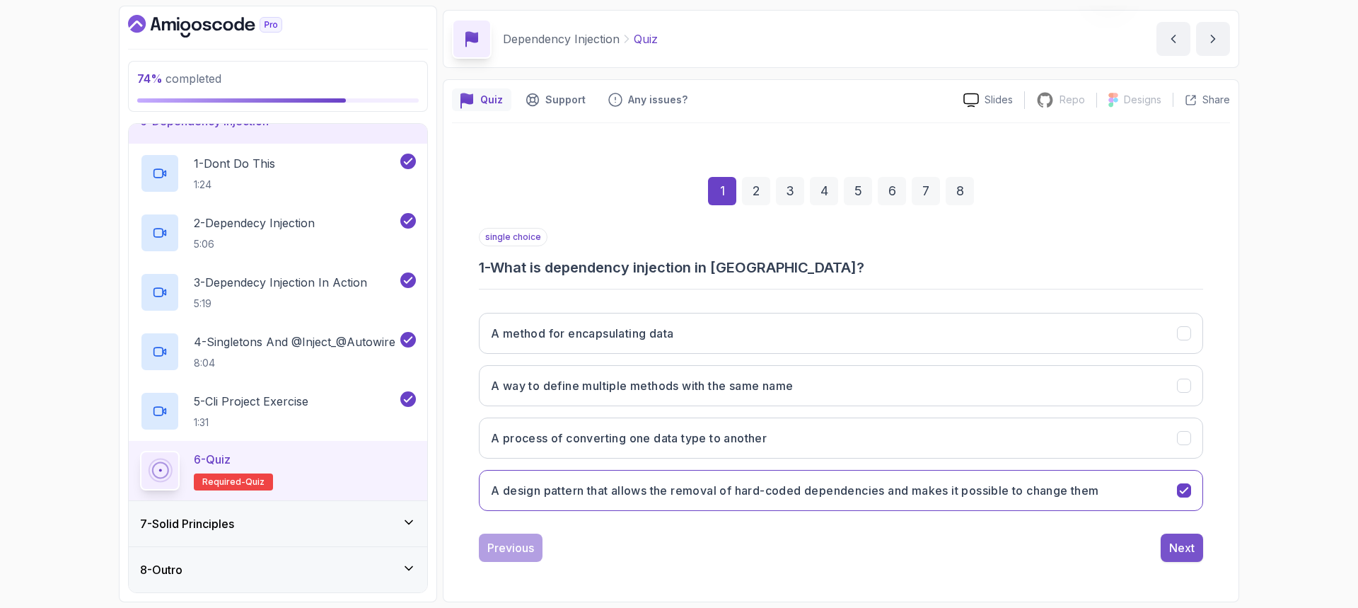
click at [1170, 542] on div "Next" at bounding box center [1181, 547] width 25 height 17
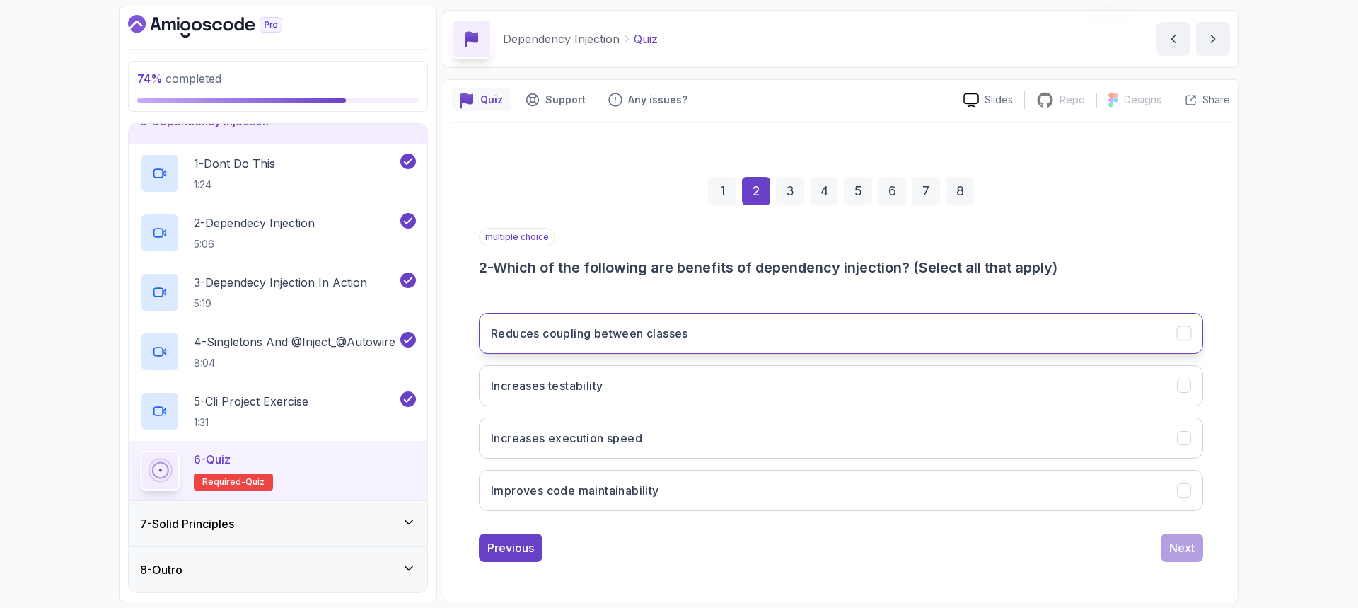
click at [718, 330] on button "Reduces coupling between classes" at bounding box center [841, 333] width 724 height 41
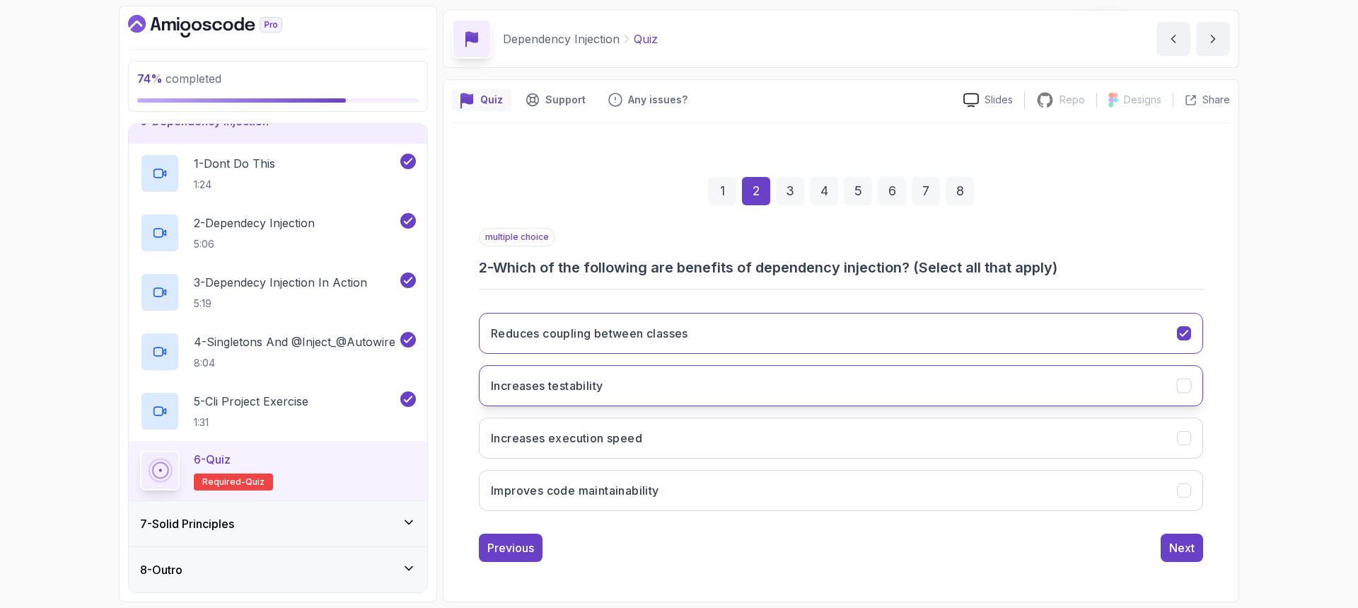
click at [691, 388] on button "Increases testability" at bounding box center [841, 385] width 724 height 41
click at [715, 482] on button "Improves code maintainability" at bounding box center [841, 490] width 724 height 41
click at [1167, 545] on button "Next" at bounding box center [1182, 547] width 42 height 28
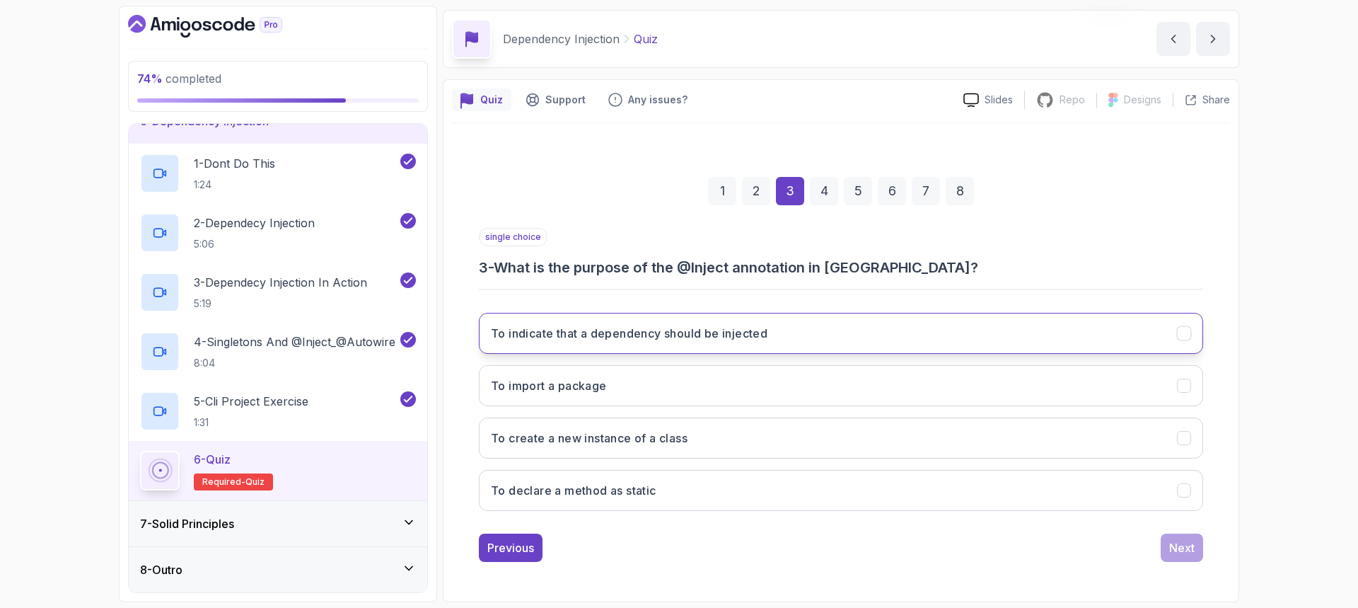
click at [670, 331] on h3 "To indicate that a dependency should be injected" at bounding box center [629, 333] width 277 height 17
click at [1183, 552] on div "Next" at bounding box center [1181, 547] width 25 height 17
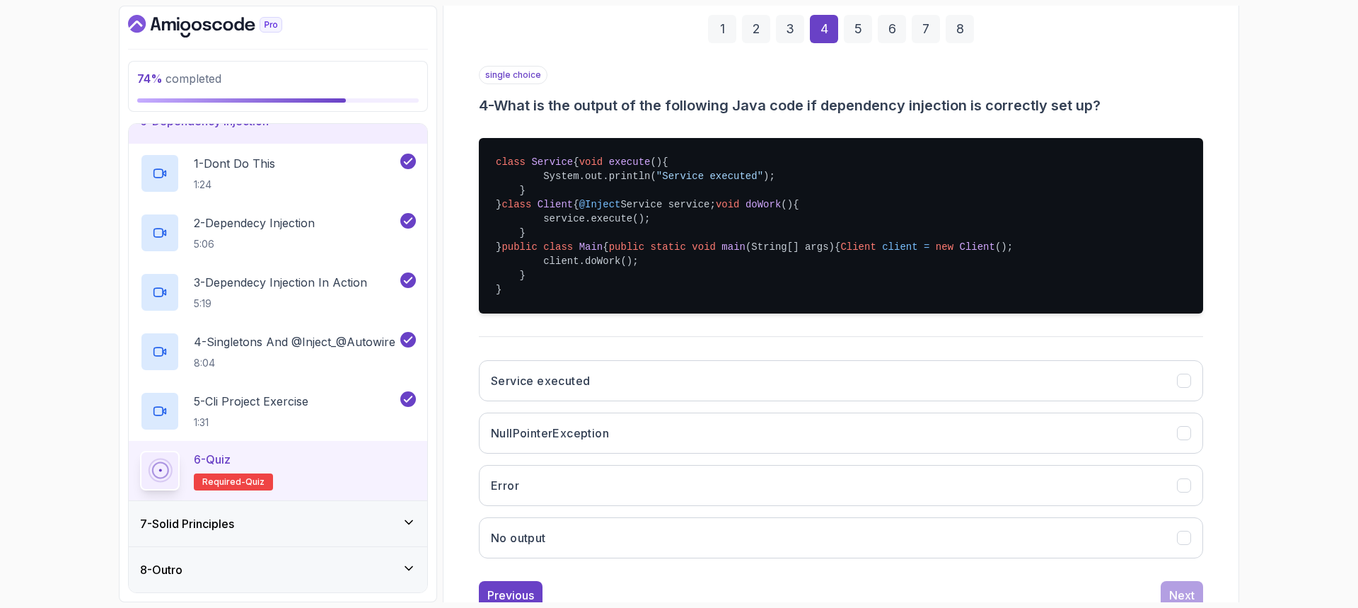
scroll to position [369, 0]
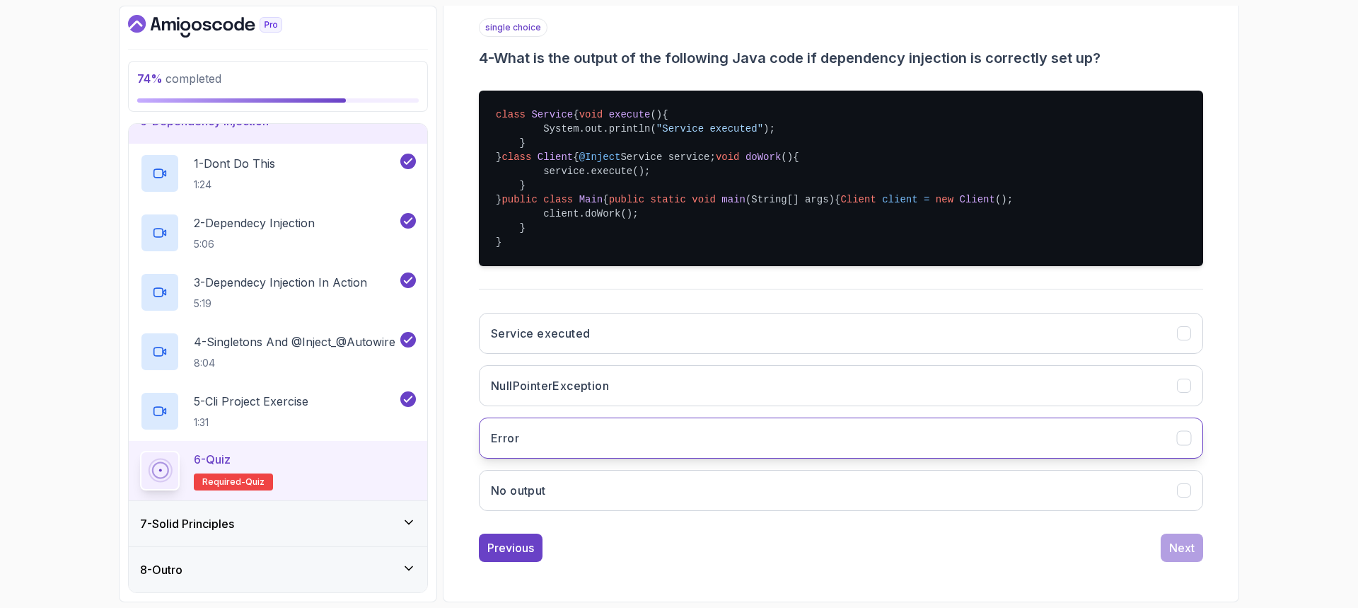
drag, startPoint x: 599, startPoint y: 350, endPoint x: 662, endPoint y: 457, distance: 124.0
click at [599, 352] on button "Service executed" at bounding box center [841, 333] width 724 height 41
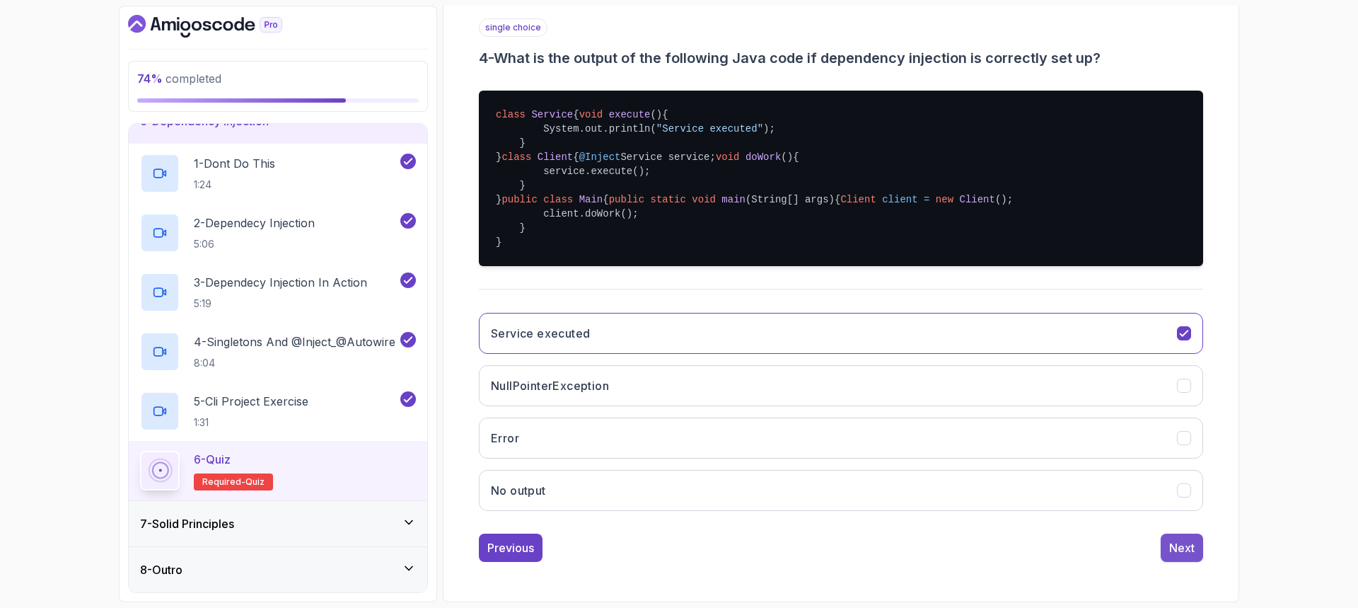
drag, startPoint x: 1183, startPoint y: 559, endPoint x: 1169, endPoint y: 553, distance: 15.5
click at [1182, 557] on button "Next" at bounding box center [1182, 547] width 42 height 28
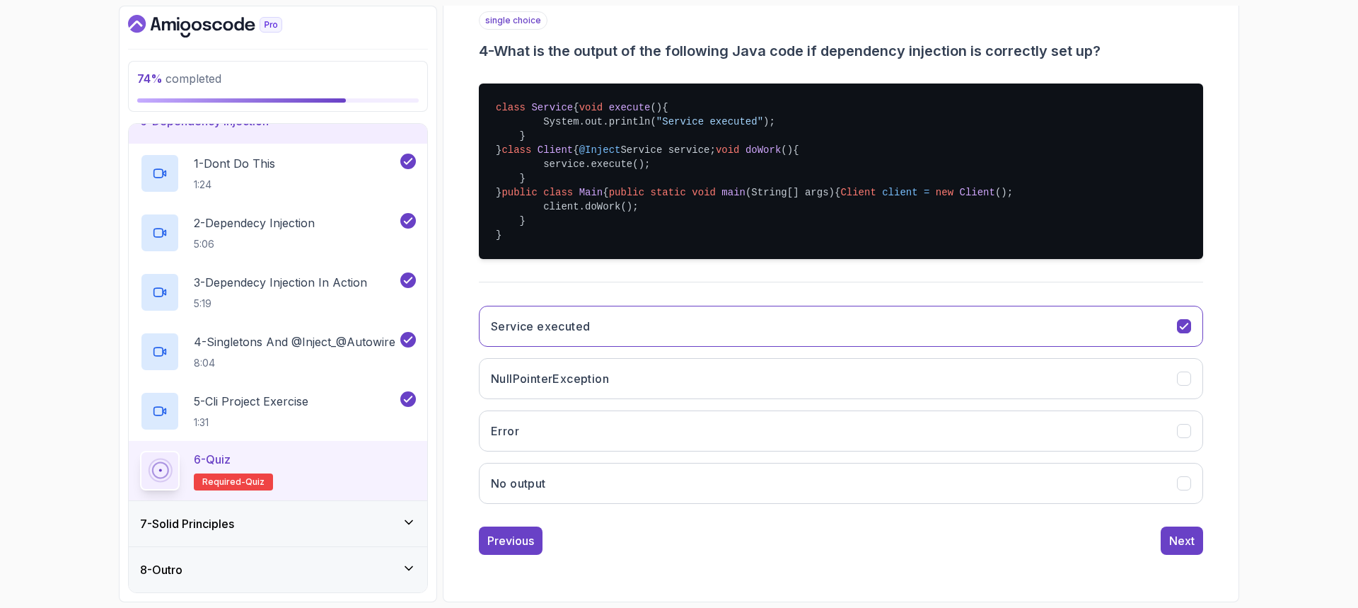
scroll to position [47, 0]
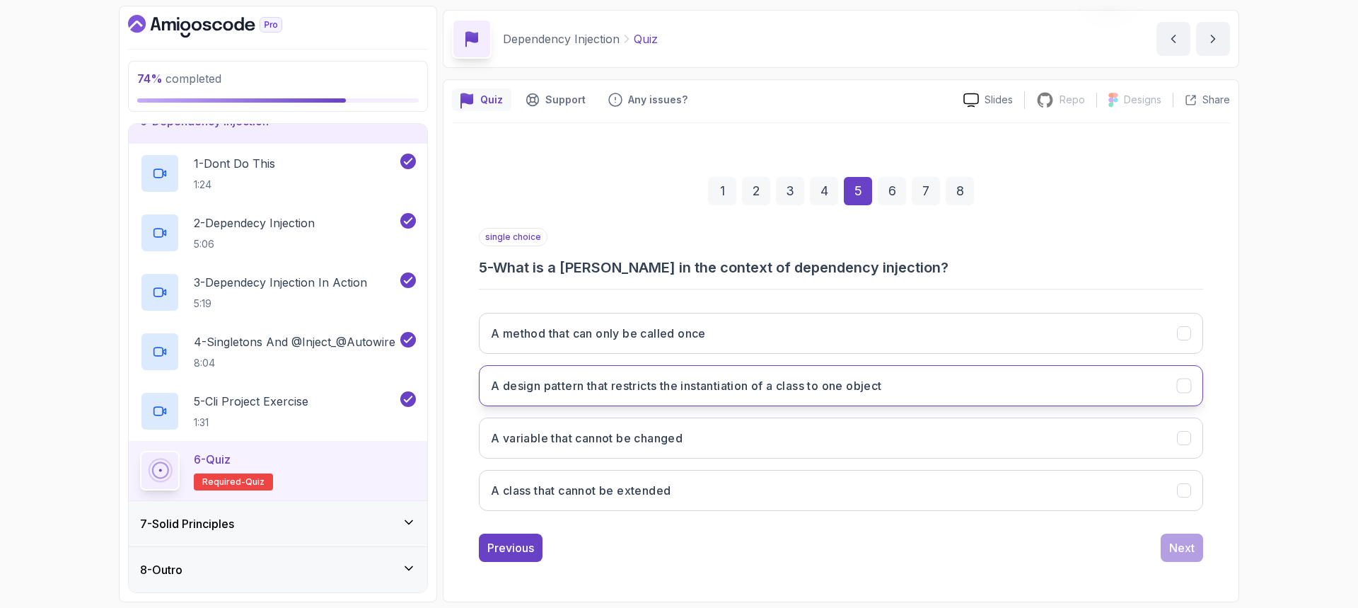
click at [633, 388] on h3 "A design pattern that restricts the instantiation of a class to one object" at bounding box center [686, 385] width 391 height 17
click at [1172, 552] on div "Next" at bounding box center [1181, 547] width 25 height 17
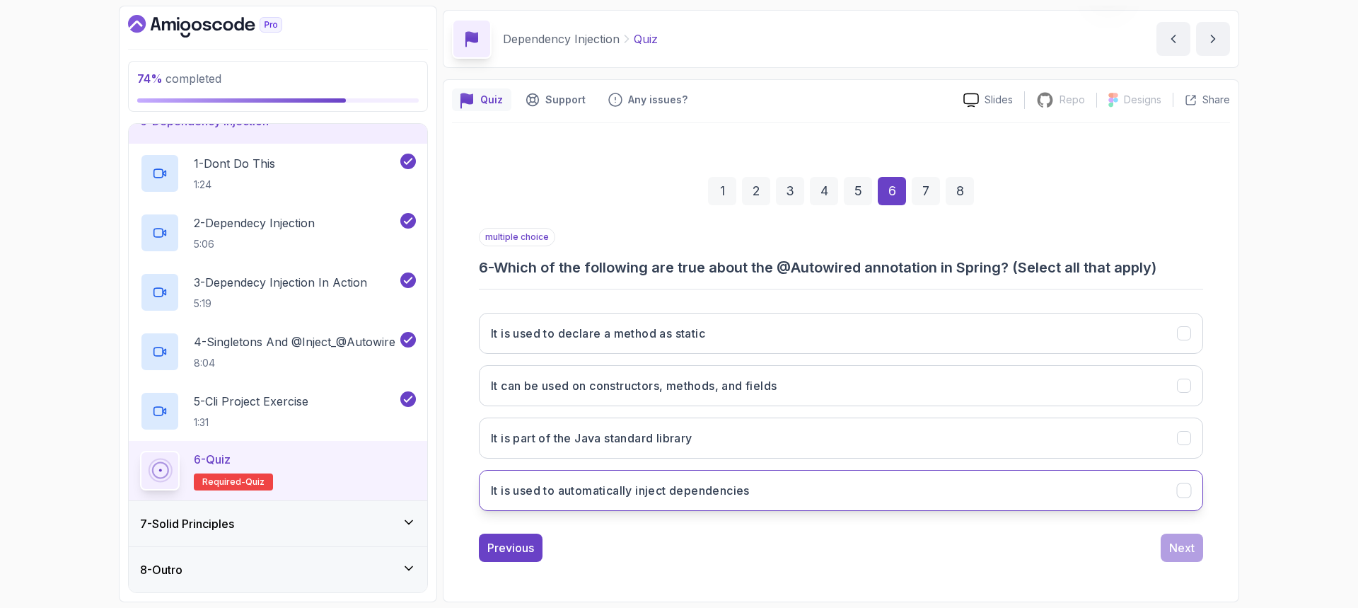
click at [623, 484] on h3 "It is used to automatically inject dependencies" at bounding box center [620, 490] width 259 height 17
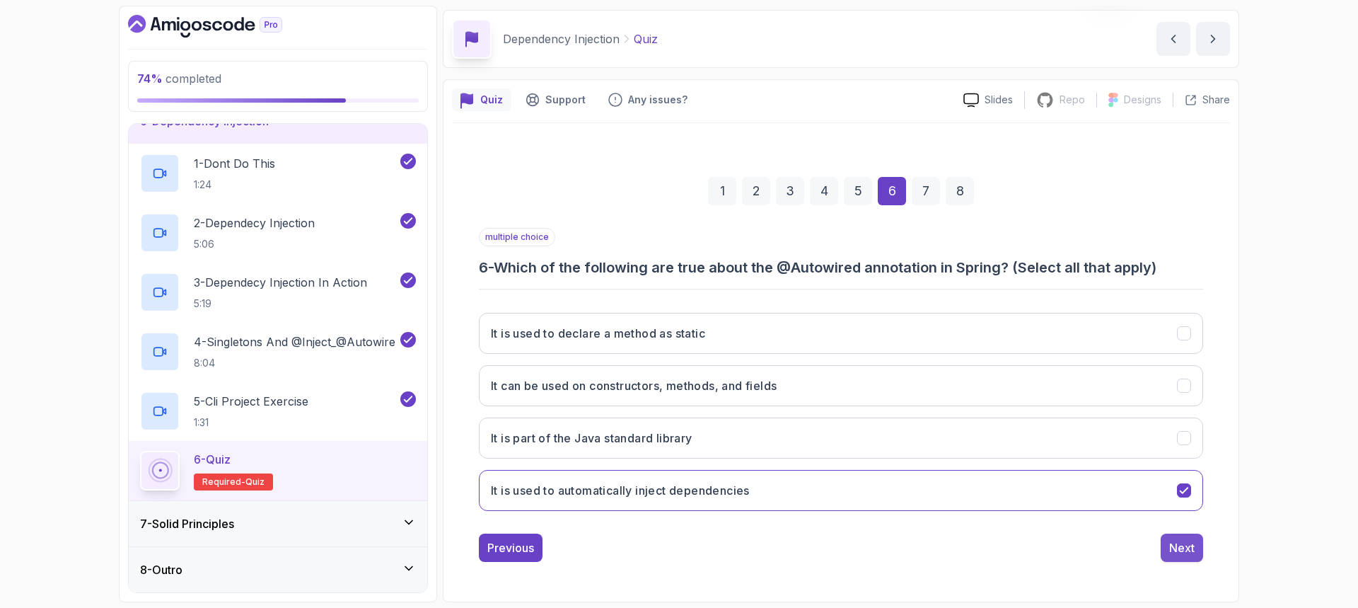
drag, startPoint x: 1180, startPoint y: 542, endPoint x: 1167, endPoint y: 547, distance: 13.4
click at [1180, 543] on div "Next" at bounding box center [1181, 547] width 25 height 17
